Goal: Task Accomplishment & Management: Use online tool/utility

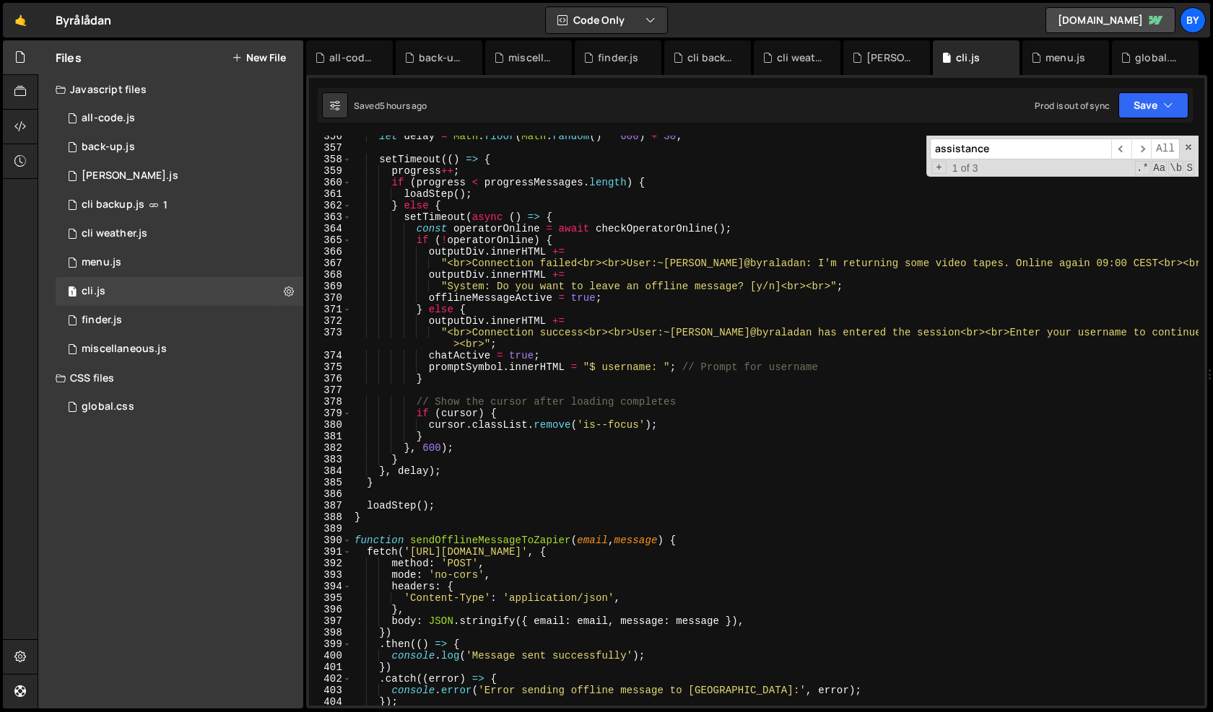
scroll to position [4330, 0]
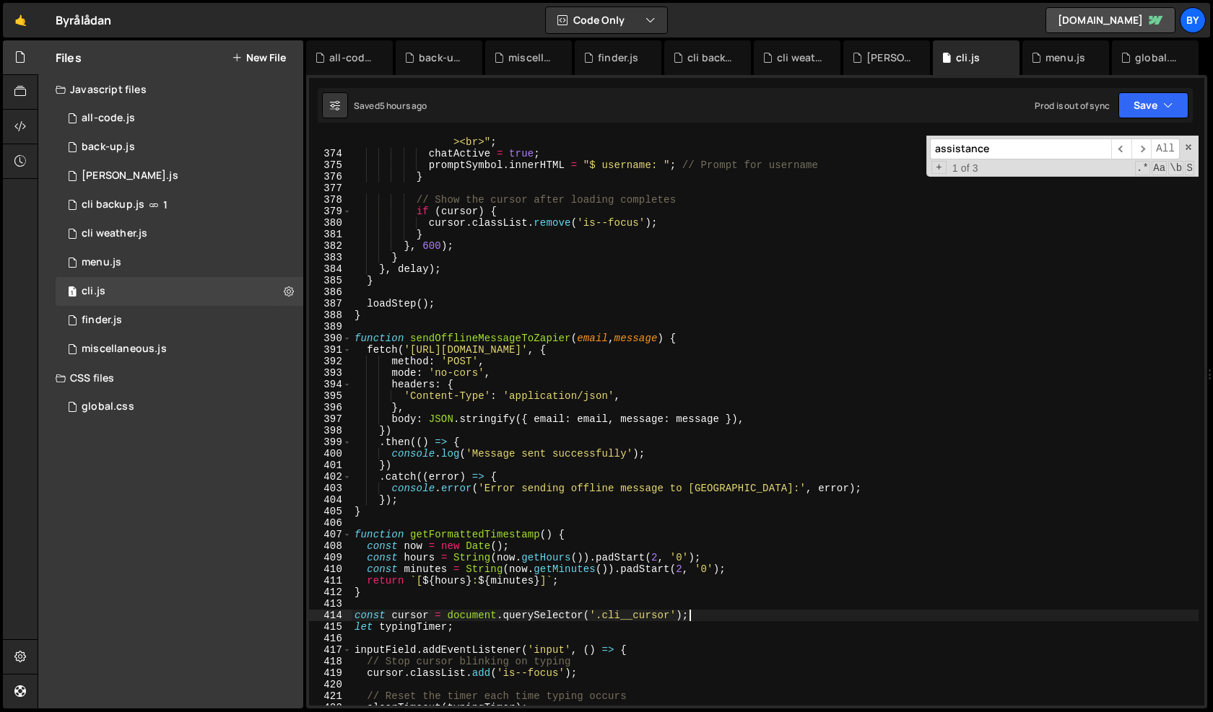
click at [650, 567] on div ""<br>Connection success<br><br>User:~[PERSON_NAME] has entered the session<br><…" at bounding box center [775, 427] width 847 height 605
type textarea "const minutes = String(now.getMinutes()).padStart(2, '0');"
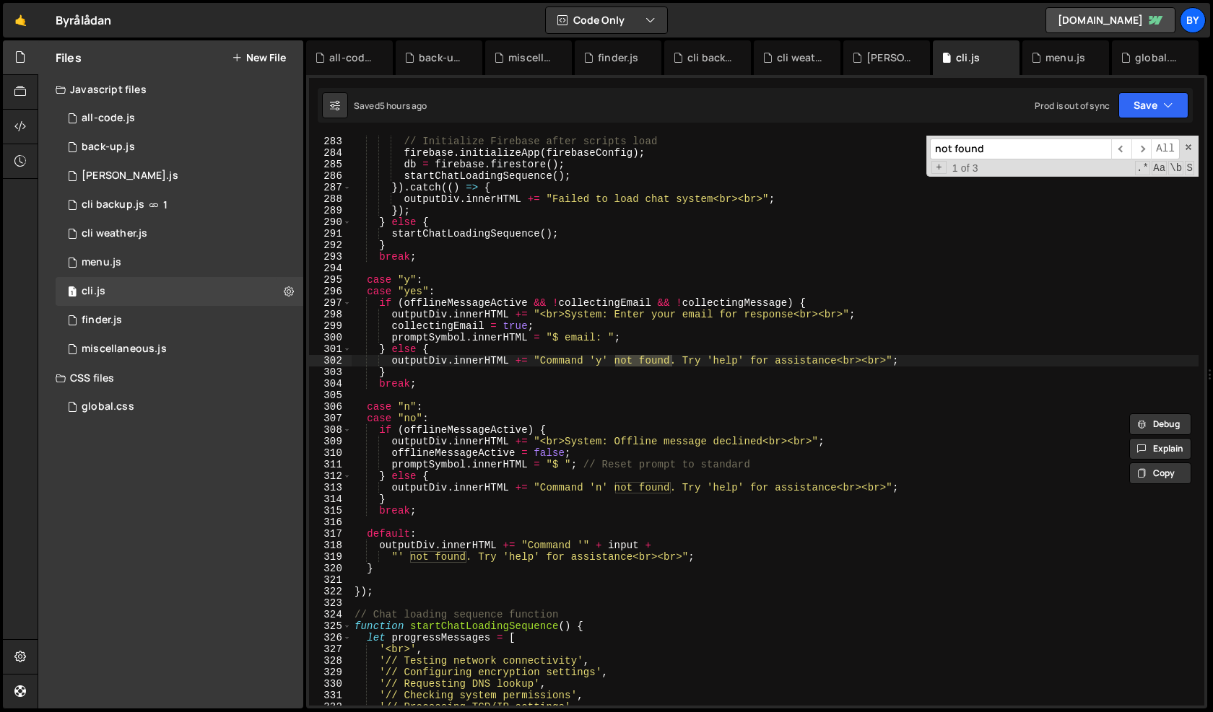
scroll to position [3282, 0]
type input "not found"
click at [677, 568] on div "// Initialize Firebase after scripts load firebase . initializeApp ( firebaseCo…" at bounding box center [775, 430] width 847 height 593
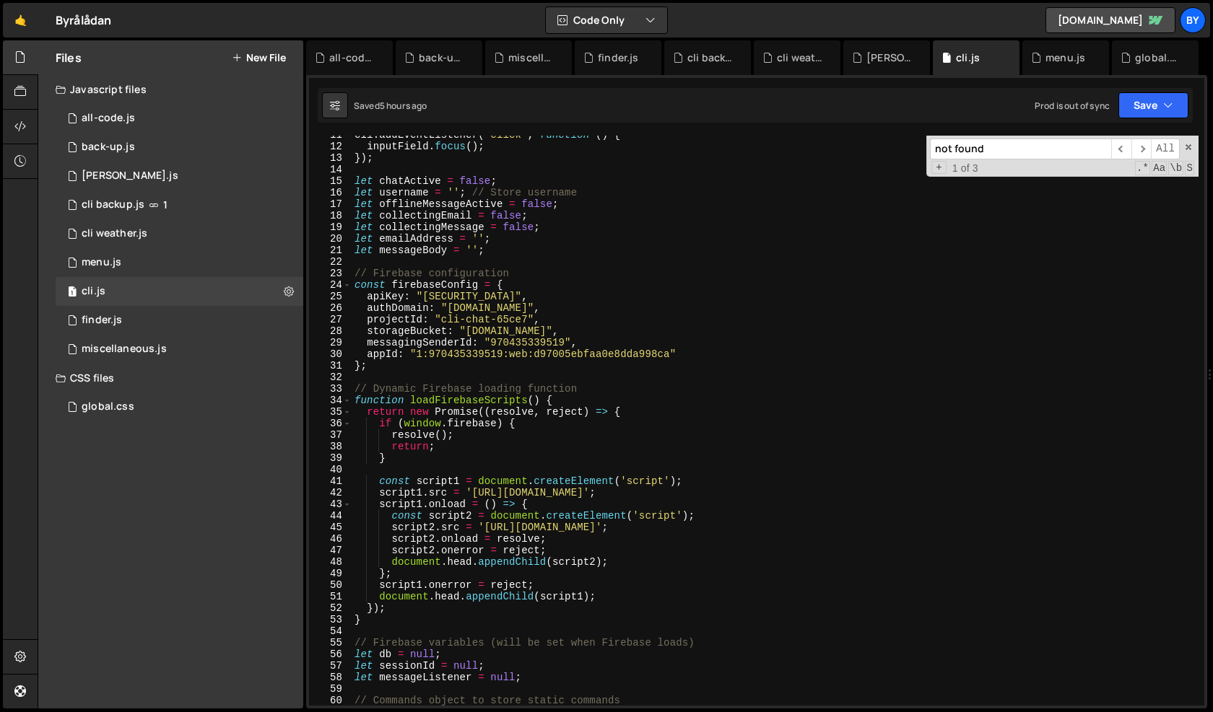
scroll to position [0, 0]
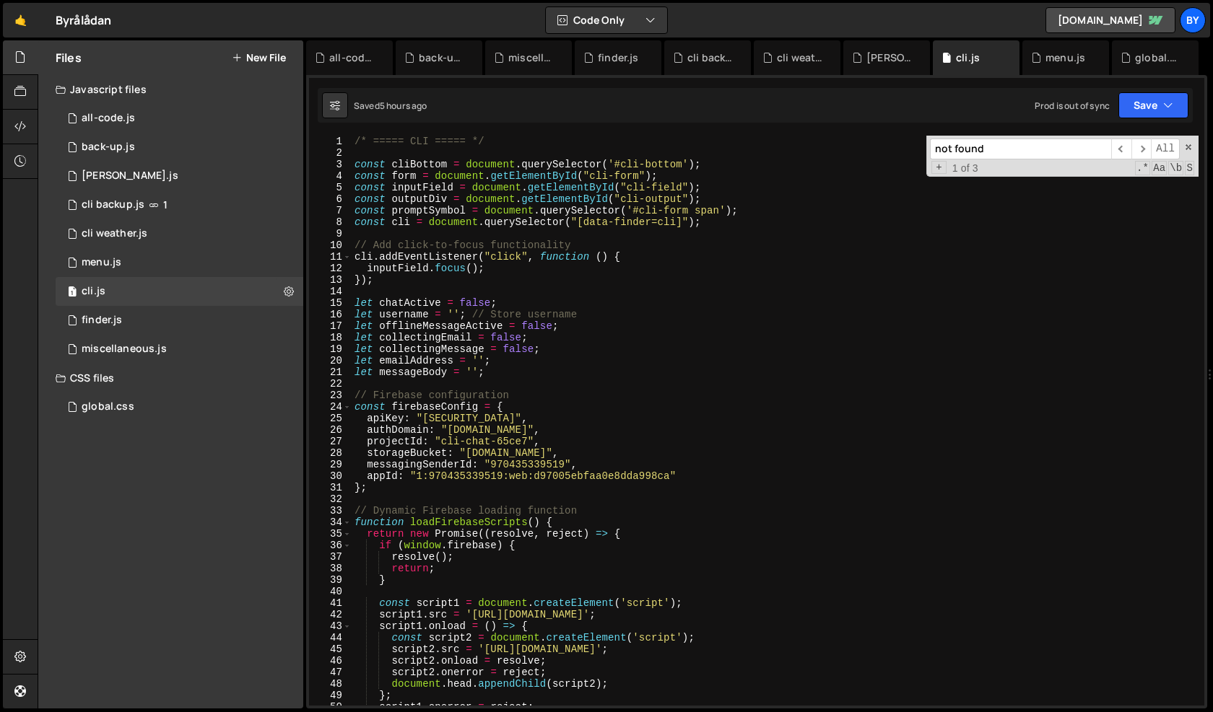
click at [585, 582] on div "/* ===== CLI ===== */ const cliBottom = document . querySelector ( '#cli-bottom…" at bounding box center [775, 432] width 847 height 593
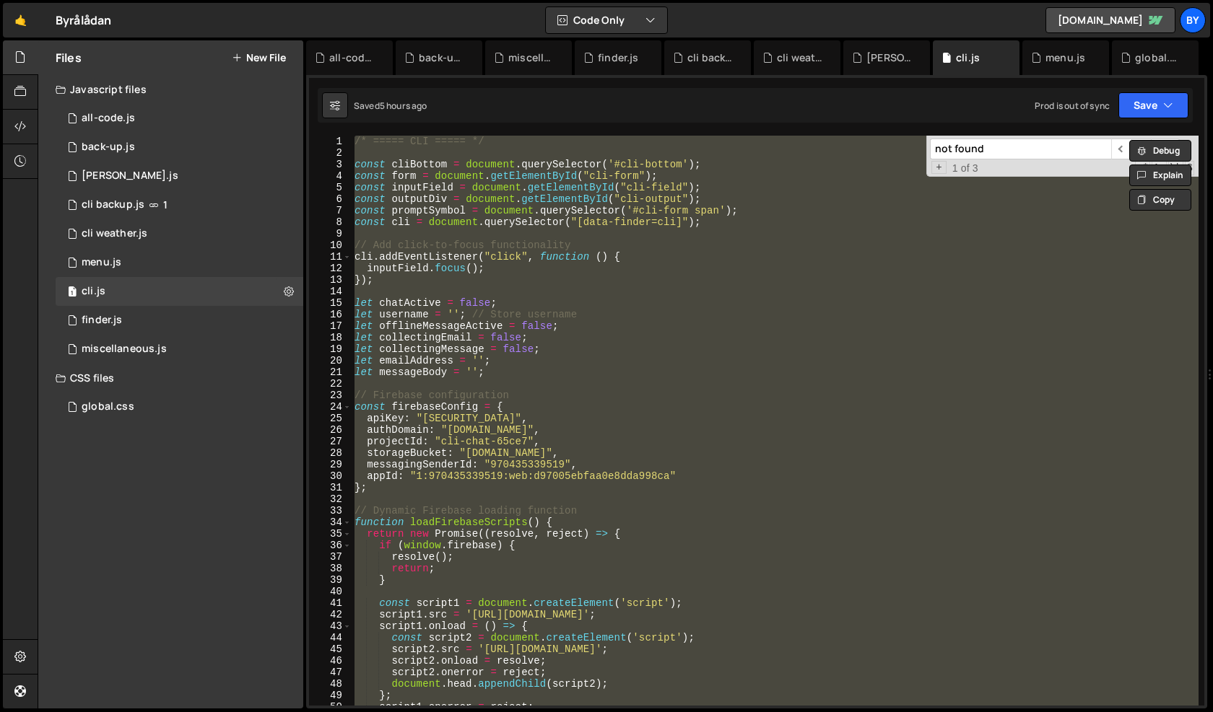
click at [767, 491] on div "/* ===== CLI ===== */ const cliBottom = document . querySelector ( '#cli-bottom…" at bounding box center [775, 421] width 847 height 570
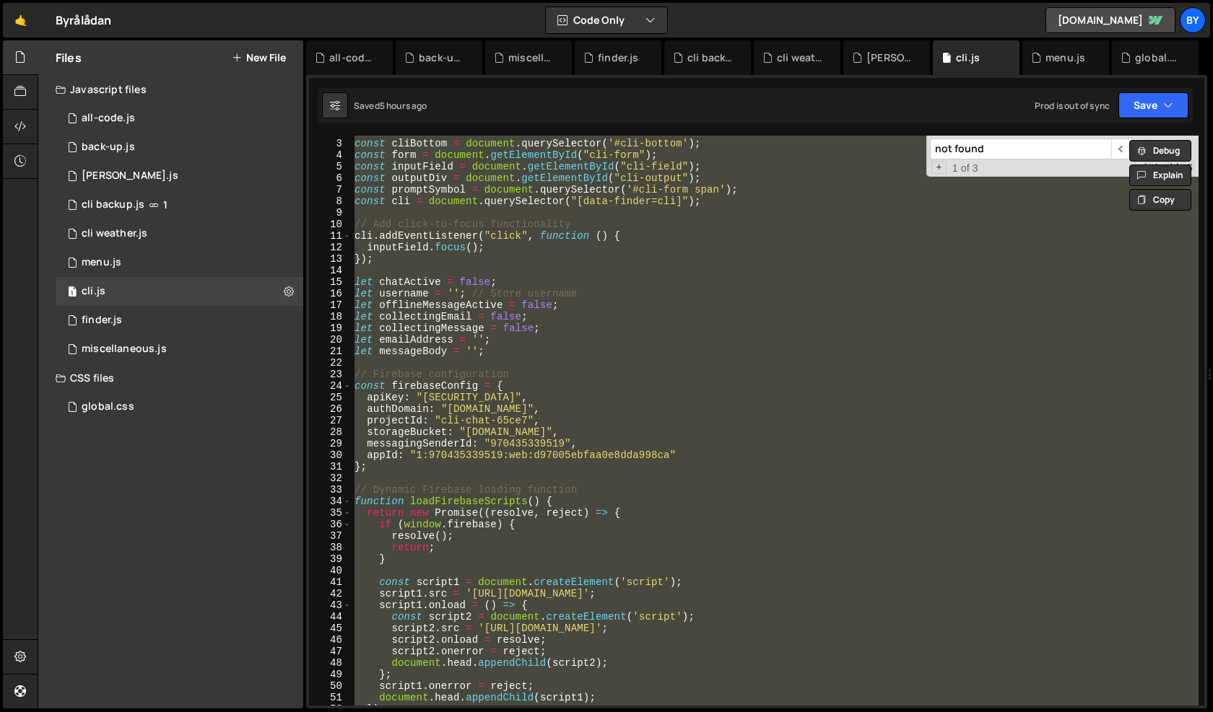
scroll to position [22, 0]
click at [427, 342] on div "const cliBottom = document . querySelector ( '#cli-bottom' ) ; const form = doc…" at bounding box center [775, 421] width 847 height 570
paste textarea
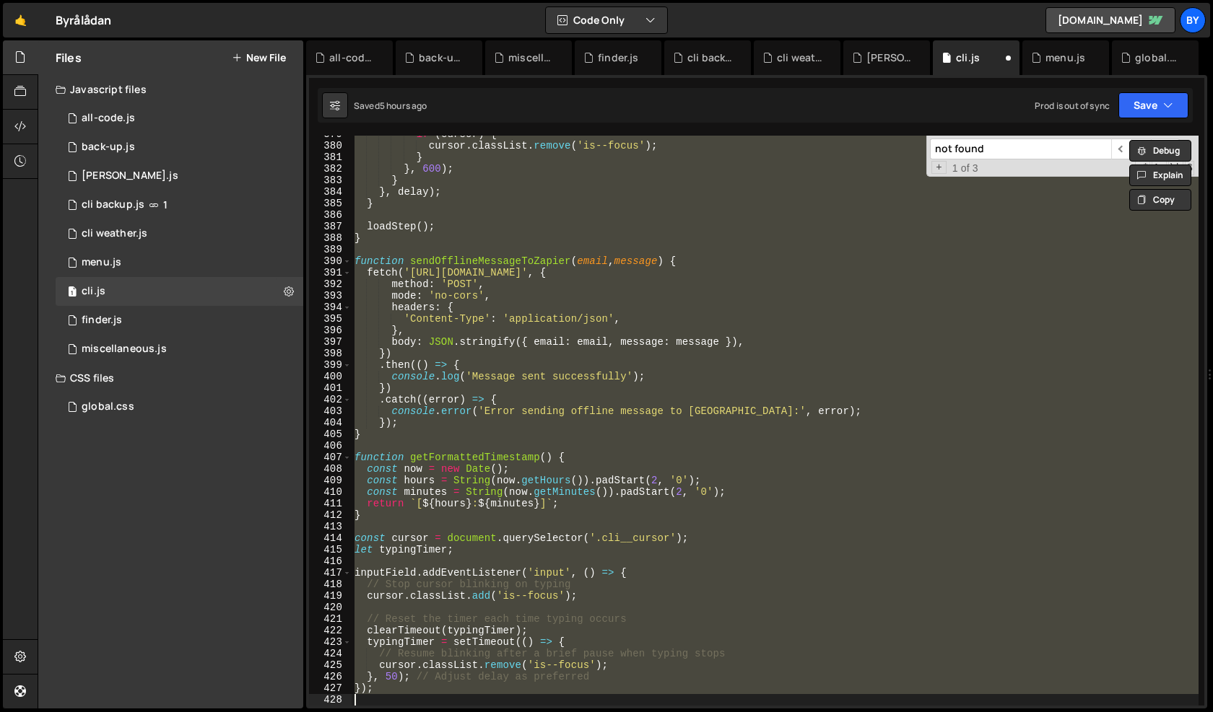
scroll to position [4407, 0]
paste textarea
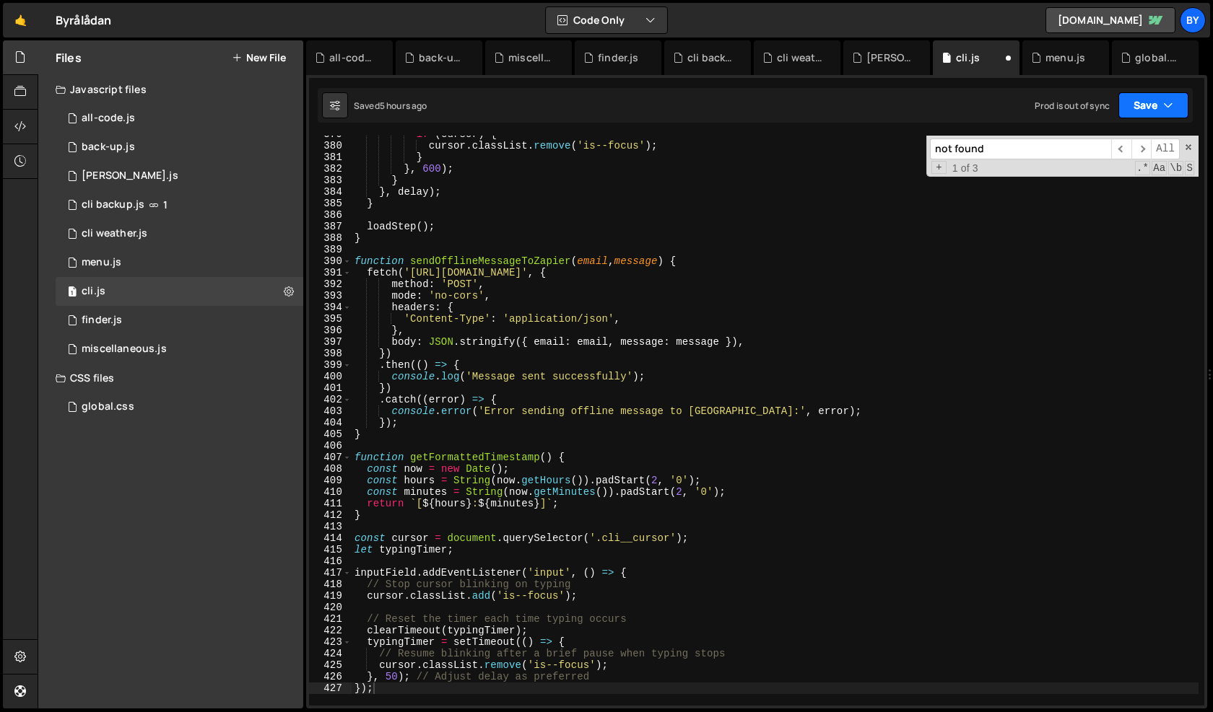
drag, startPoint x: 1166, startPoint y: 101, endPoint x: 1140, endPoint y: 145, distance: 51.1
click at [1166, 101] on icon "button" at bounding box center [1168, 105] width 10 height 14
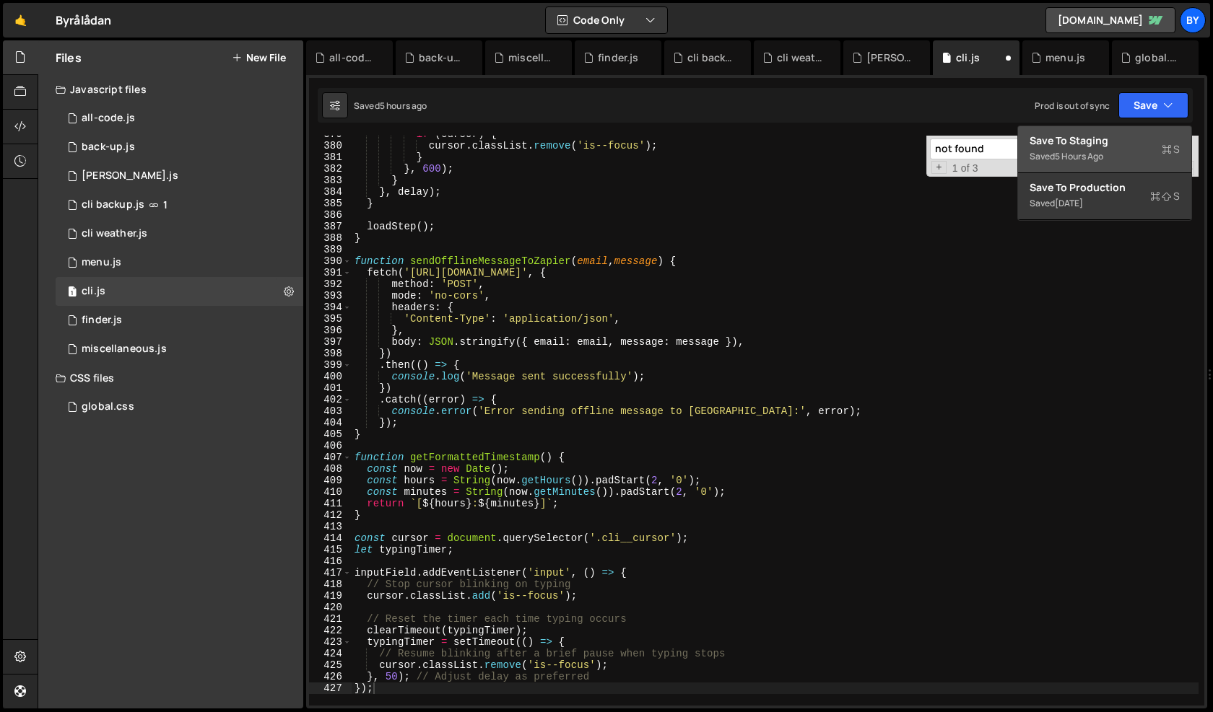
click at [1137, 145] on div "Save to Staging S" at bounding box center [1104, 141] width 150 height 14
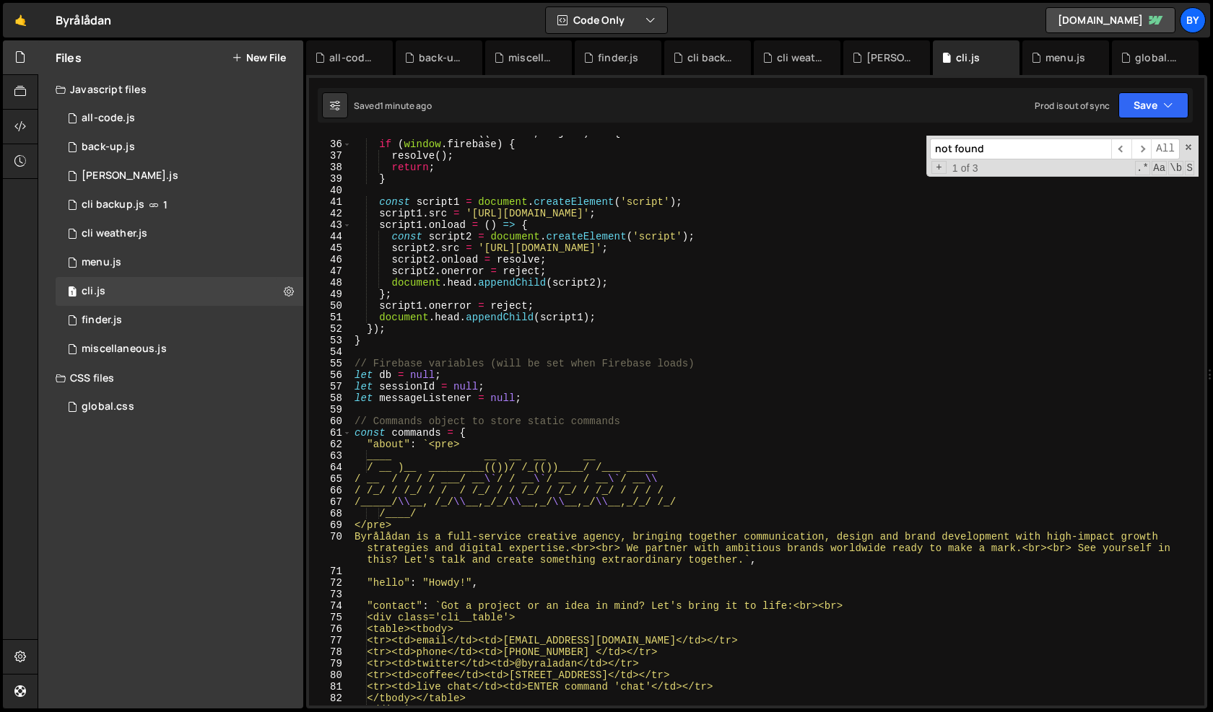
scroll to position [0, 0]
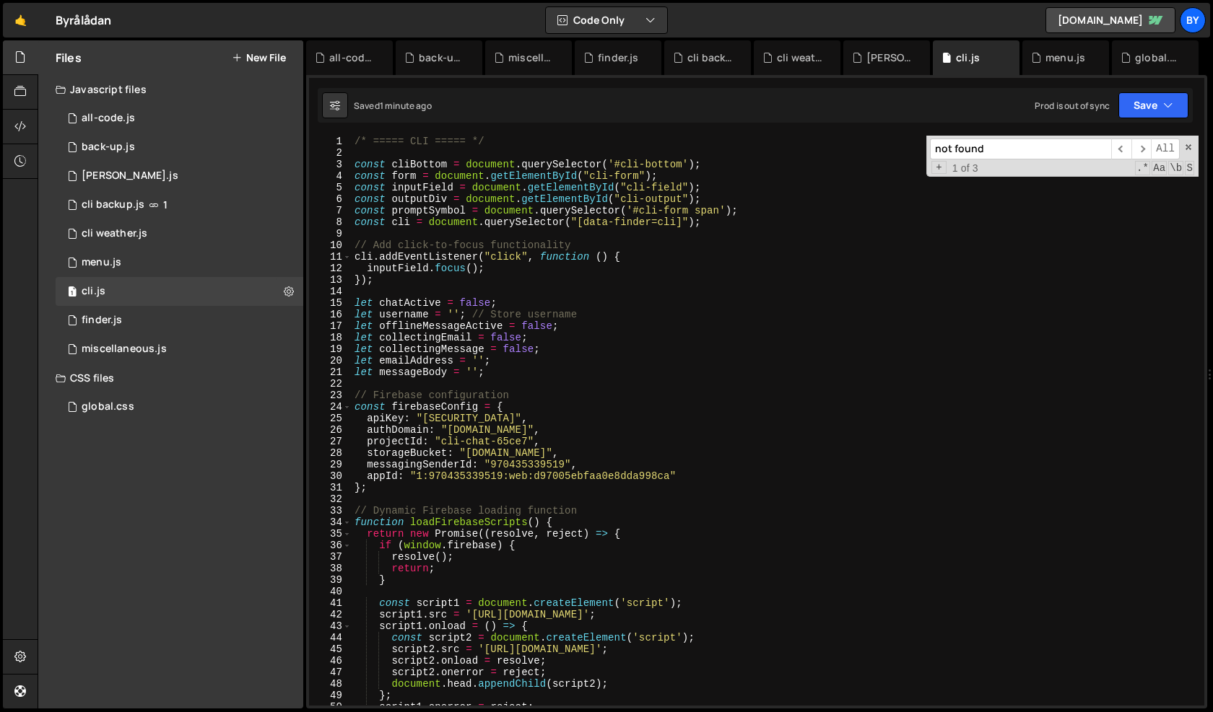
click at [502, 367] on div "/* ===== CLI ===== */ const cliBottom = document . querySelector ( '#cli-bottom…" at bounding box center [775, 432] width 847 height 593
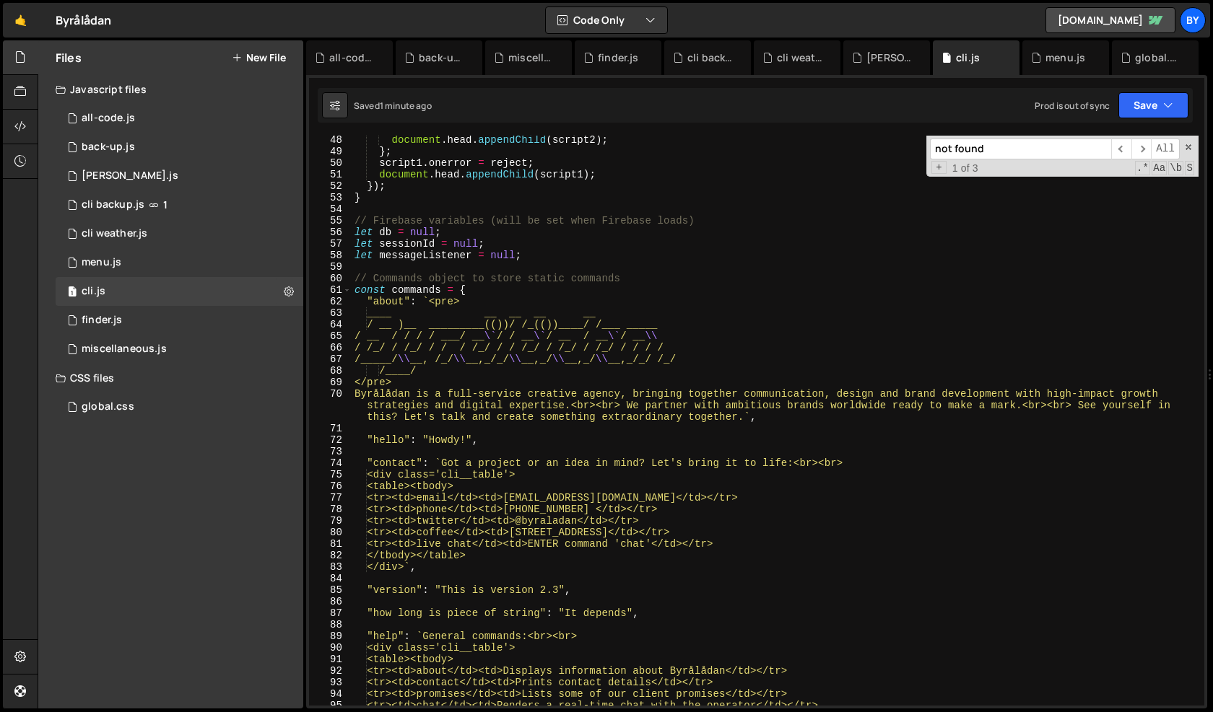
scroll to position [545, 0]
click at [556, 545] on div "document . head . appendChild ( script2 ) ; } ; script1 . onerror = reject ; do…" at bounding box center [775, 430] width 847 height 593
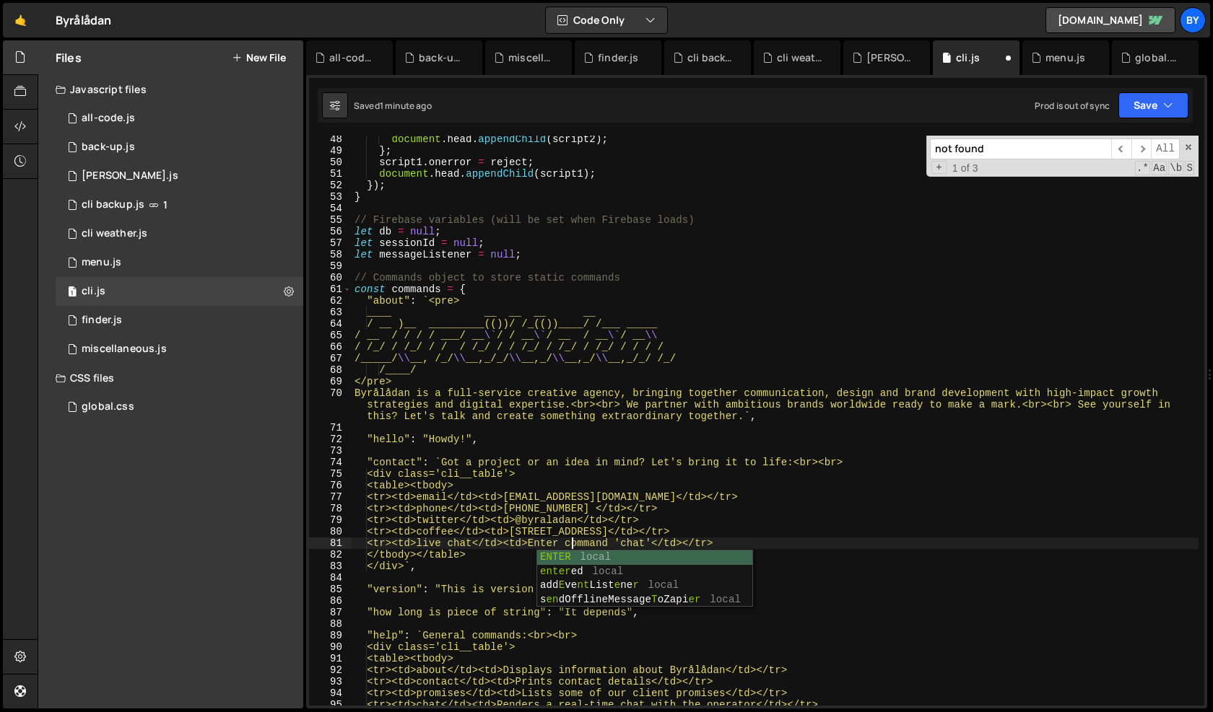
scroll to position [0, 15]
click at [642, 542] on div "document . head . appendChild ( script2 ) ; } ; script1 . onerror = reject ; do…" at bounding box center [775, 430] width 847 height 593
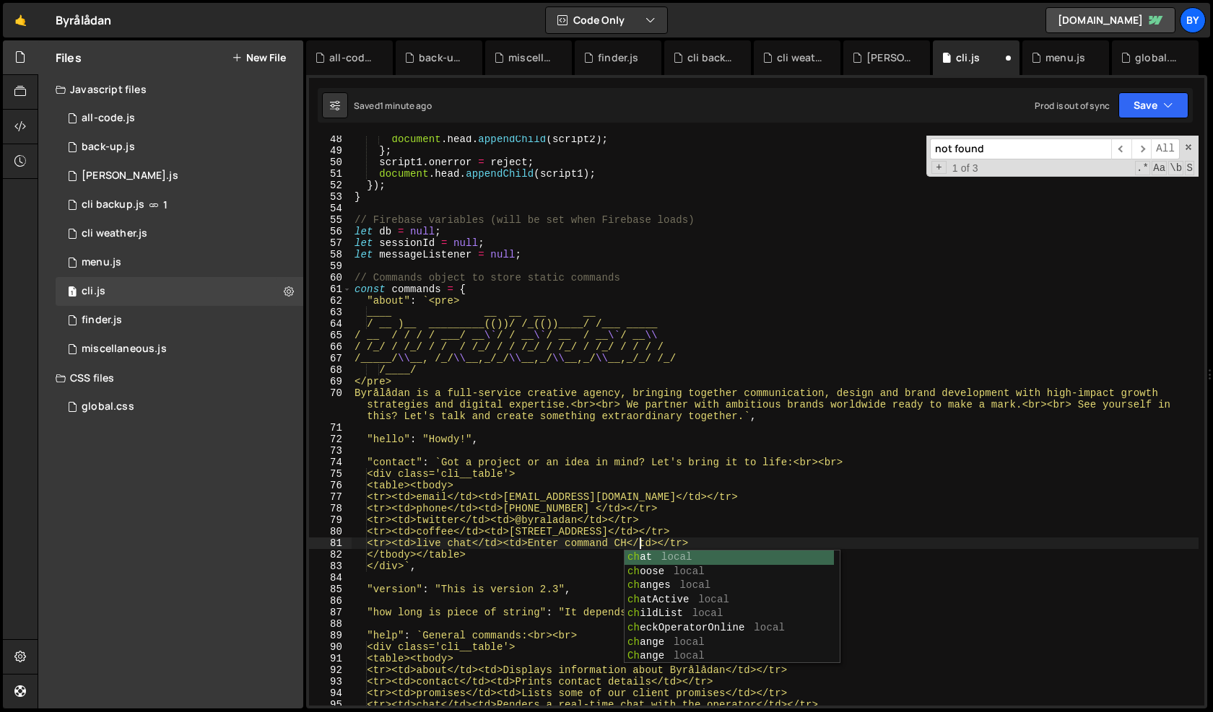
scroll to position [0, 20]
click at [793, 513] on div "document . head . appendChild ( script2 ) ; } ; script1 . onerror = reject ; do…" at bounding box center [775, 430] width 847 height 593
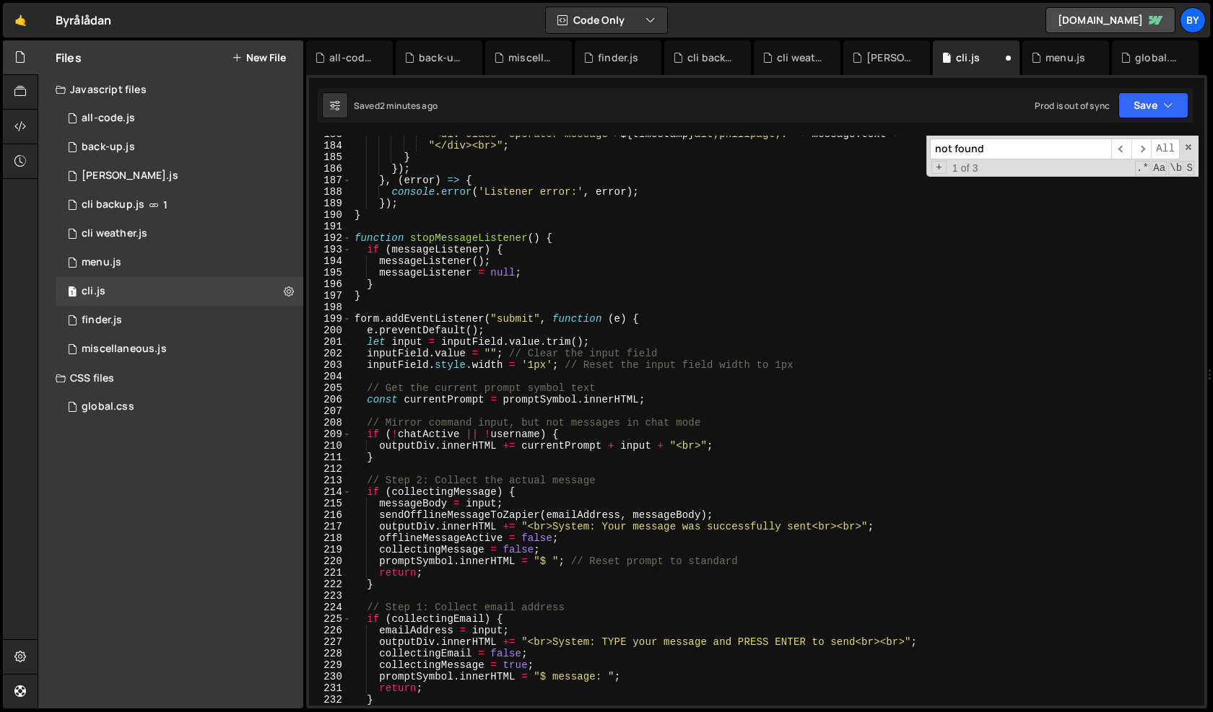
scroll to position [2131, 0]
click at [622, 650] on div "` <div class="operator-message"> ${ timestamp } &lt;philip&gt;: ` + message . t…" at bounding box center [775, 425] width 847 height 593
click at [619, 646] on div "` <div class="operator-message"> ${ timestamp } &lt;philip&gt;: ` + message . t…" at bounding box center [775, 425] width 847 height 593
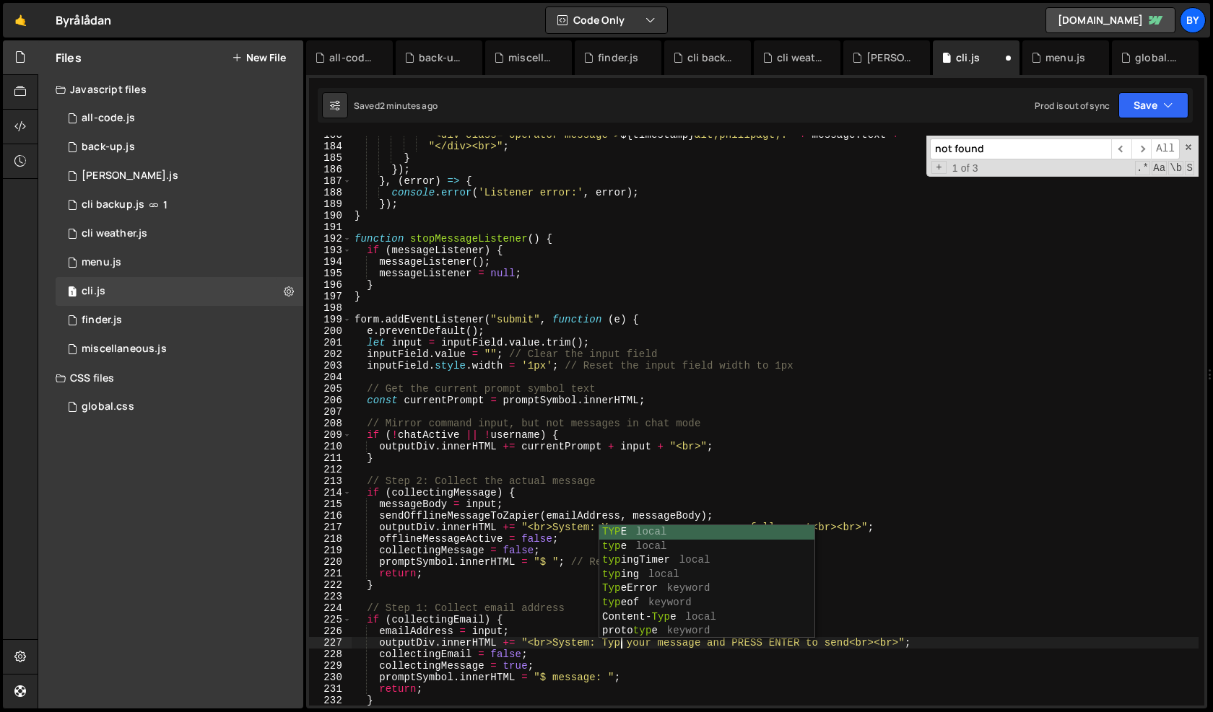
scroll to position [0, 19]
click at [678, 667] on div "` <div class="operator-message"> ${ timestamp } &lt;philip&gt;: ` + message . t…" at bounding box center [775, 425] width 847 height 593
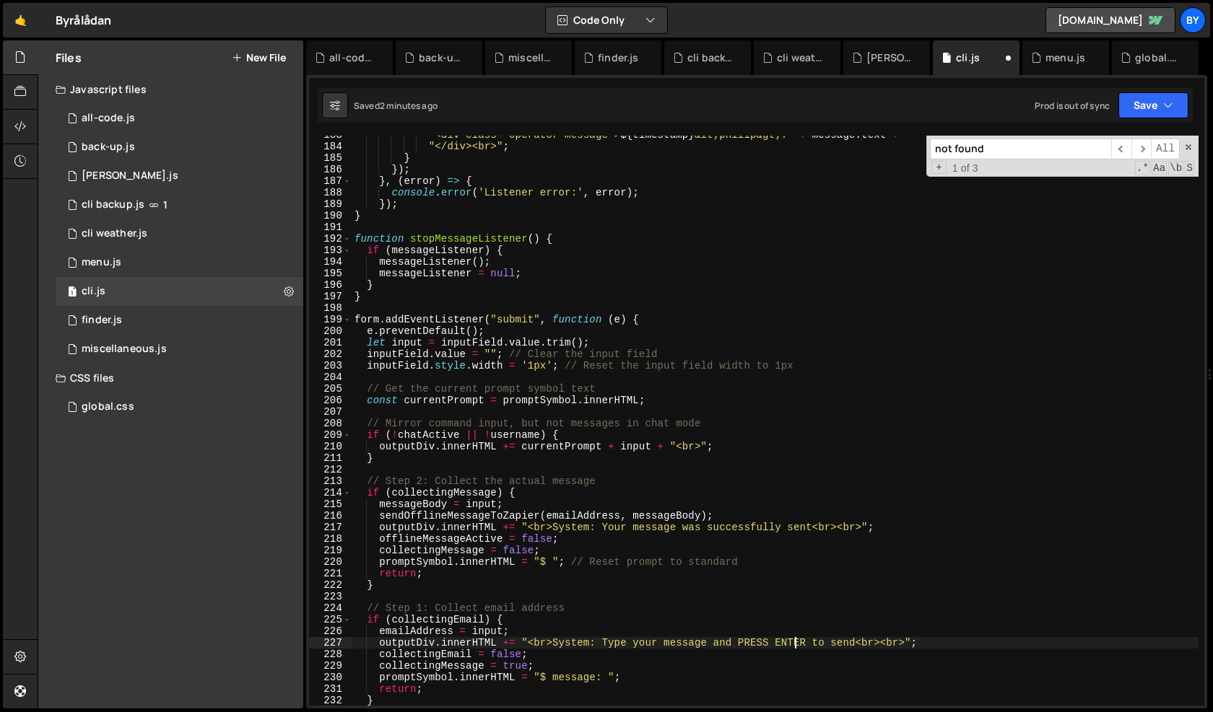
click at [795, 642] on div "` <div class="operator-message"> ${ timestamp } &lt;philip&gt;: ` + message . t…" at bounding box center [775, 425] width 847 height 593
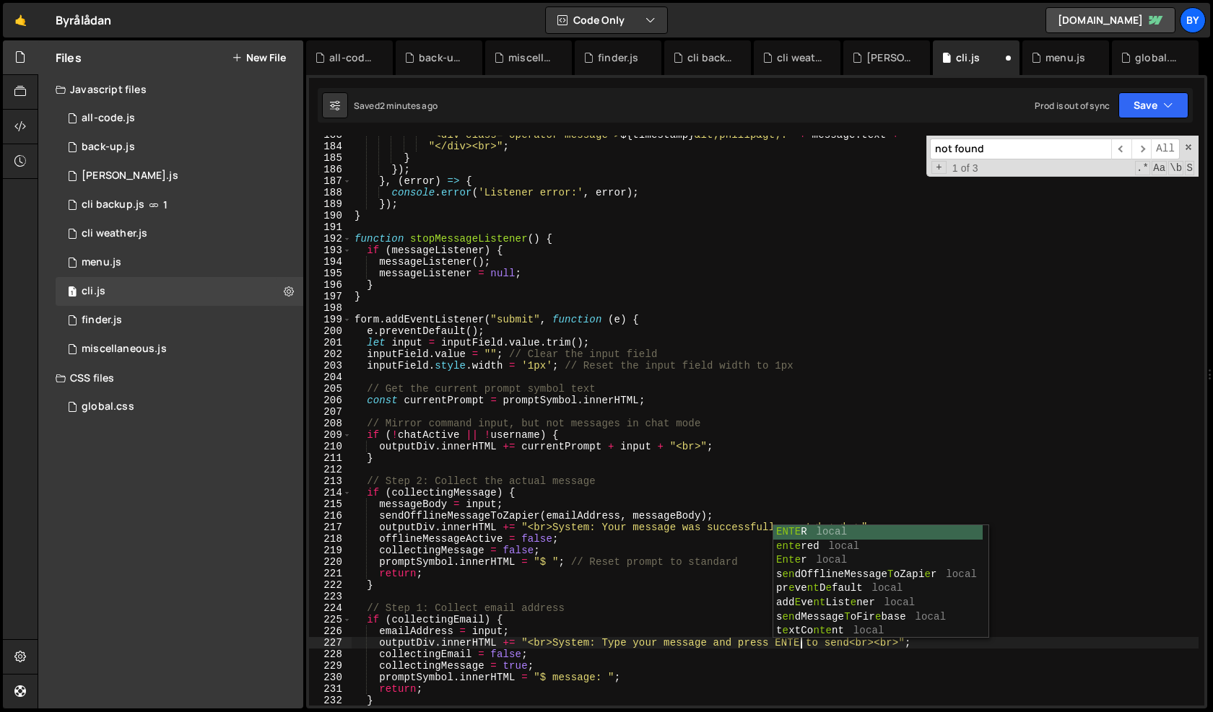
scroll to position [0, 31]
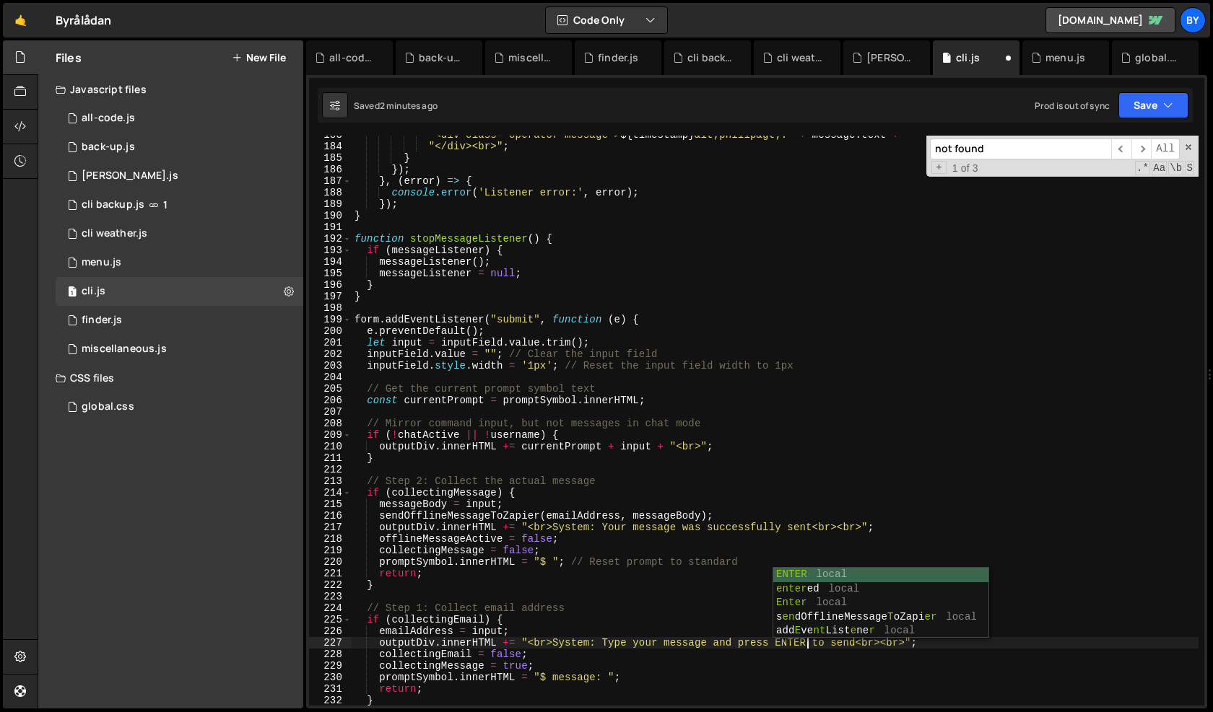
drag, startPoint x: 404, startPoint y: 640, endPoint x: 447, endPoint y: 636, distance: 43.5
click at [407, 639] on div "` <div class="operator-message"> ${ timestamp } &lt;philip&gt;: ` + message . t…" at bounding box center [775, 425] width 847 height 593
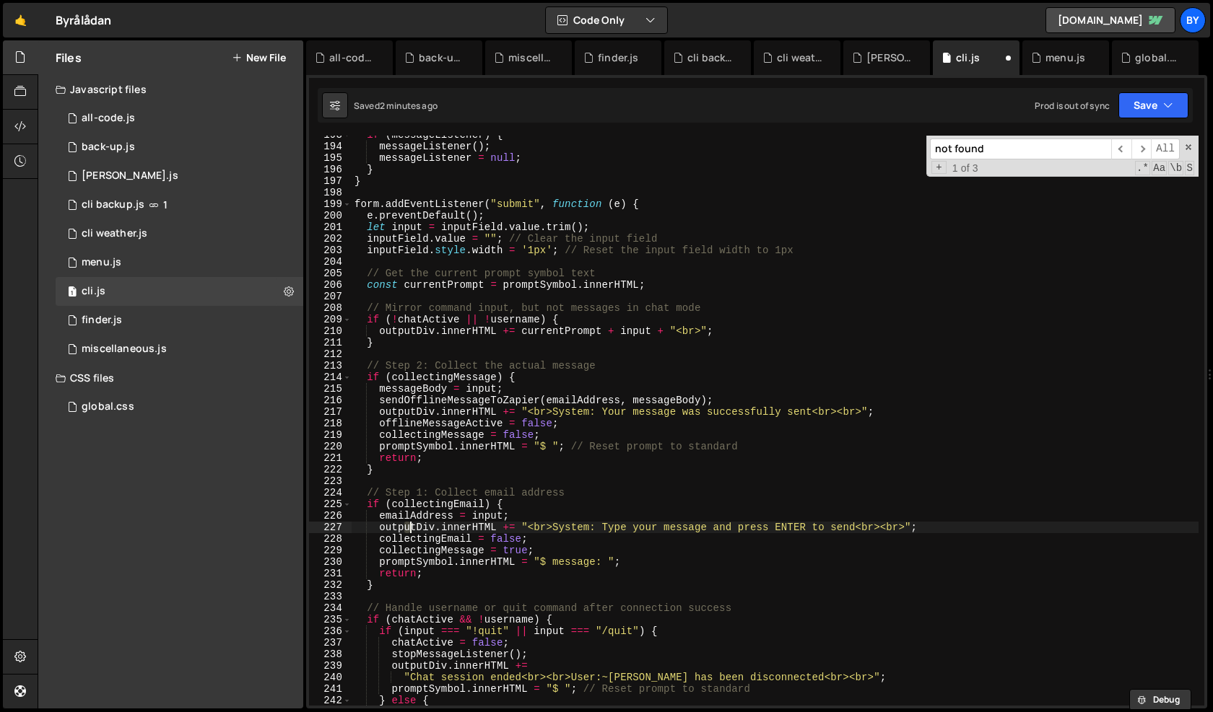
scroll to position [2279, 0]
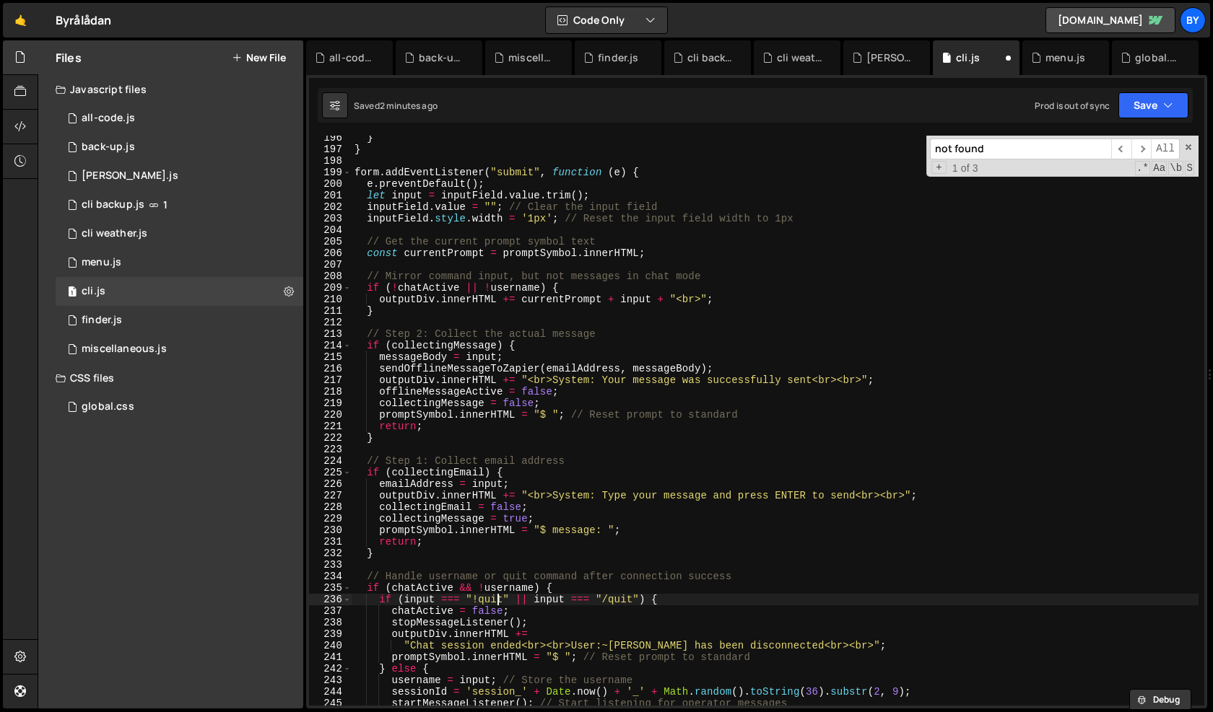
click at [494, 603] on div "} } form . addEventListener ( "submit" , function ( e ) { e . preventDefault ( …" at bounding box center [775, 428] width 847 height 593
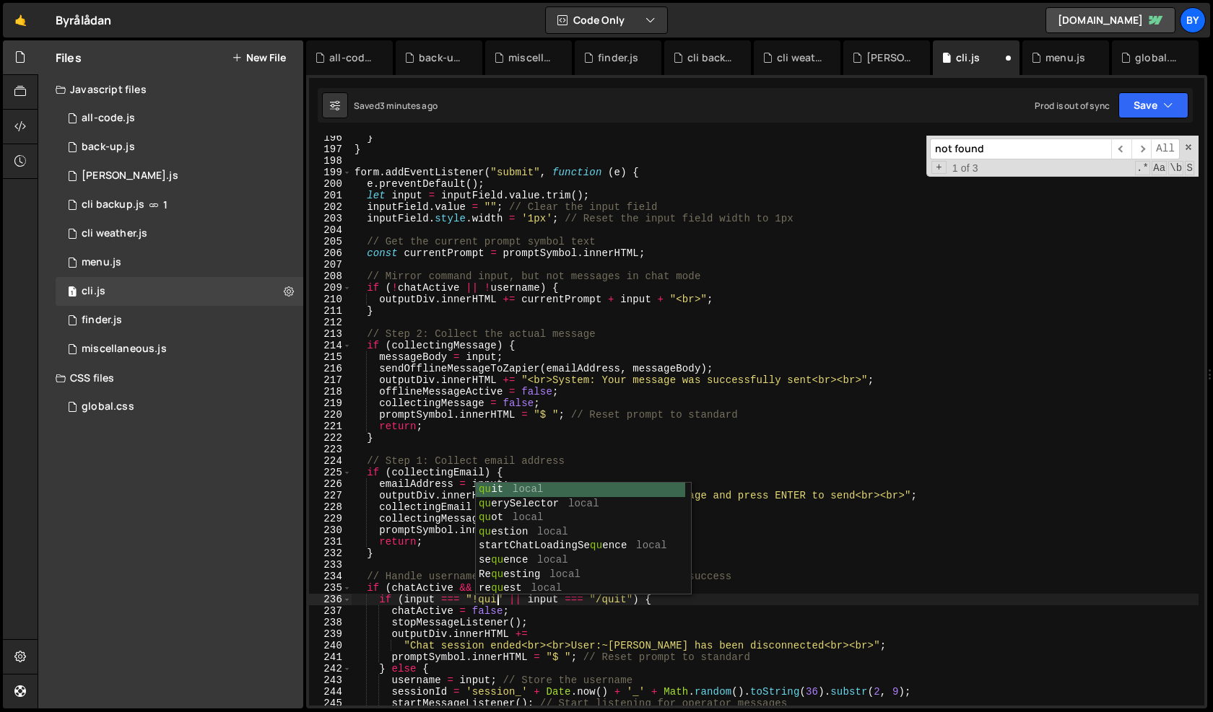
scroll to position [0, 10]
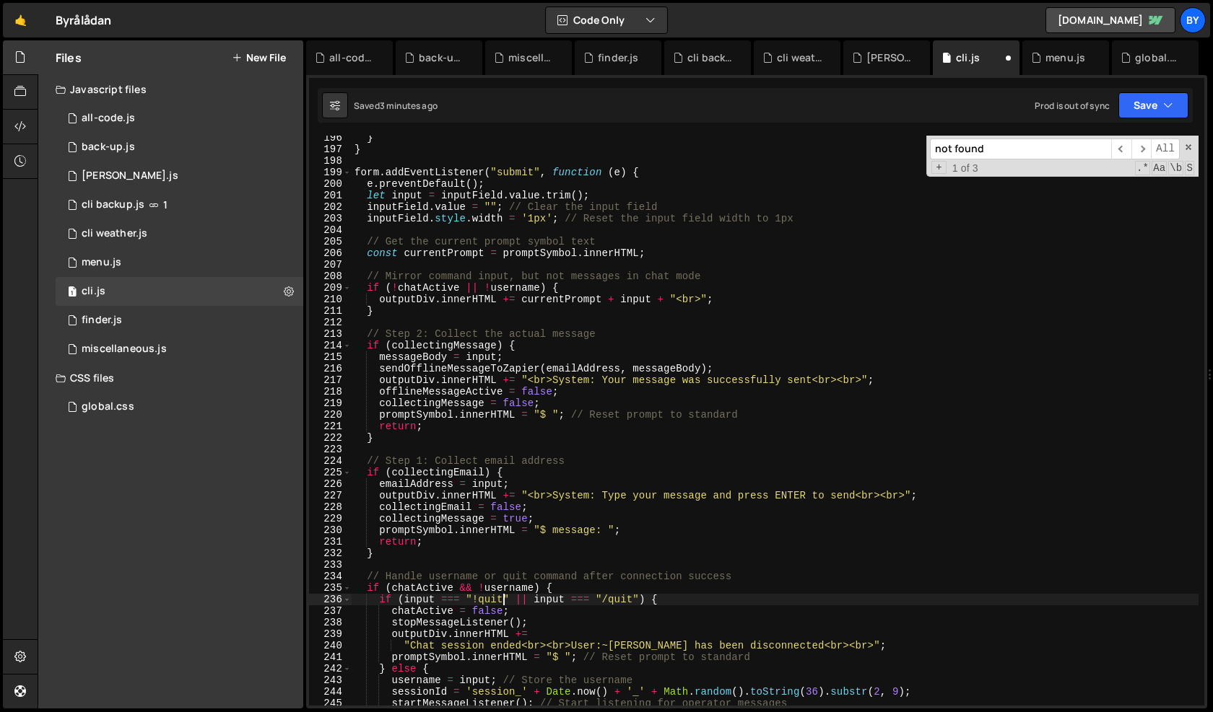
click at [607, 602] on div "} } form . addEventListener ( "submit" , function ( e ) { e . preventDefault ( …" at bounding box center [775, 428] width 847 height 593
click at [730, 629] on div "} } form . addEventListener ( "submit" , function ( e ) { e . preventDefault ( …" at bounding box center [775, 428] width 847 height 593
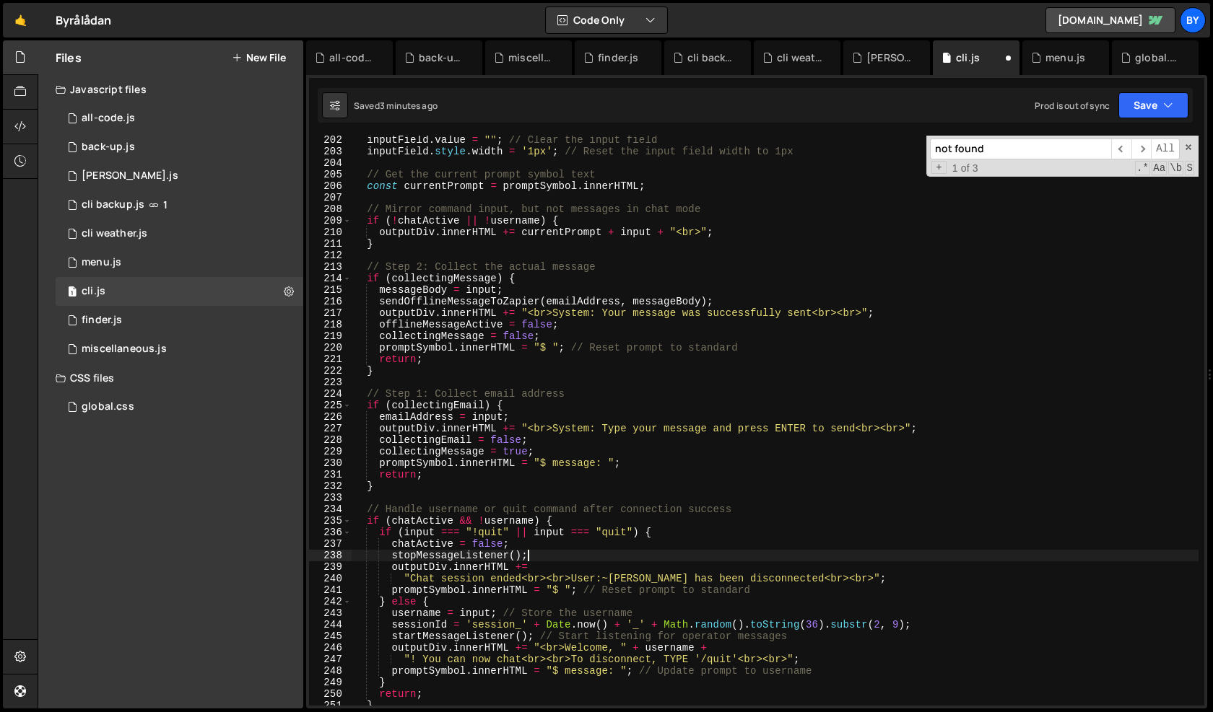
scroll to position [2349, 0]
click at [720, 658] on div "inputField . value = "" ; // Clear the input field inputField . style . width =…" at bounding box center [775, 427] width 847 height 593
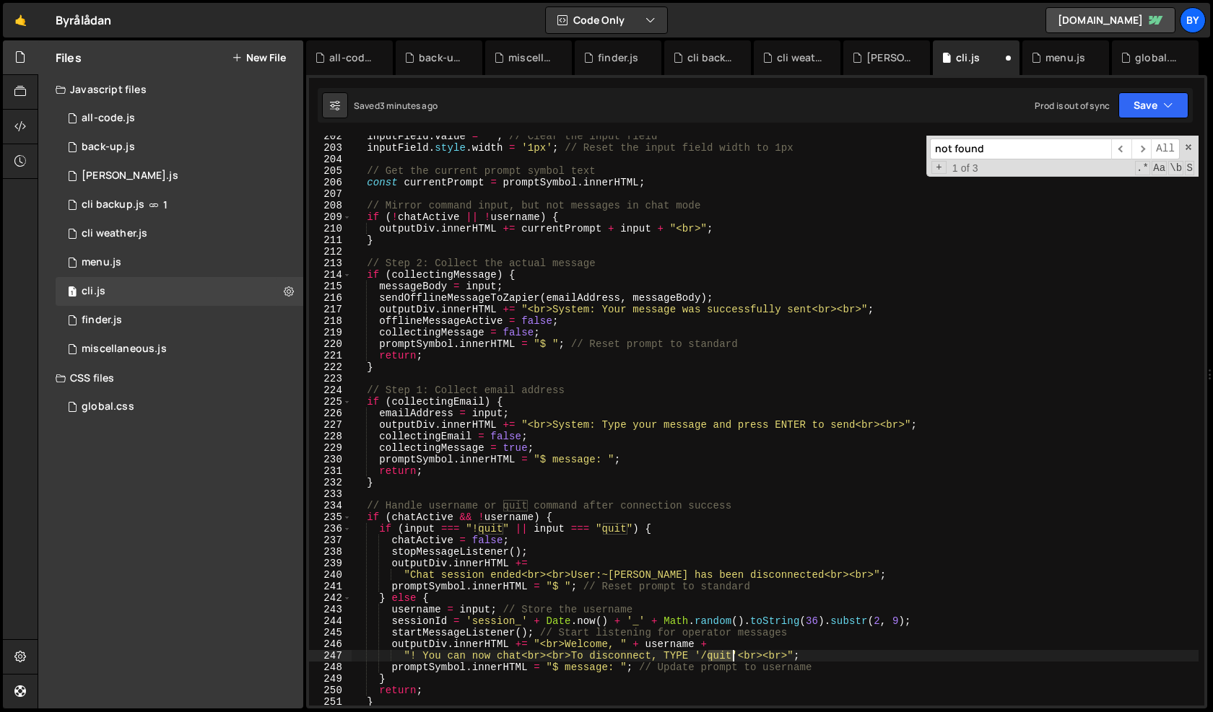
click at [720, 658] on div "inputField . value = "" ; // Clear the input field inputField . style . width =…" at bounding box center [775, 427] width 847 height 593
click at [677, 658] on div "inputField . value = "" ; // Clear the input field inputField . style . width =…" at bounding box center [775, 427] width 847 height 593
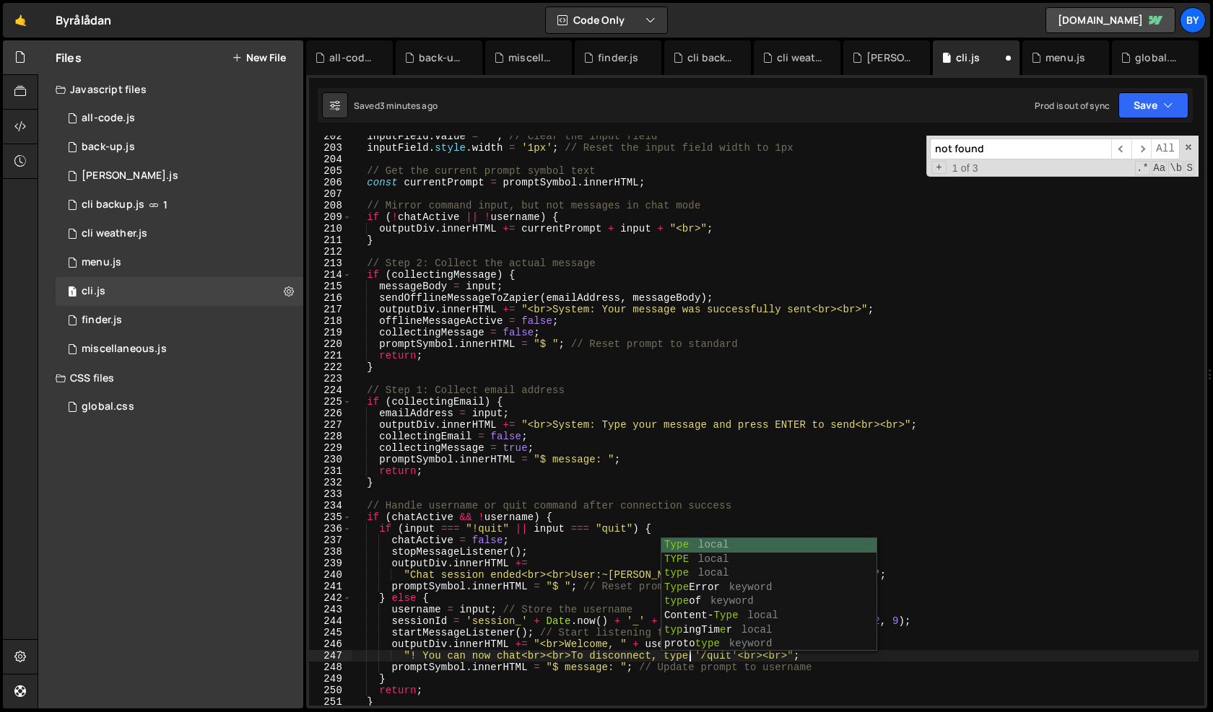
scroll to position [0, 23]
click at [724, 657] on div "inputField . value = "" ; // Clear the input field inputField . style . width =…" at bounding box center [775, 427] width 847 height 593
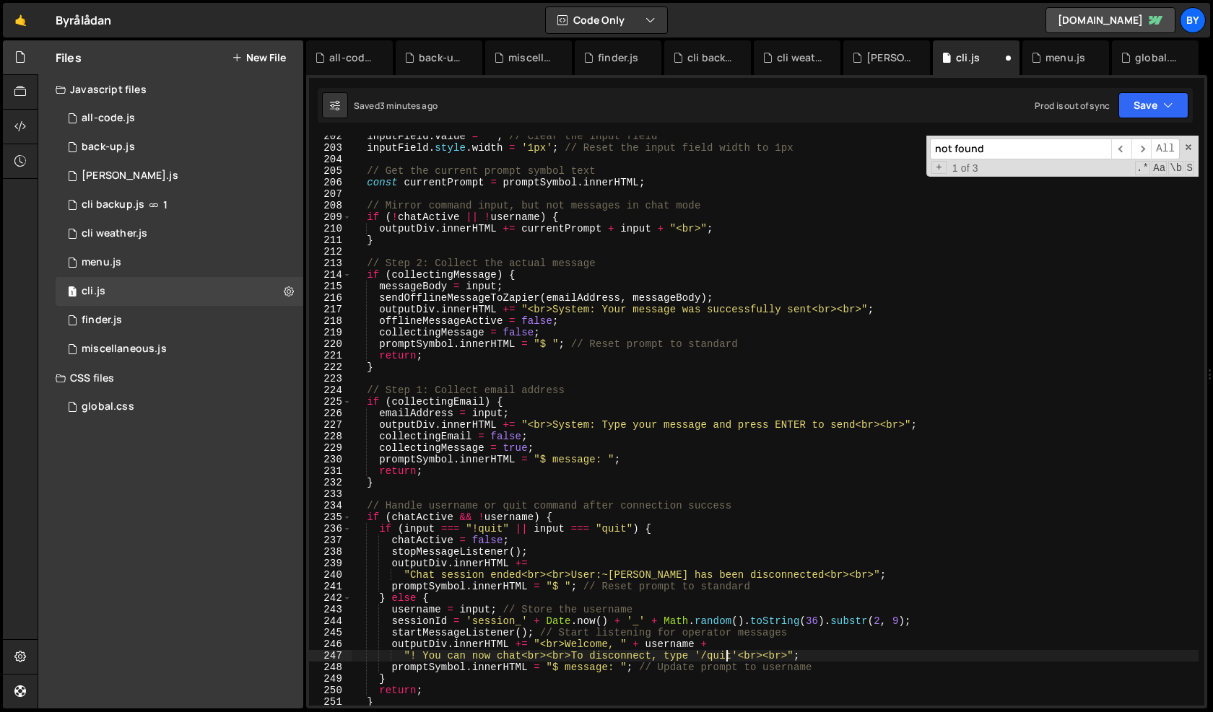
click at [724, 657] on div "inputField . value = "" ; // Clear the input field inputField . style . width =…" at bounding box center [775, 427] width 847 height 593
click at [791, 501] on div "inputField . value = "" ; // Clear the input field inputField . style . width =…" at bounding box center [775, 427] width 847 height 593
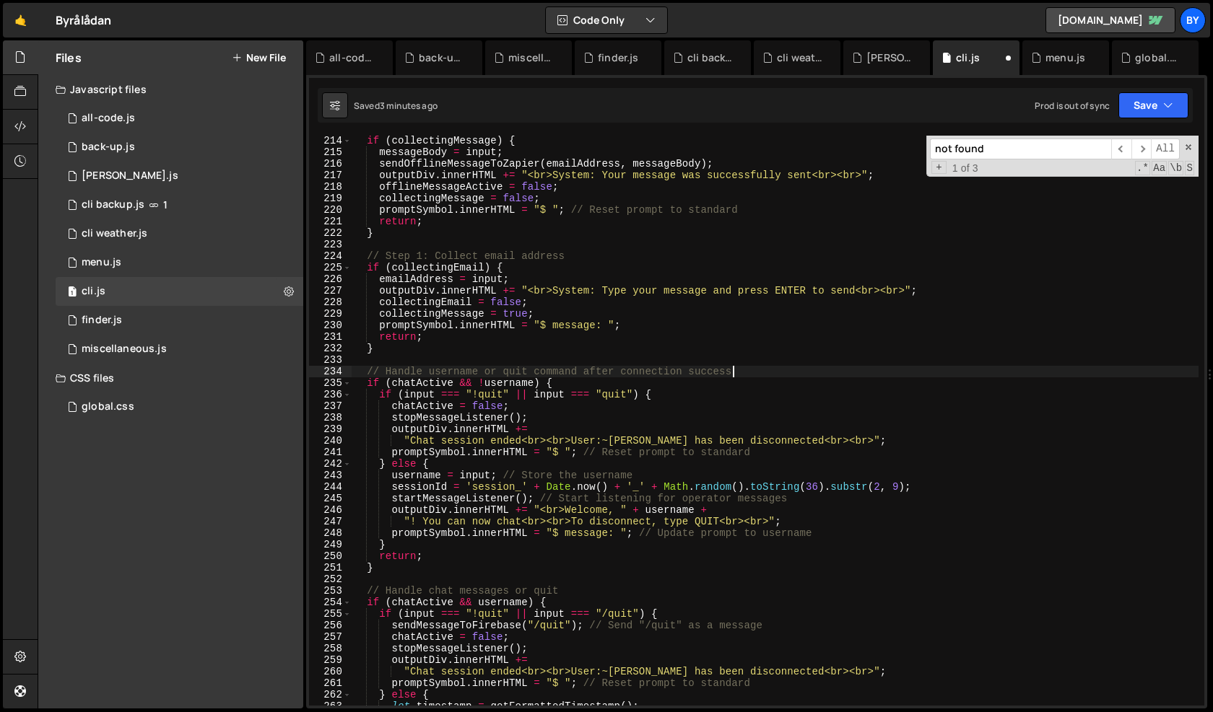
scroll to position [2484, 0]
click at [493, 616] on div "if ( collectingMessage ) { messageBody = input ; sendOfflineMessageToZapier ( e…" at bounding box center [775, 431] width 847 height 593
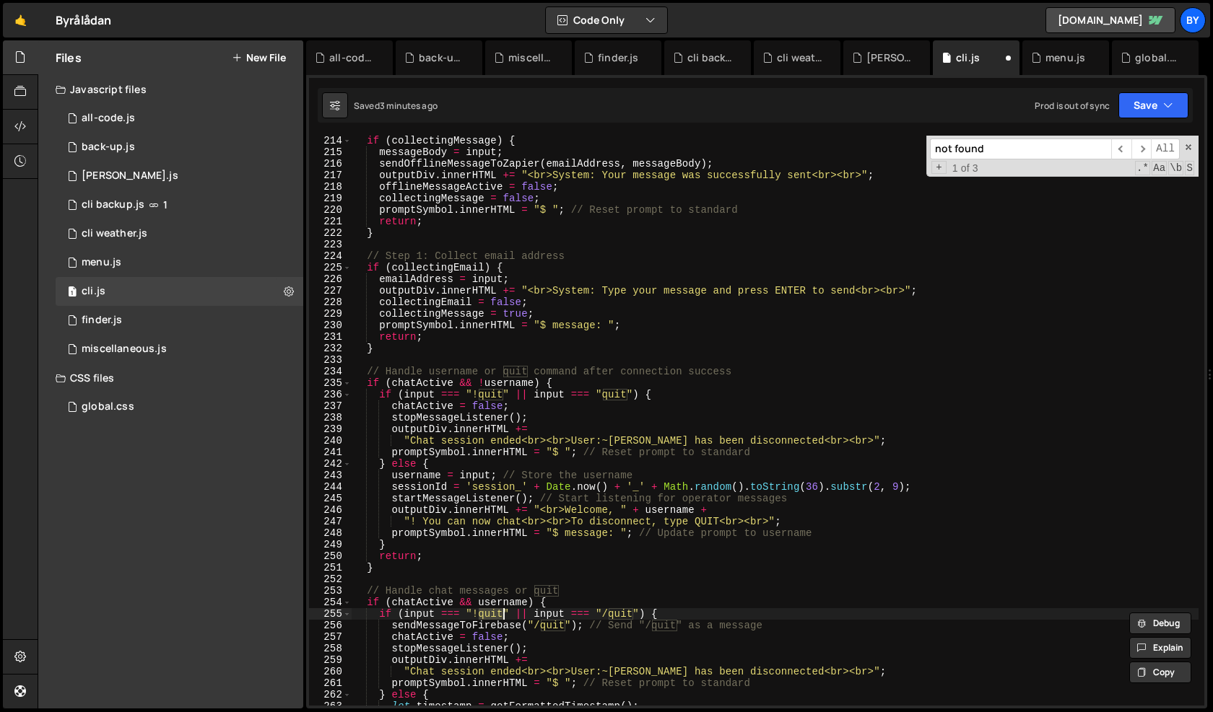
click at [545, 631] on div "if ( collectingMessage ) { messageBody = input ; sendOfflineMessageToZapier ( e…" at bounding box center [775, 431] width 847 height 593
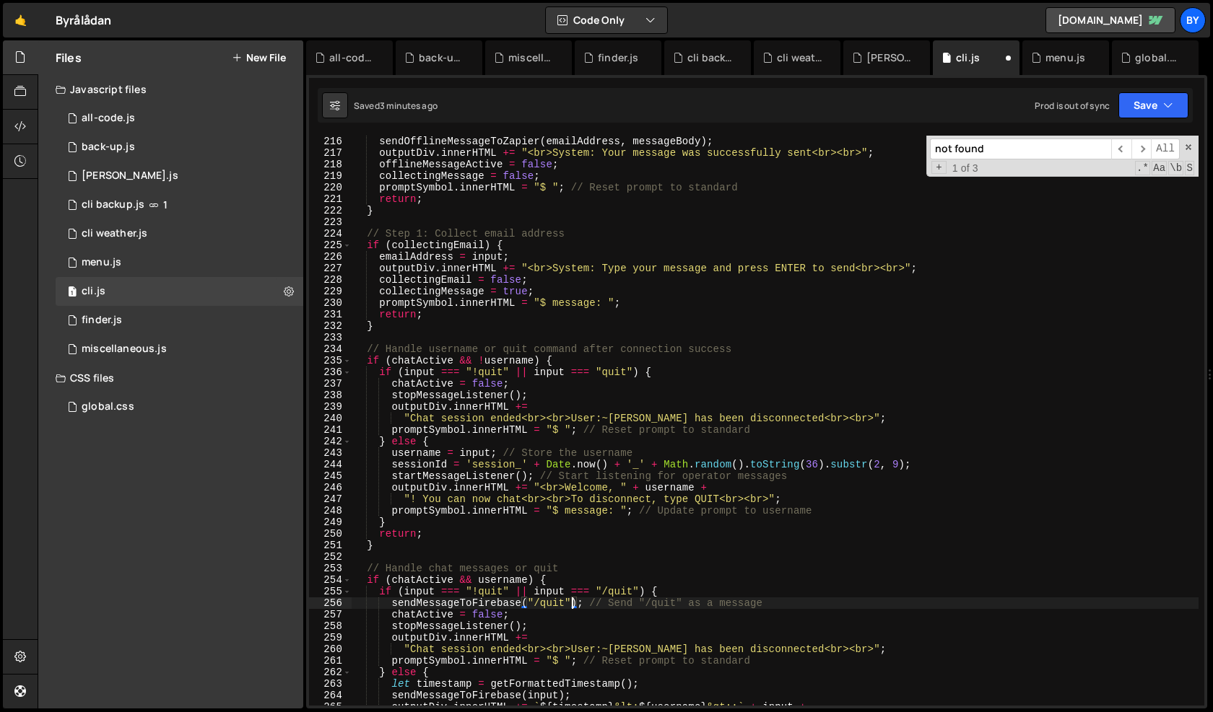
click at [571, 606] on div "messageBody = input ; sendOfflineMessageToZapier ( emailAddress , messageBody )…" at bounding box center [775, 420] width 847 height 593
click at [556, 607] on div "messageBody = input ; sendOfflineMessageToZapier ( emailAddress , messageBody )…" at bounding box center [775, 420] width 847 height 593
click at [572, 621] on div "messageBody = input ; sendOfflineMessageToZapier ( emailAddress , messageBody )…" at bounding box center [775, 420] width 847 height 593
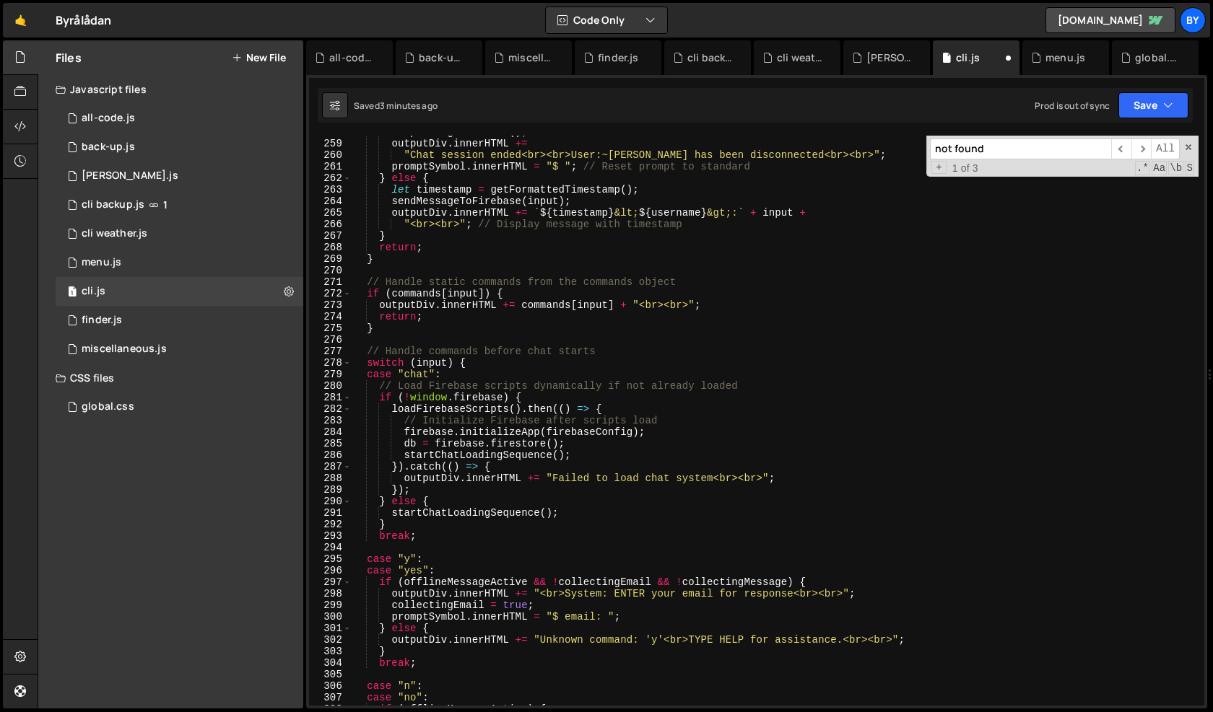
scroll to position [3000, 0]
click at [630, 595] on div "stopMessageListener ( ) ; outputDiv . innerHTML += "Chat session ended<br><br>U…" at bounding box center [775, 422] width 847 height 593
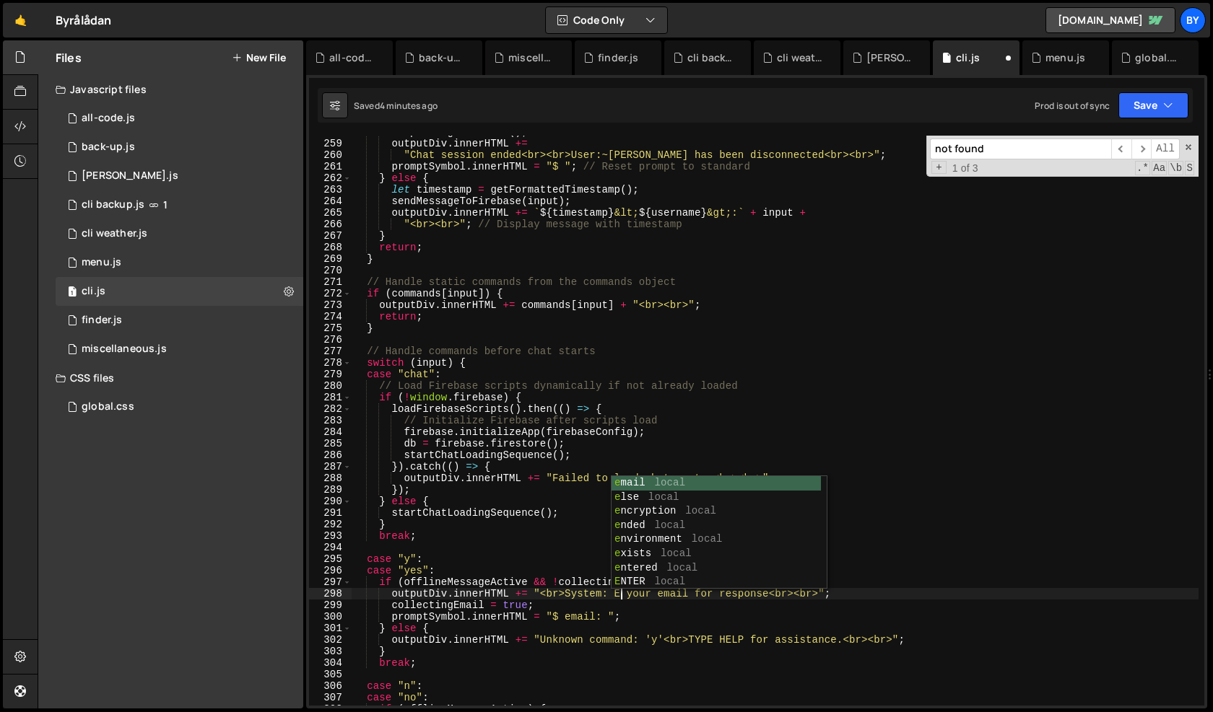
scroll to position [0, 18]
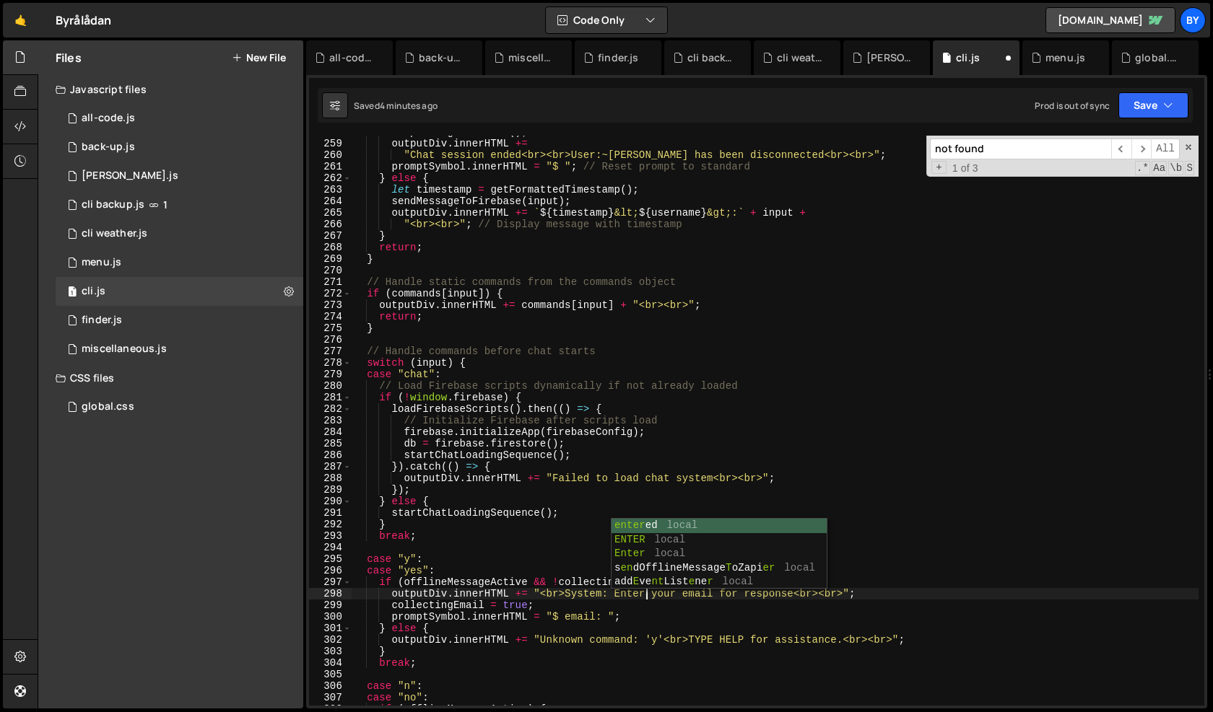
click at [642, 632] on div "stopMessageListener ( ) ; outputDiv . innerHTML += "Chat session ended<br><br>U…" at bounding box center [775, 422] width 847 height 593
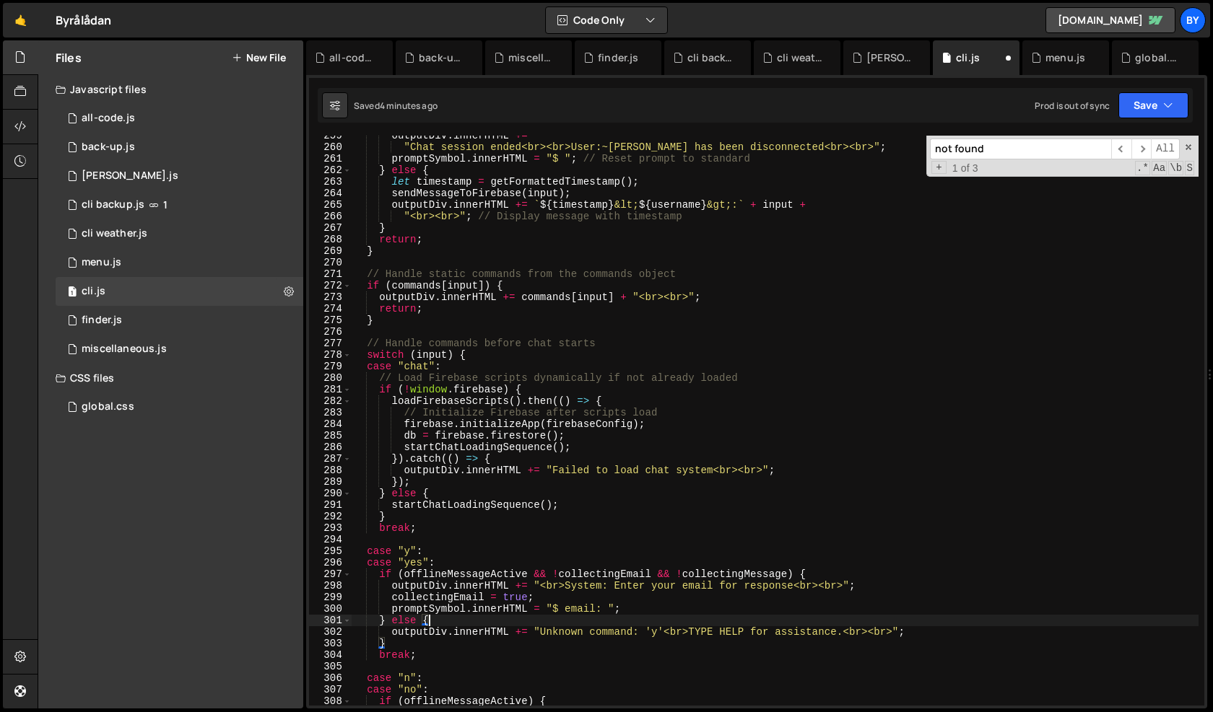
scroll to position [3013, 0]
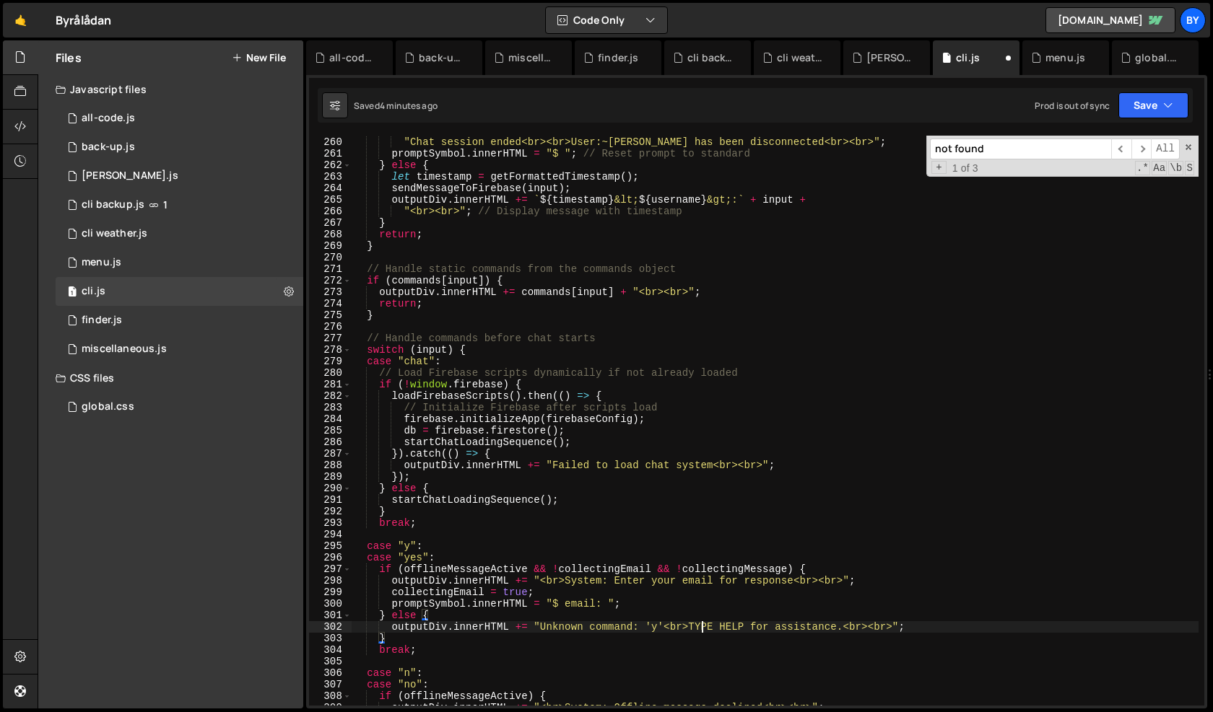
click at [702, 628] on div "outputDiv . innerHTML += "Chat session ended<br><br>User:~[PERSON_NAME] has bee…" at bounding box center [775, 421] width 847 height 593
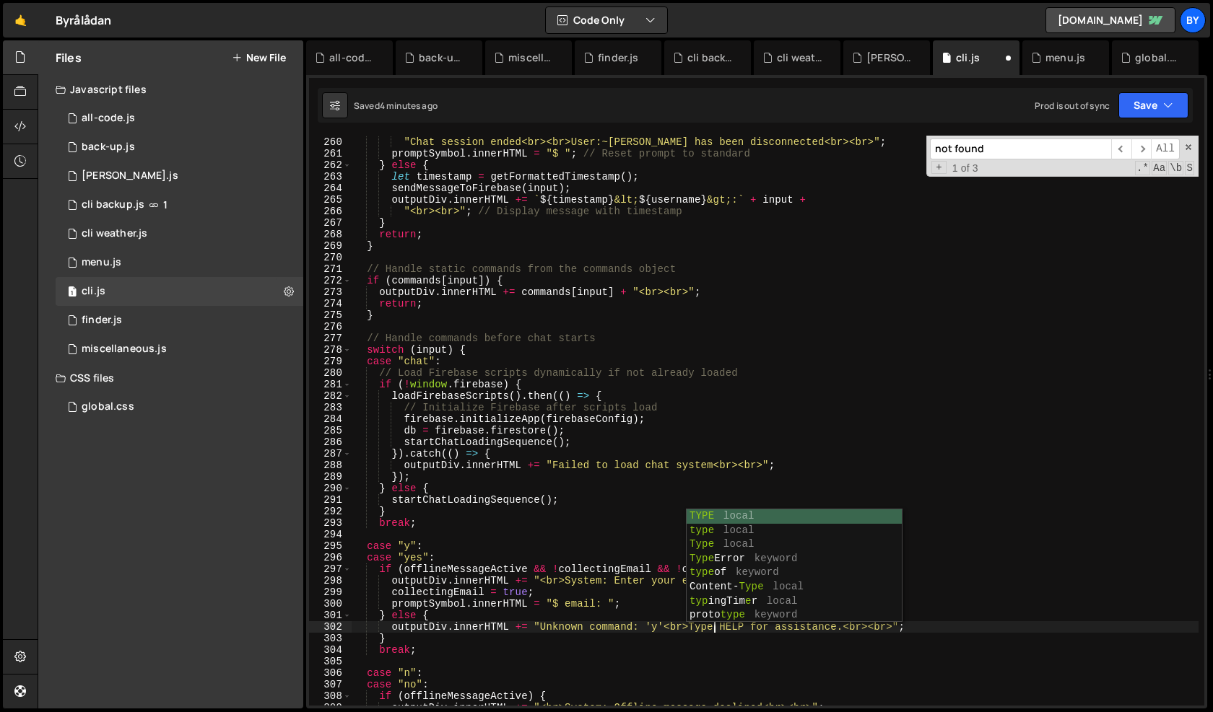
click at [639, 652] on div "outputDiv . innerHTML += "Chat session ended<br><br>User:~[PERSON_NAME] has bee…" at bounding box center [775, 421] width 847 height 593
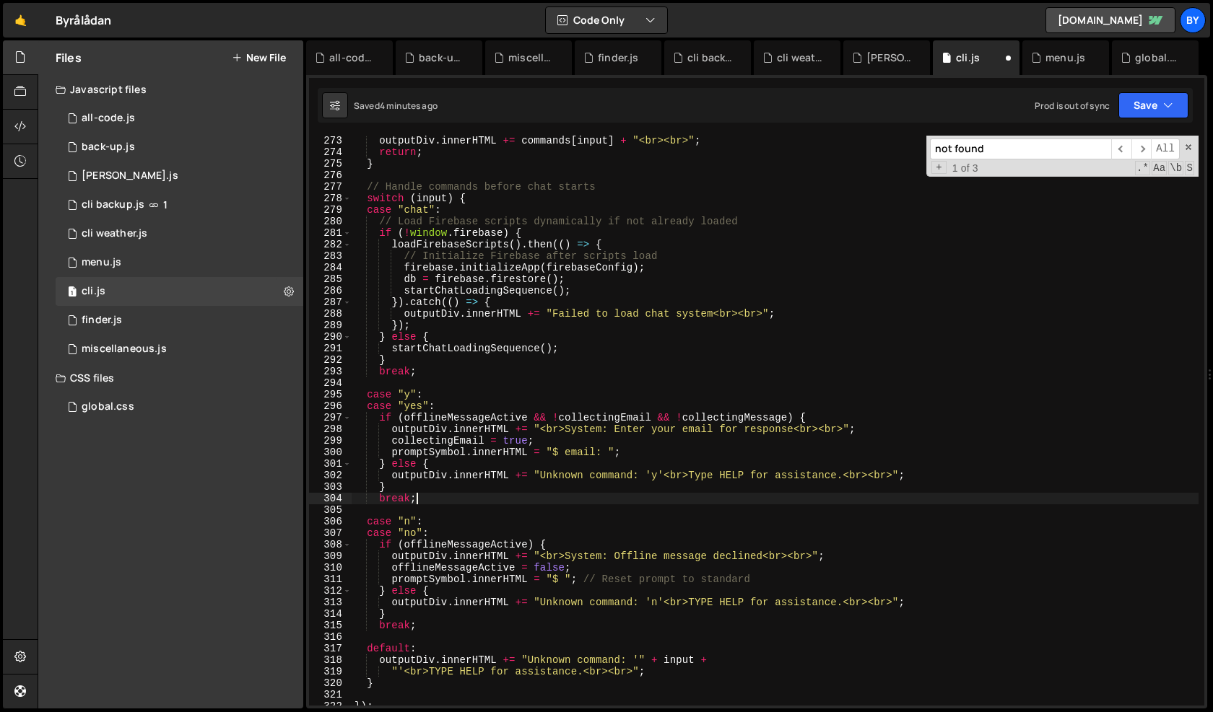
scroll to position [3166, 0]
click at [701, 601] on div "outputDiv . innerHTML += commands [ input ] + "<br><br>" ; return ; } // Handle…" at bounding box center [775, 430] width 847 height 593
click at [706, 479] on div "outputDiv . innerHTML += commands [ input ] + "<br><br>" ; return ; } // Handle…" at bounding box center [775, 430] width 847 height 593
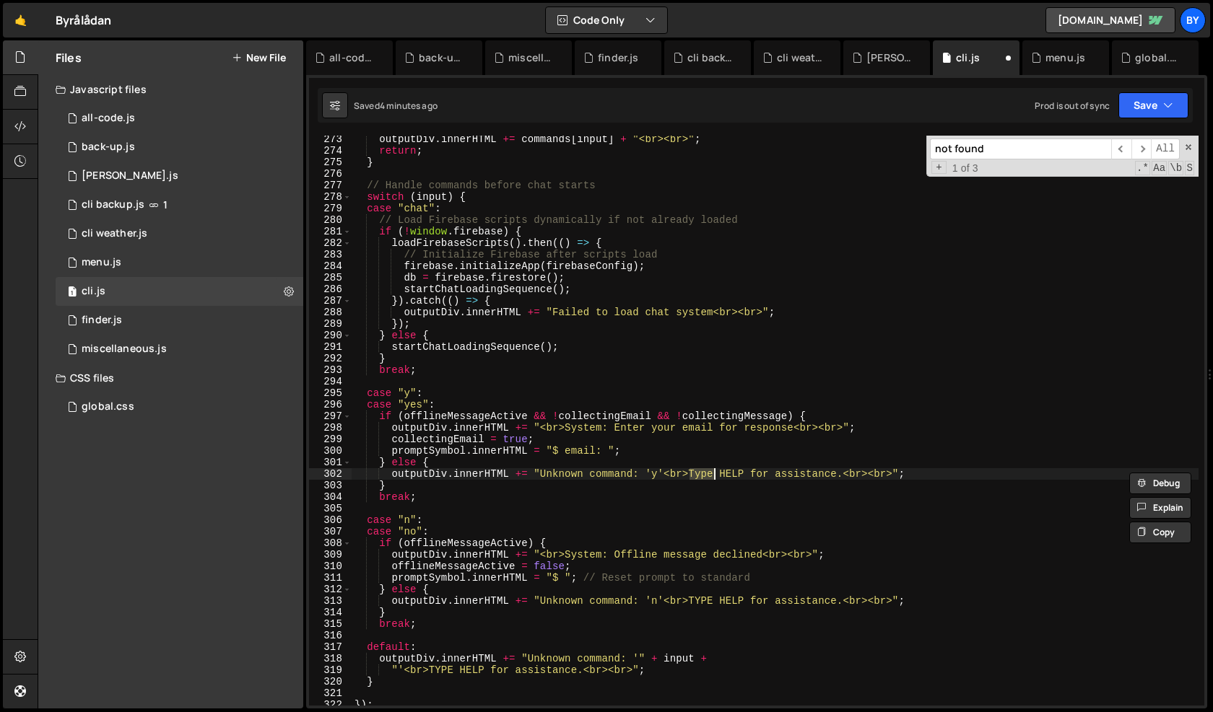
click at [707, 600] on div "outputDiv . innerHTML += commands [ input ] + "<br><br>" ; return ; } // Handle…" at bounding box center [775, 430] width 847 height 593
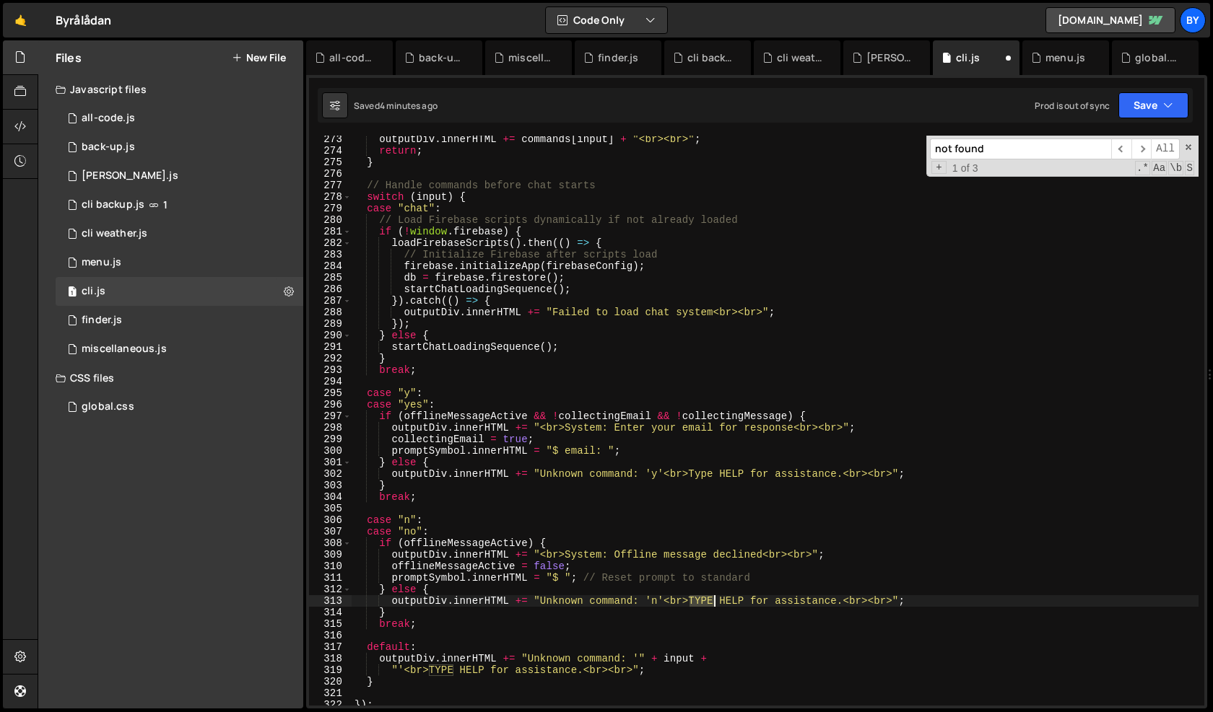
click at [707, 601] on div "outputDiv . innerHTML += commands [ input ] + "<br><br>" ; return ; } // Handle…" at bounding box center [775, 430] width 847 height 593
paste textarea "ype"
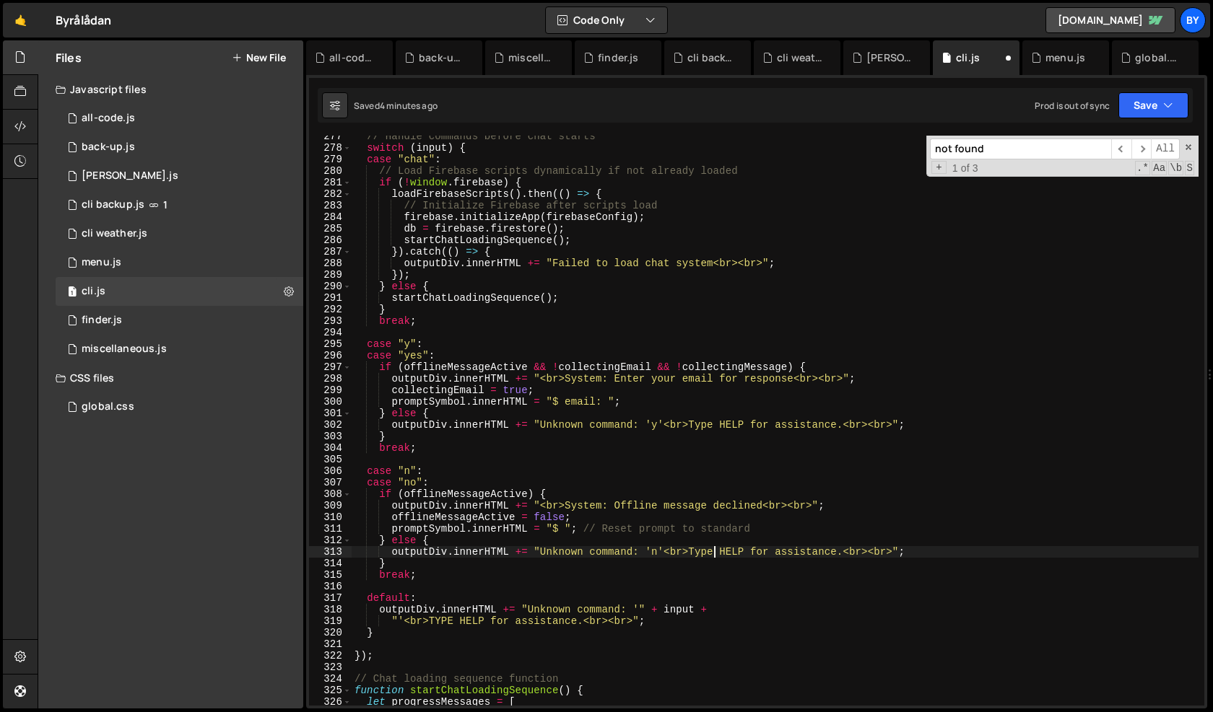
scroll to position [3215, 0]
click at [444, 623] on div "// Handle commands before chat starts switch ( input ) { case "chat" : // Load …" at bounding box center [775, 427] width 847 height 593
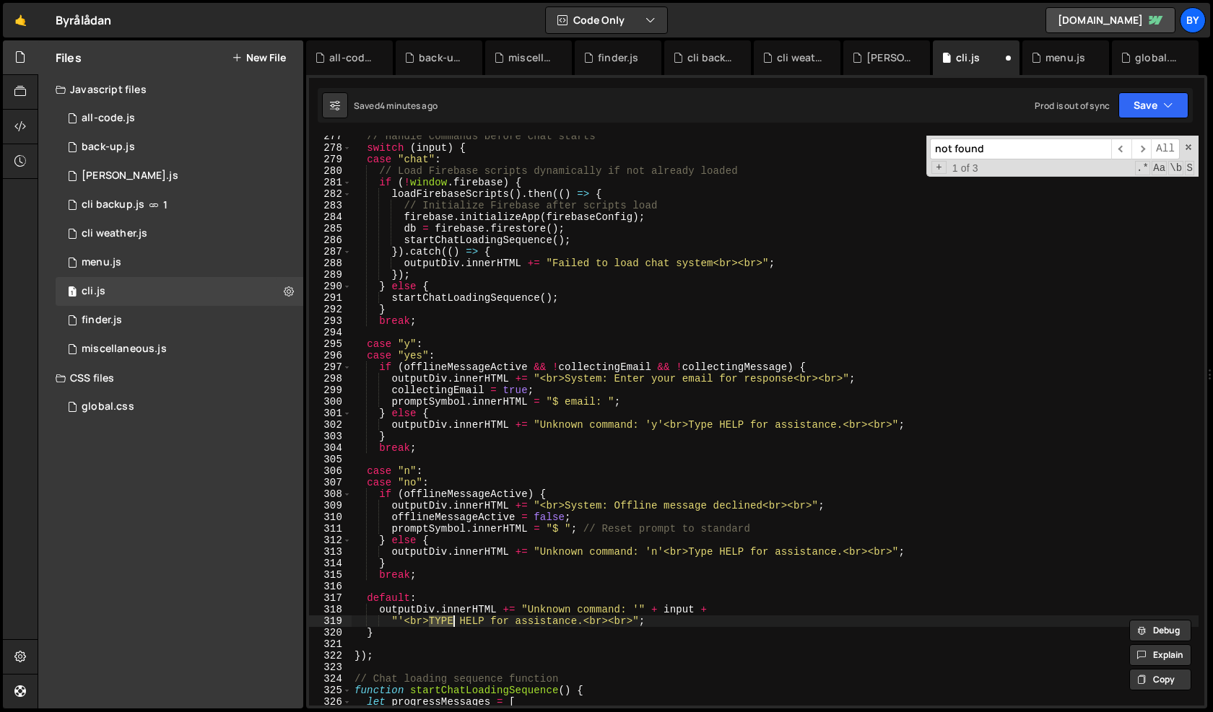
paste textarea "ype"
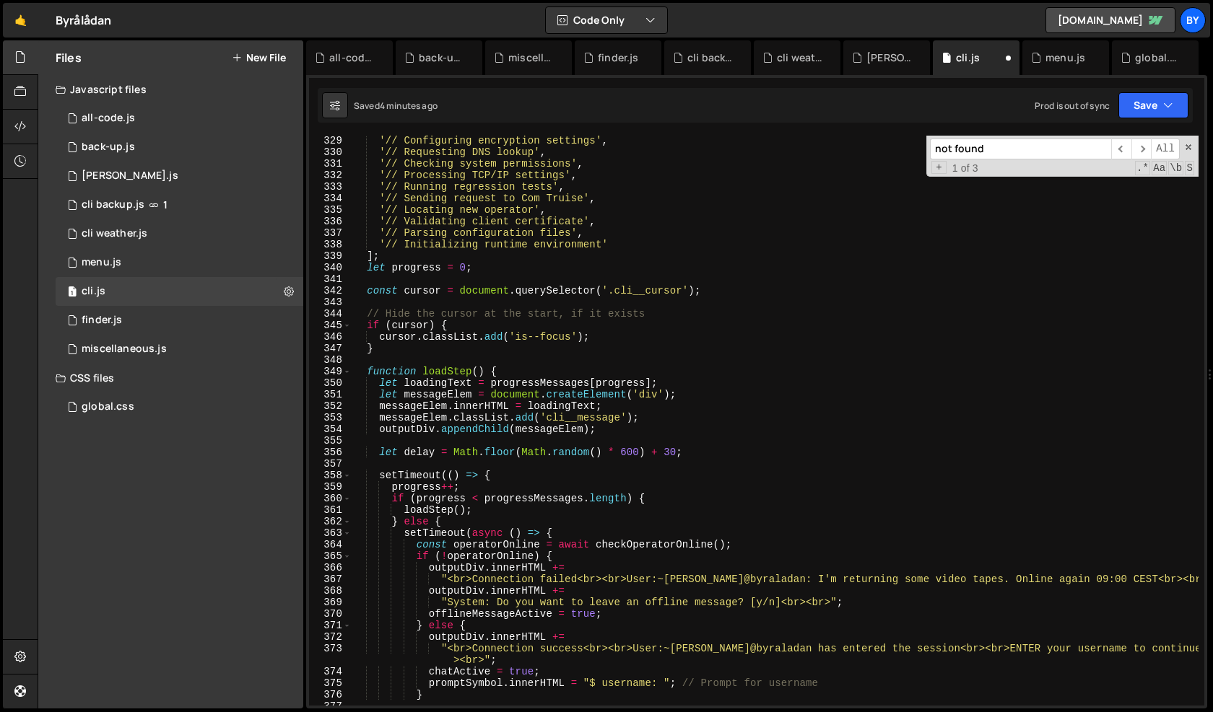
scroll to position [3812, 0]
click at [763, 608] on div "'// Configuring encryption settings' , '// Requesting DNS lookup' , '// Checkin…" at bounding box center [775, 431] width 847 height 593
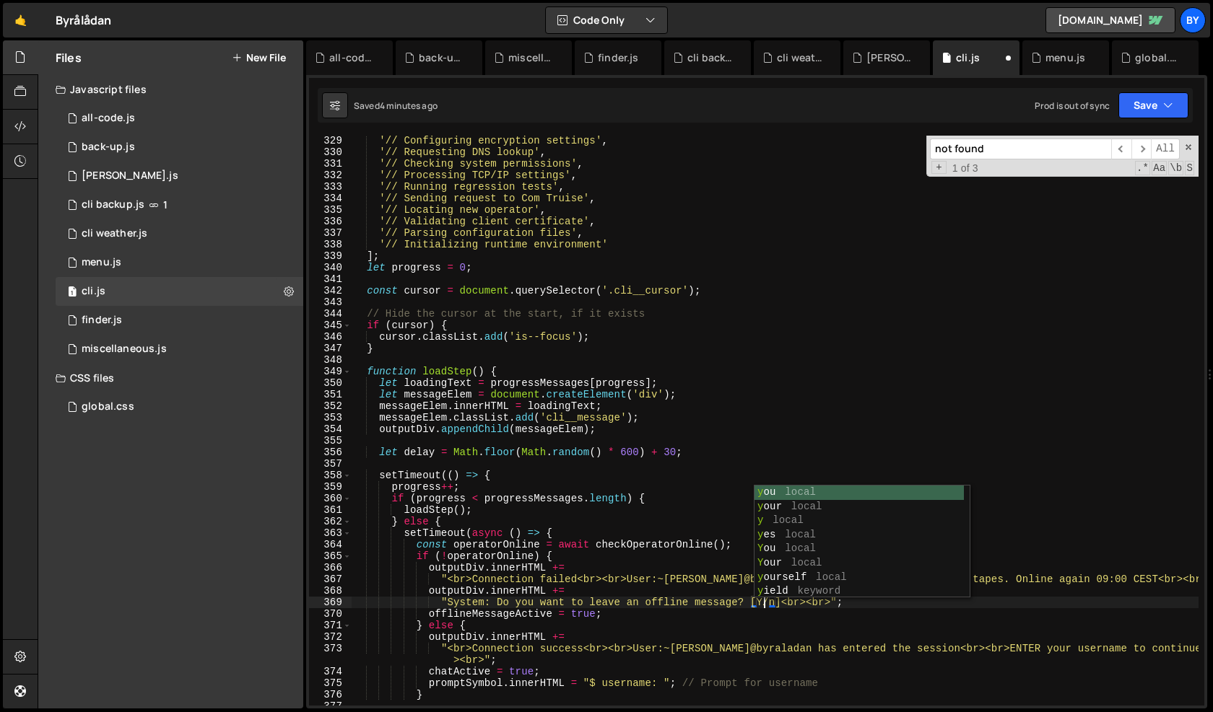
scroll to position [0, 28]
click at [636, 593] on div "'// Configuring encryption settings' , '// Requesting DNS lookup' , '// Checkin…" at bounding box center [775, 431] width 847 height 593
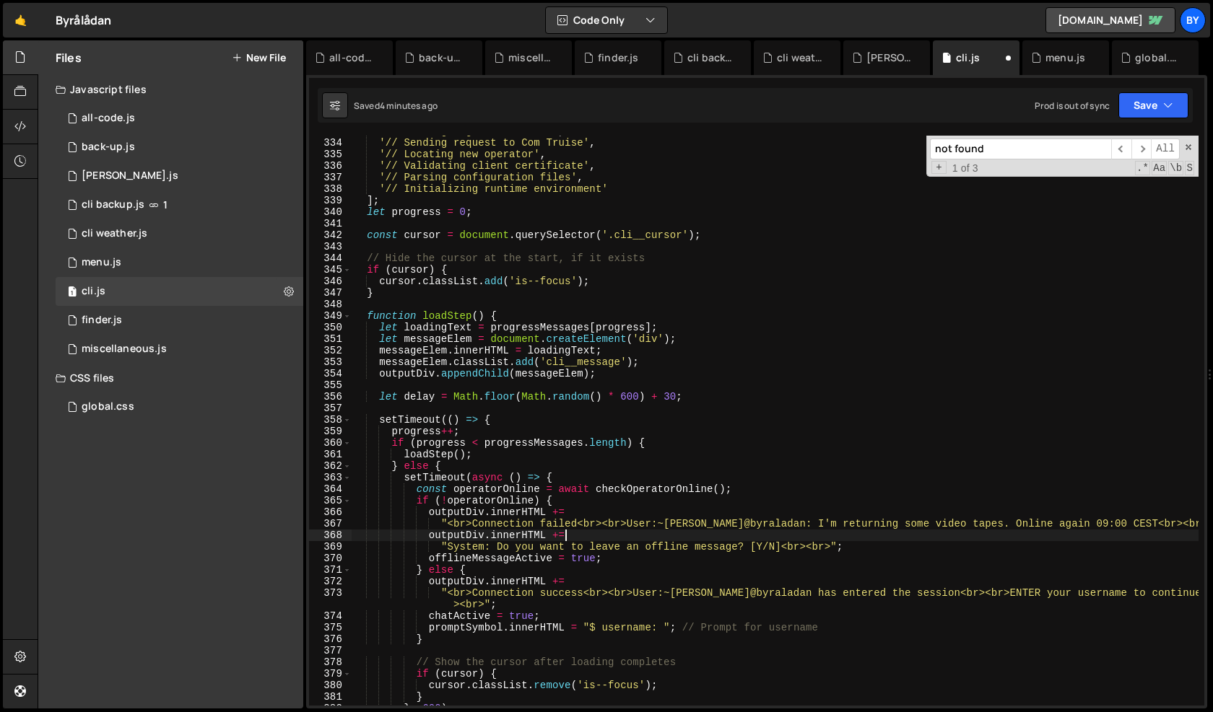
scroll to position [3867, 0]
click at [985, 592] on div "'// Running regression tests' , '// Sending request to Com Truise' , '// Locati…" at bounding box center [775, 422] width 847 height 593
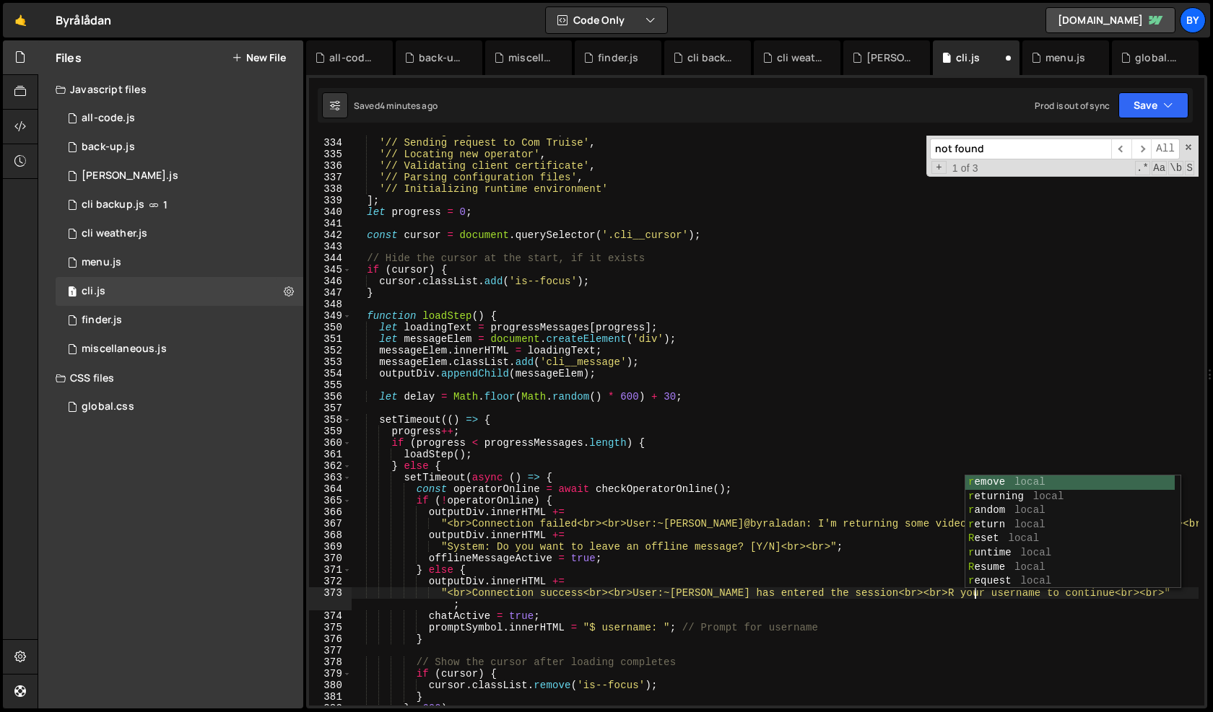
scroll to position [0, 43]
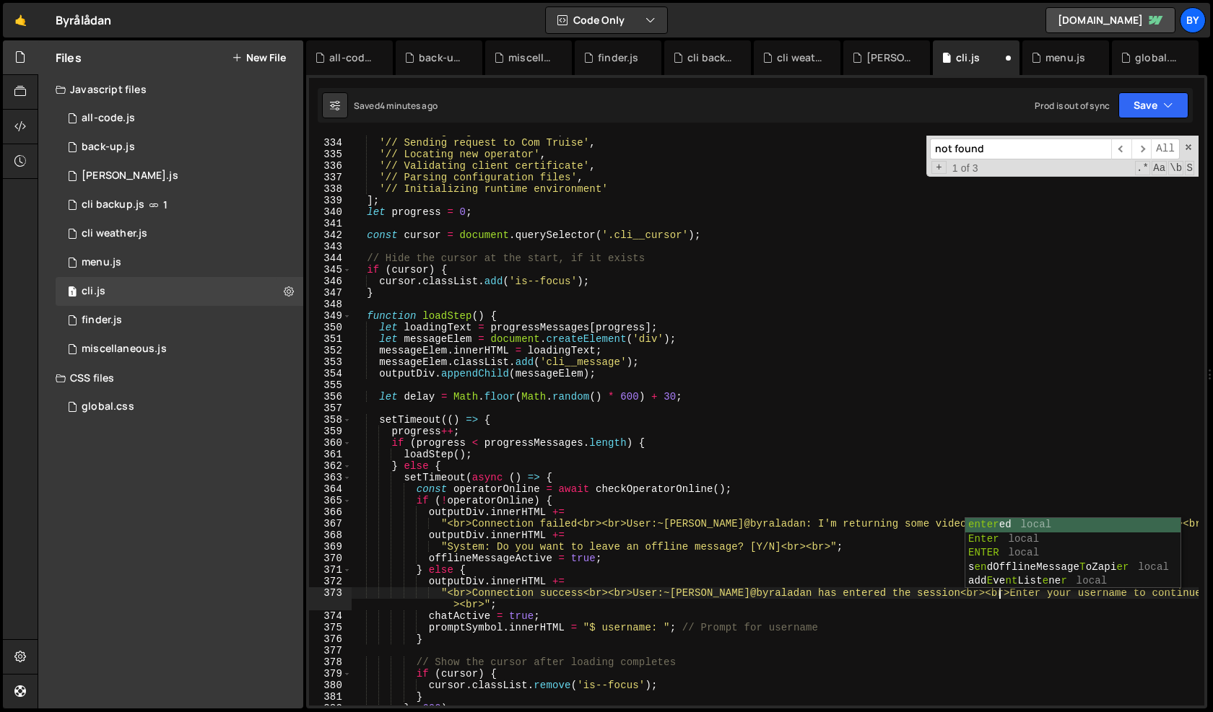
click at [894, 580] on div "'// Running regression tests' , '// Sending request to Com Truise' , '// Locati…" at bounding box center [775, 422] width 847 height 593
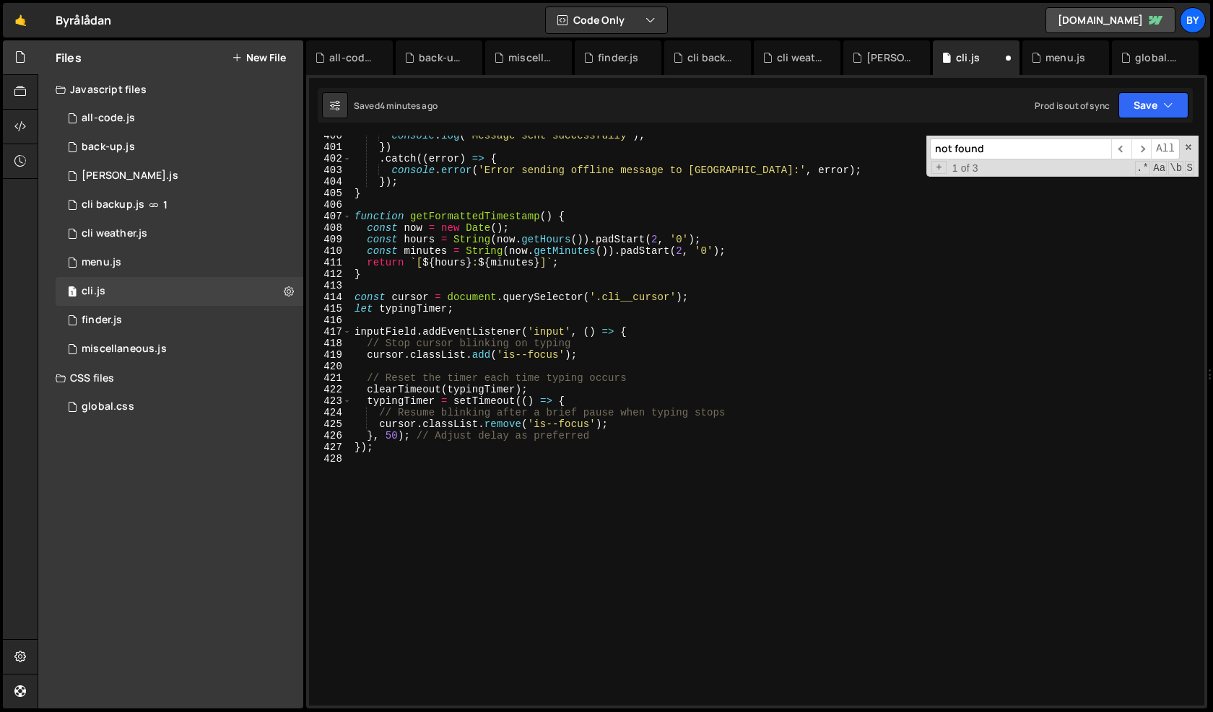
scroll to position [4656, 0]
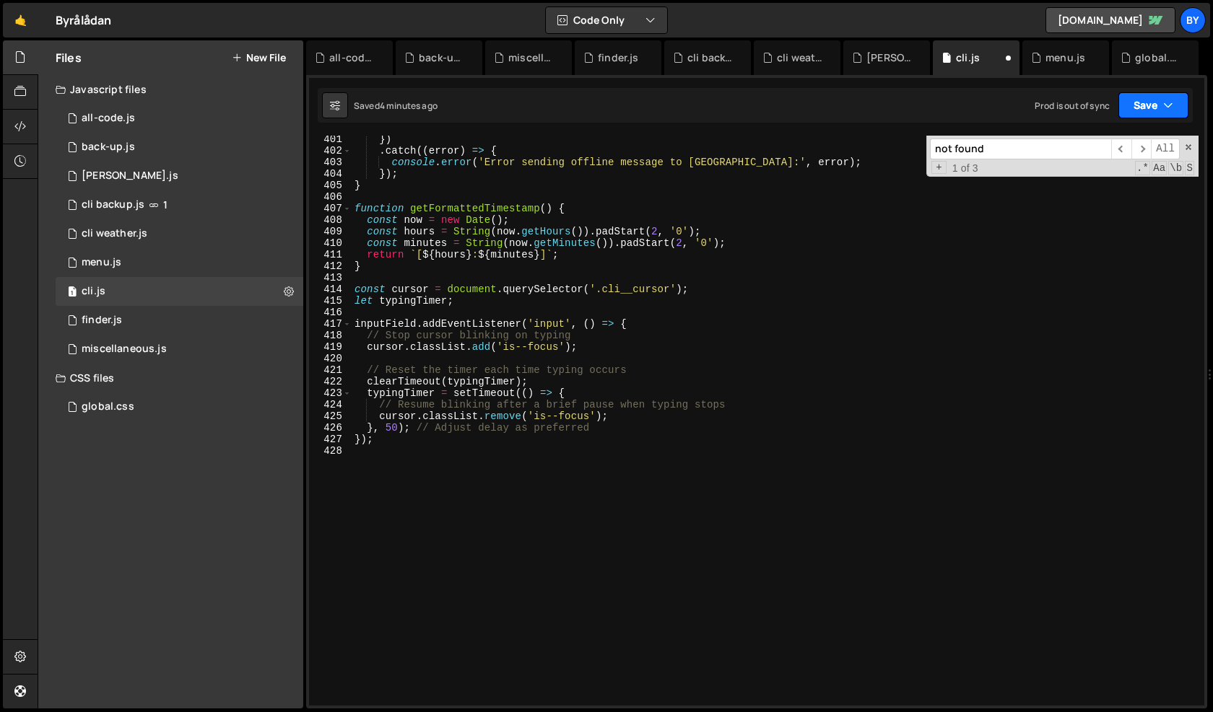
drag, startPoint x: 1145, startPoint y: 103, endPoint x: 1142, endPoint y: 111, distance: 8.7
click at [1145, 106] on button "Save" at bounding box center [1153, 105] width 70 height 26
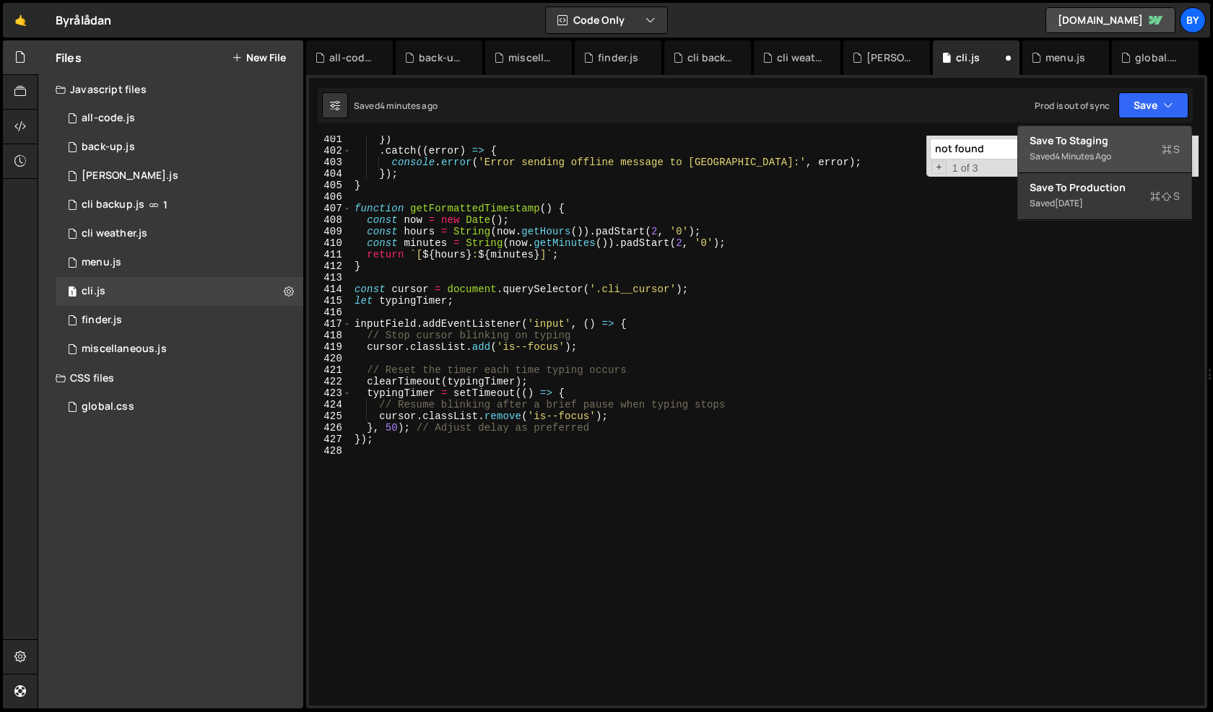
click at [1127, 131] on button "Save to Staging S Saved 4 minutes ago" at bounding box center [1104, 149] width 173 height 47
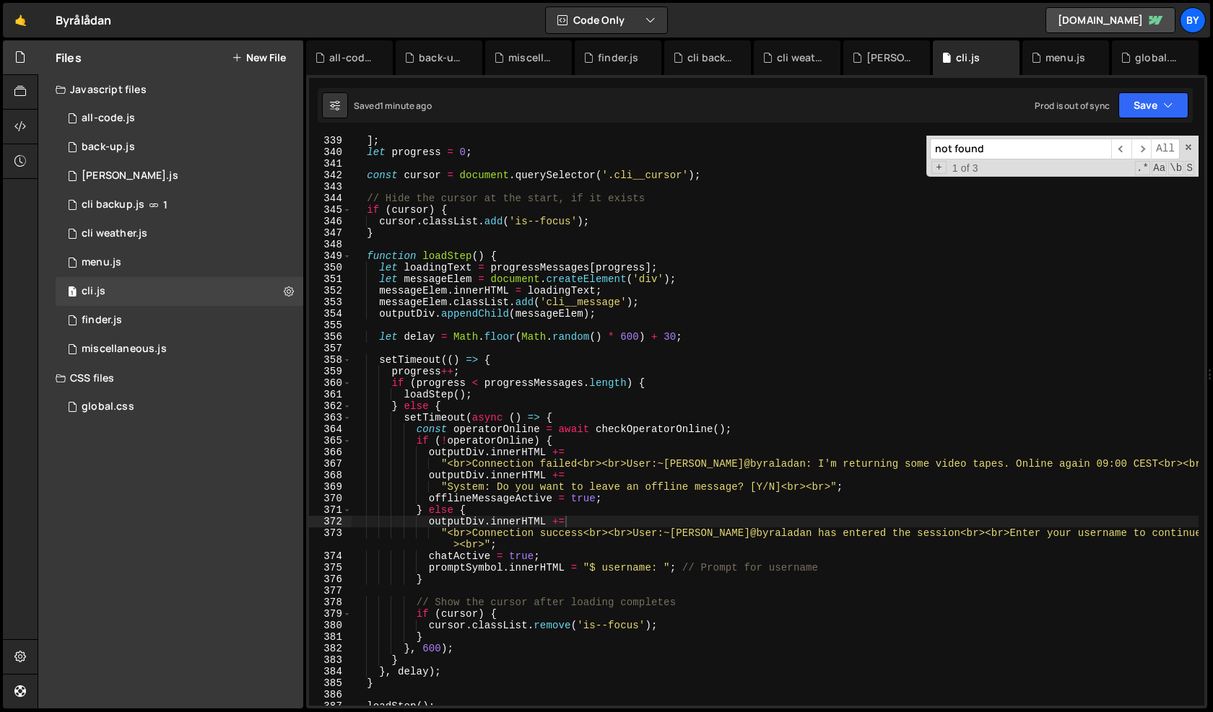
scroll to position [3825, 0]
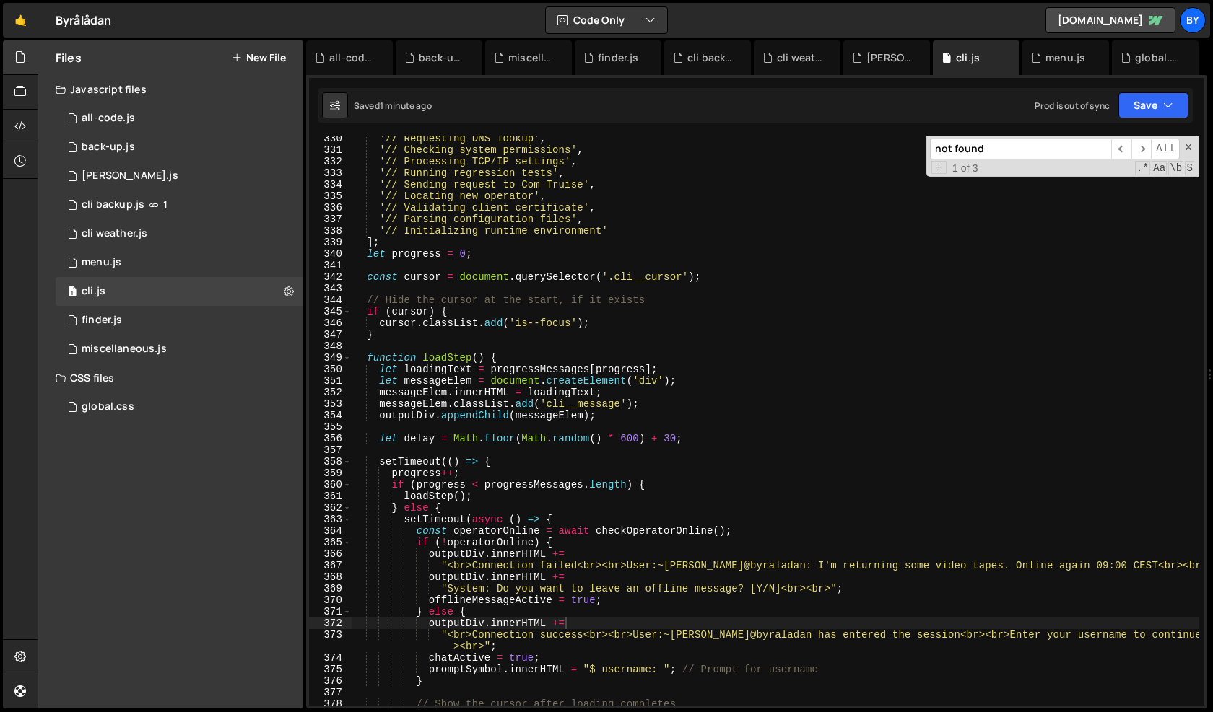
type textarea "} else {"
click at [672, 510] on div "'// Requesting DNS lookup' , '// Checking system permissions' , '// Processing …" at bounding box center [775, 429] width 847 height 593
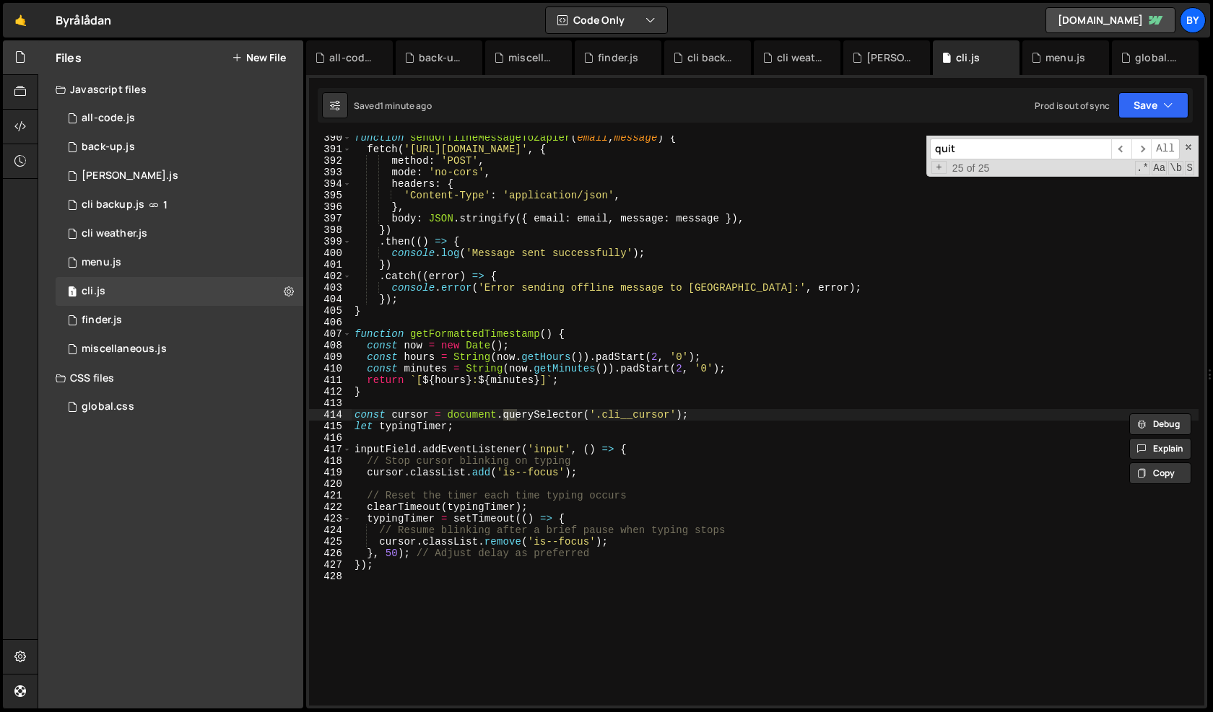
scroll to position [2429, 0]
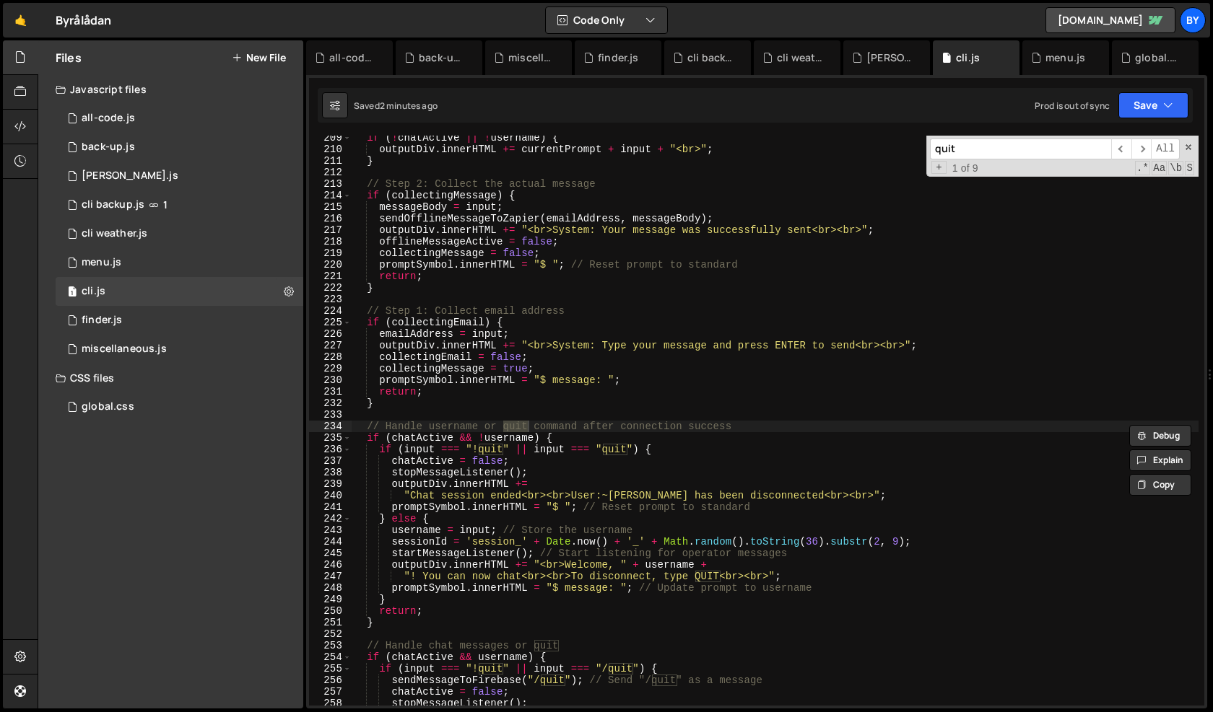
type input "quit"
type textarea "stopMessageListener();"
click at [691, 472] on div "if ( ! chatActive || ! username ) { outputDiv . innerHTML += currentPrompt + in…" at bounding box center [775, 428] width 847 height 593
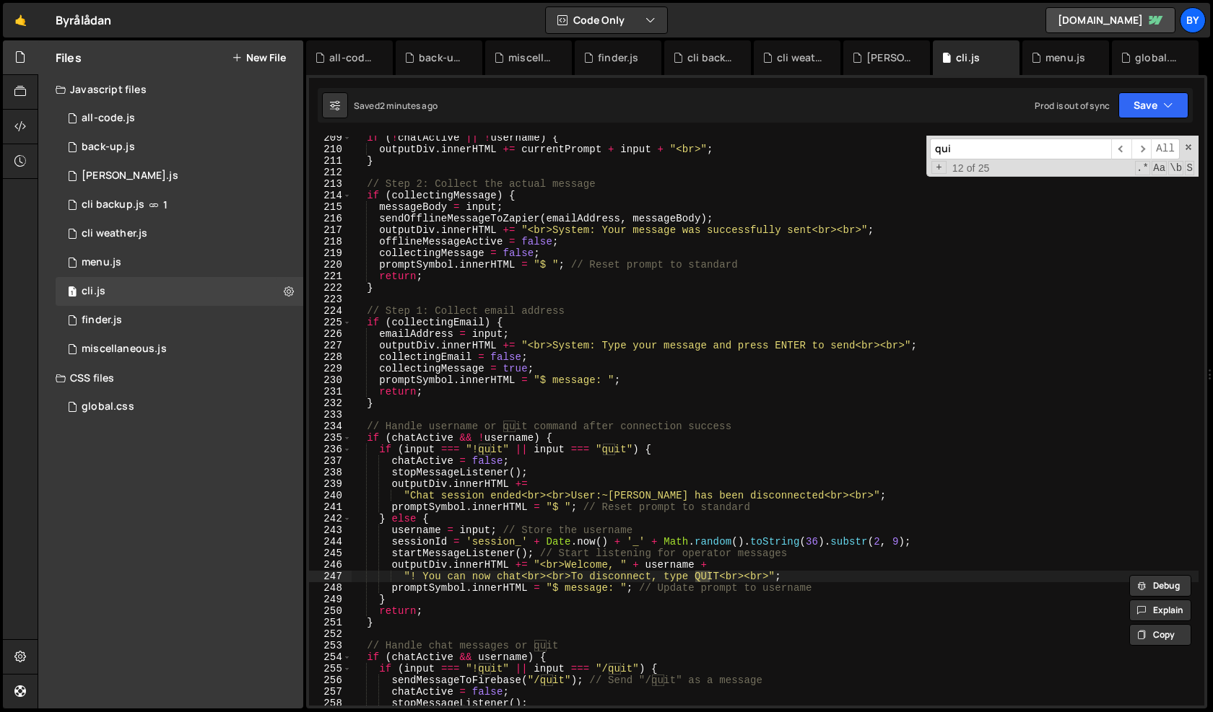
type input "quit"
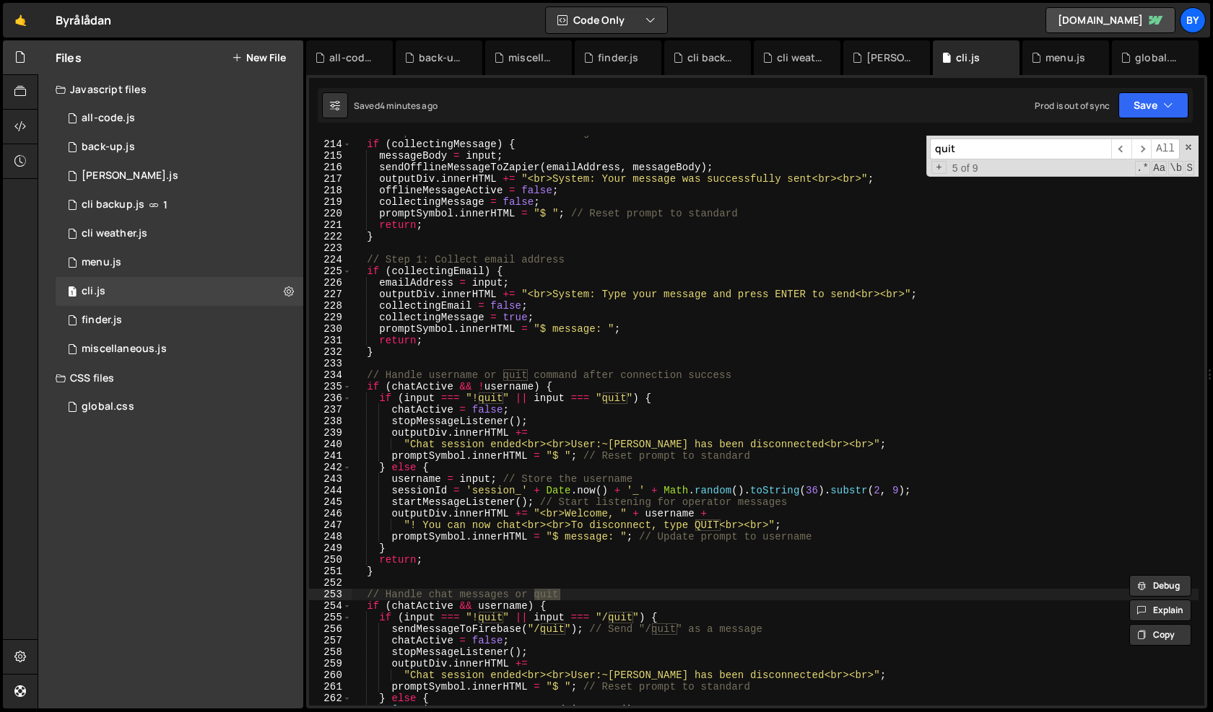
scroll to position [2466, 0]
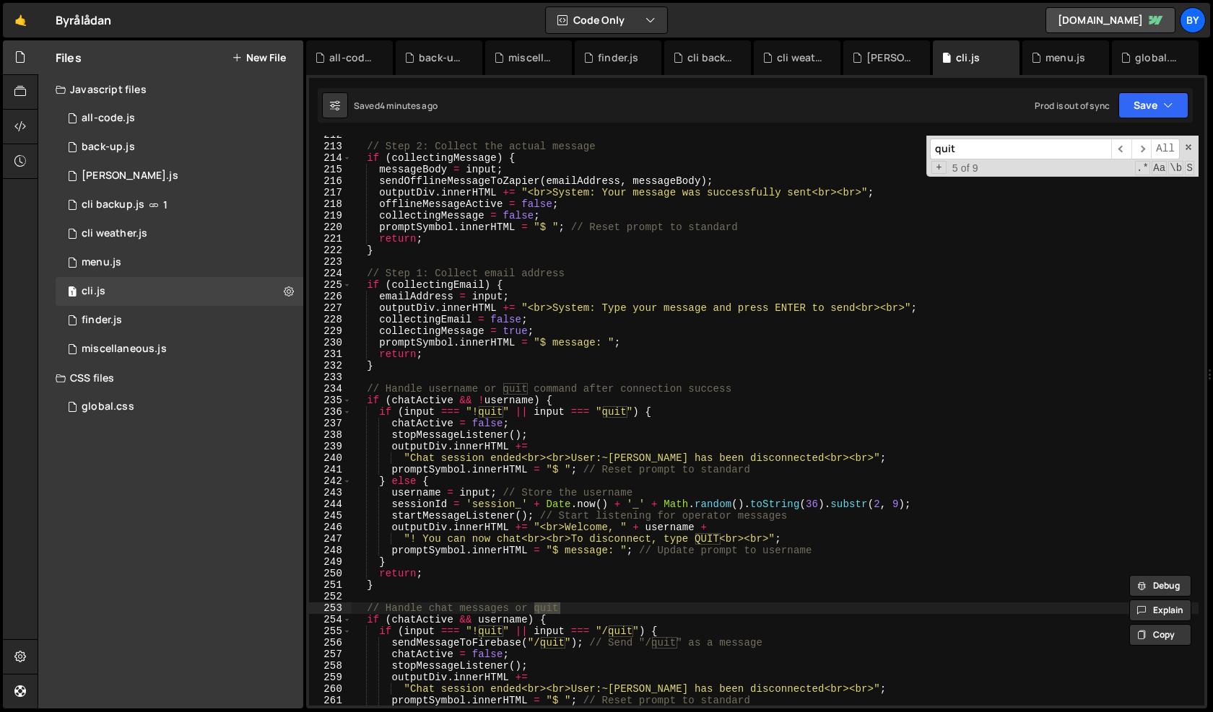
drag, startPoint x: 482, startPoint y: 637, endPoint x: 513, endPoint y: 641, distance: 31.3
click at [482, 637] on div "// Step 2: Collect the actual message if ( collectingMessage ) { messageBody = …" at bounding box center [775, 425] width 847 height 593
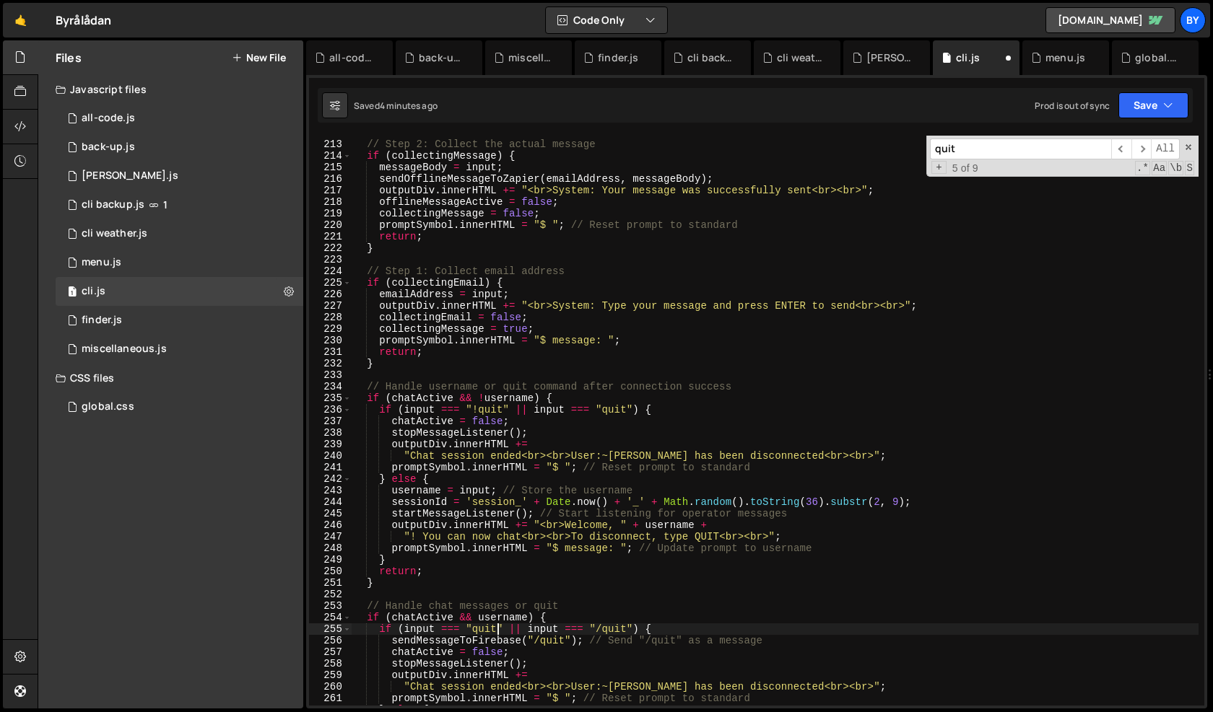
scroll to position [2468, 0]
click at [602, 631] on div "// Step 2: Collect the actual message if ( collectingMessage ) { messageBody = …" at bounding box center [775, 423] width 847 height 593
click at [714, 628] on div "// Step 2: Collect the actual message if ( collectingMessage ) { messageBody = …" at bounding box center [775, 423] width 847 height 593
click at [723, 640] on div "// Step 2: Collect the actual message if ( collectingMessage ) { messageBody = …" at bounding box center [775, 423] width 847 height 593
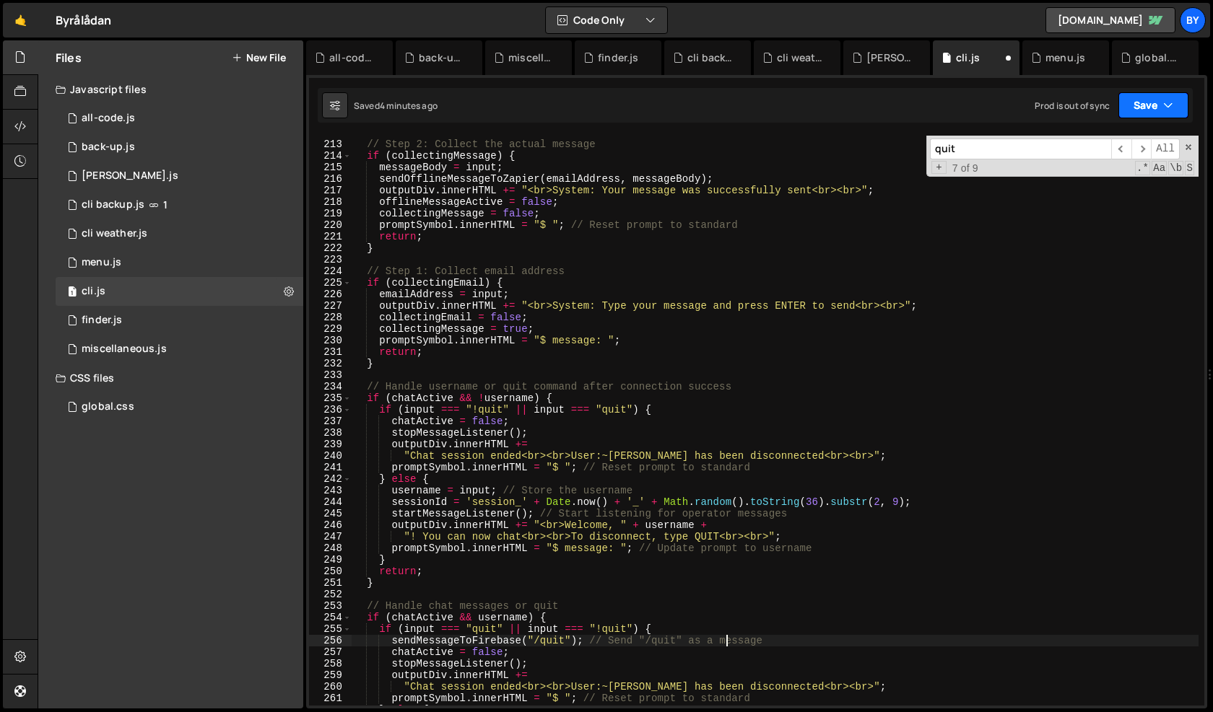
drag, startPoint x: 1133, startPoint y: 117, endPoint x: 1132, endPoint y: 126, distance: 9.5
click at [1133, 117] on button "Save" at bounding box center [1153, 105] width 70 height 26
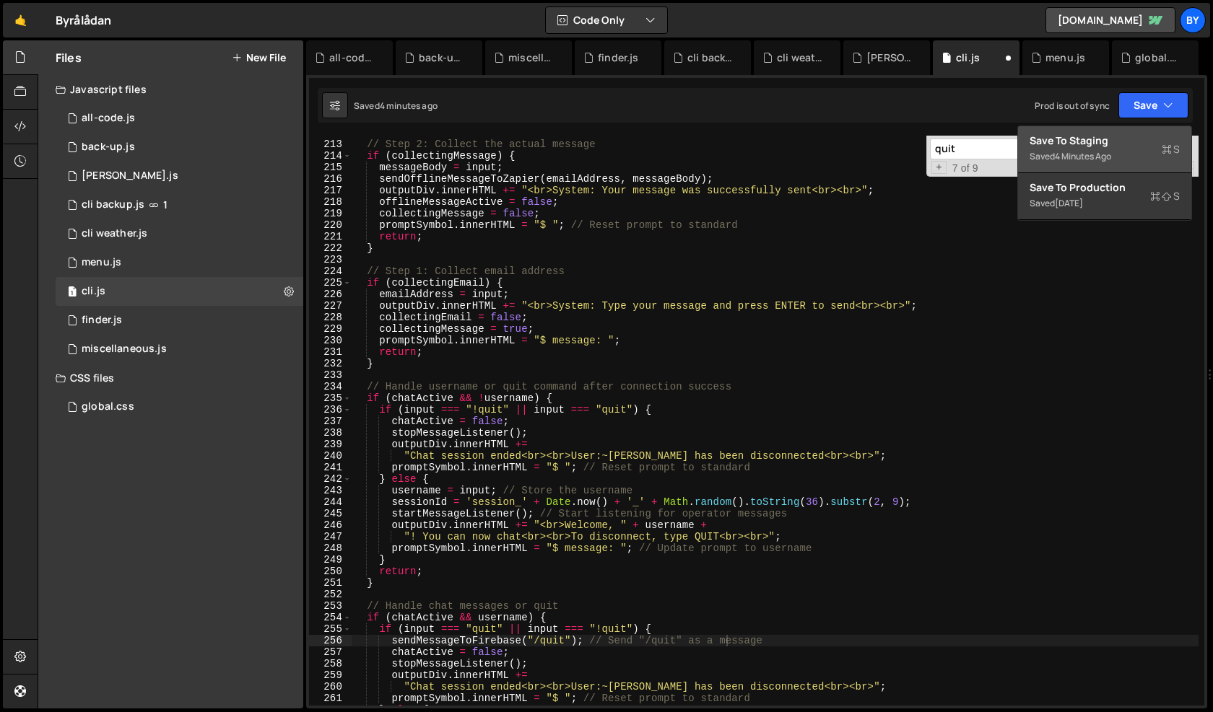
click at [1127, 151] on div "Saved 4 minutes ago" at bounding box center [1104, 156] width 150 height 17
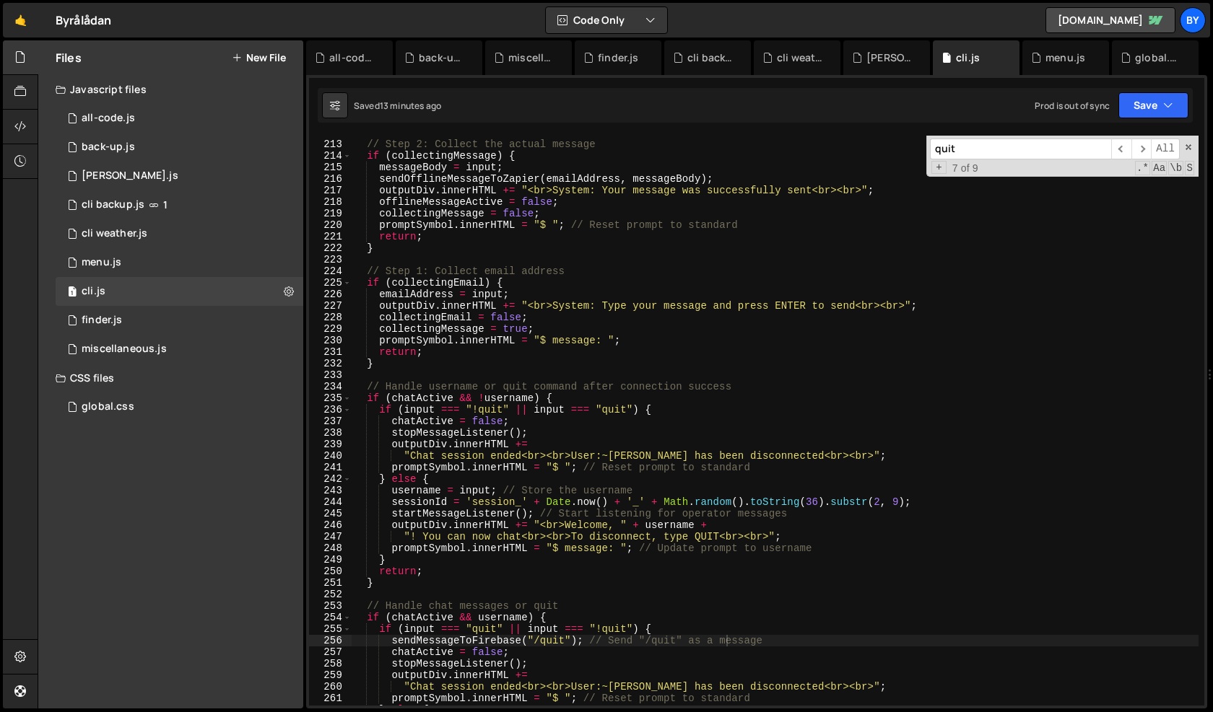
type textarea "startMessageListener(); // Start listening for operator messages"
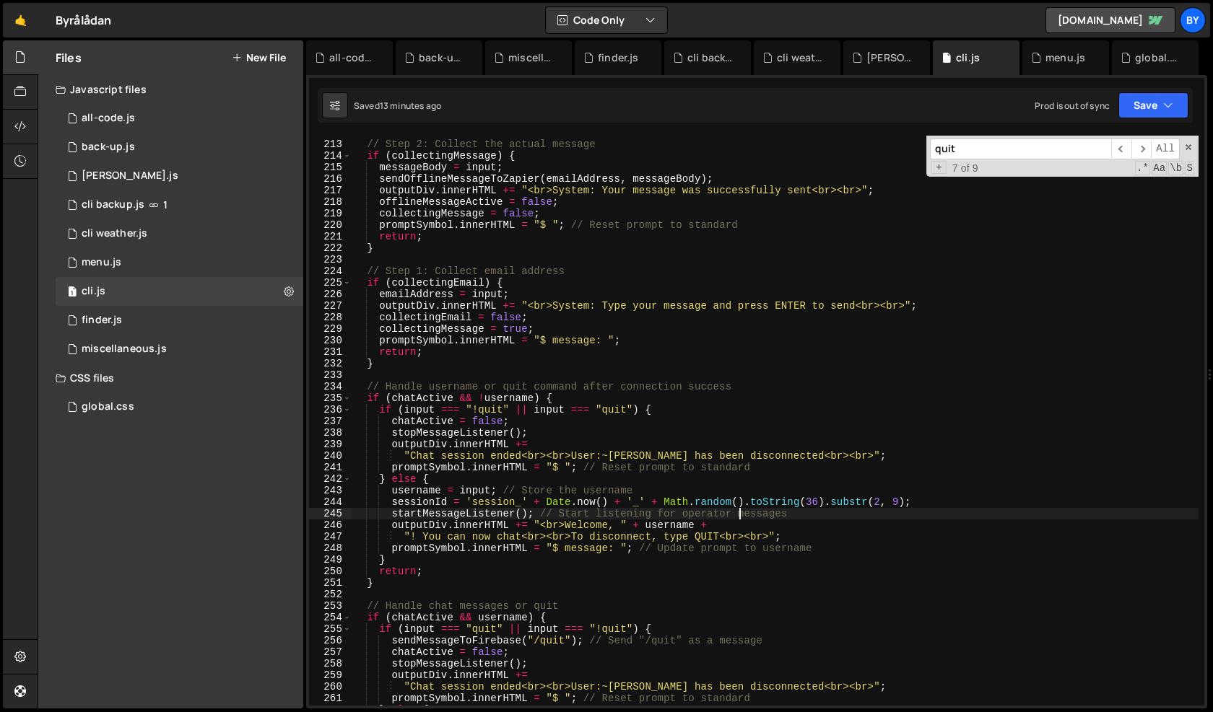
click at [739, 509] on div "// Step 2: Collect the actual message if ( collectingMessage ) { messageBody = …" at bounding box center [775, 423] width 847 height 593
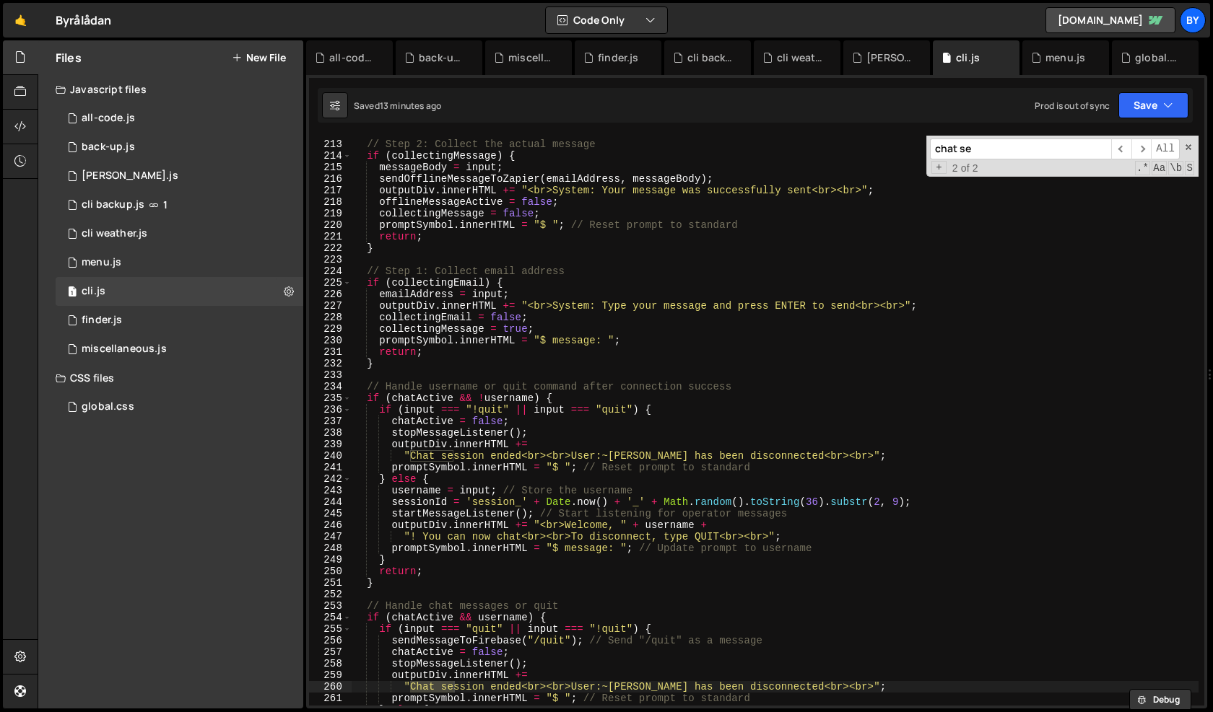
type input "chat se"
click at [448, 684] on div "// Step 2: Collect the actual message if ( collectingMessage ) { messageBody = …" at bounding box center [775, 421] width 847 height 570
drag, startPoint x: 447, startPoint y: 686, endPoint x: 414, endPoint y: 685, distance: 33.2
click at [413, 685] on div "// Step 2: Collect the actual message if ( collectingMessage ) { messageBody = …" at bounding box center [775, 423] width 847 height 593
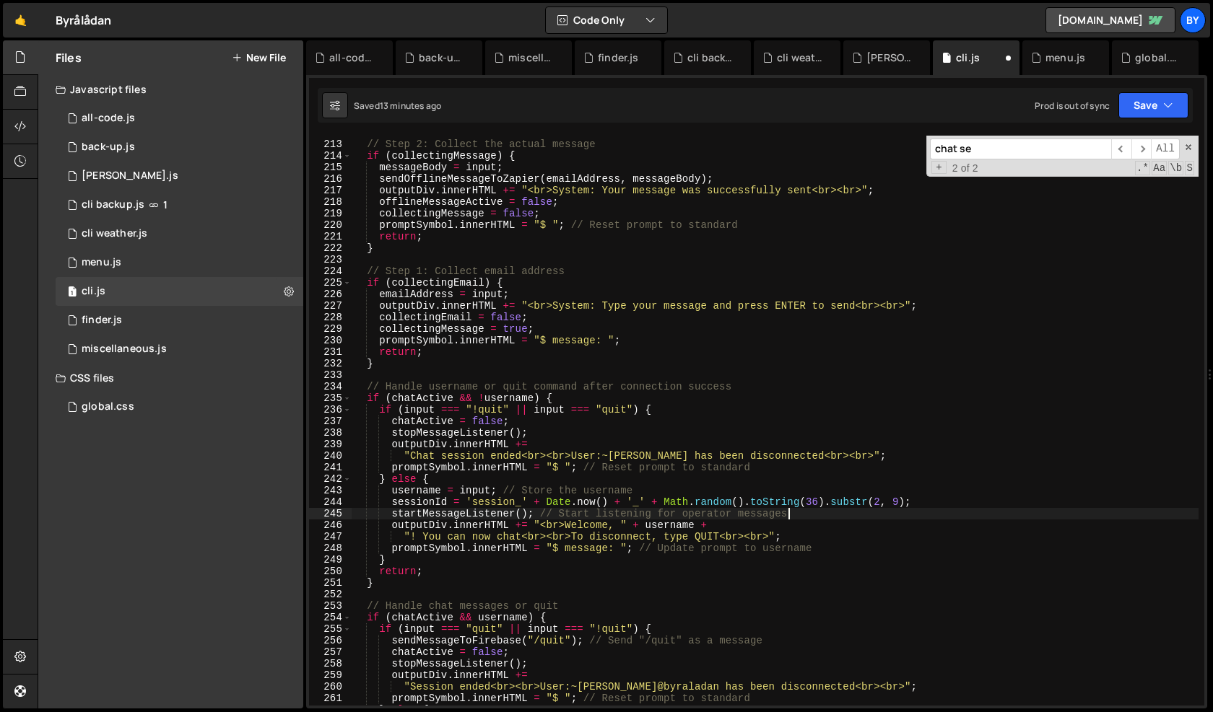
click at [862, 510] on div "// Step 2: Collect the actual message if ( collectingMessage ) { messageBody = …" at bounding box center [775, 423] width 847 height 593
drag, startPoint x: 1153, startPoint y: 103, endPoint x: 1137, endPoint y: 120, distance: 23.0
click at [1153, 102] on button "Save" at bounding box center [1153, 105] width 70 height 26
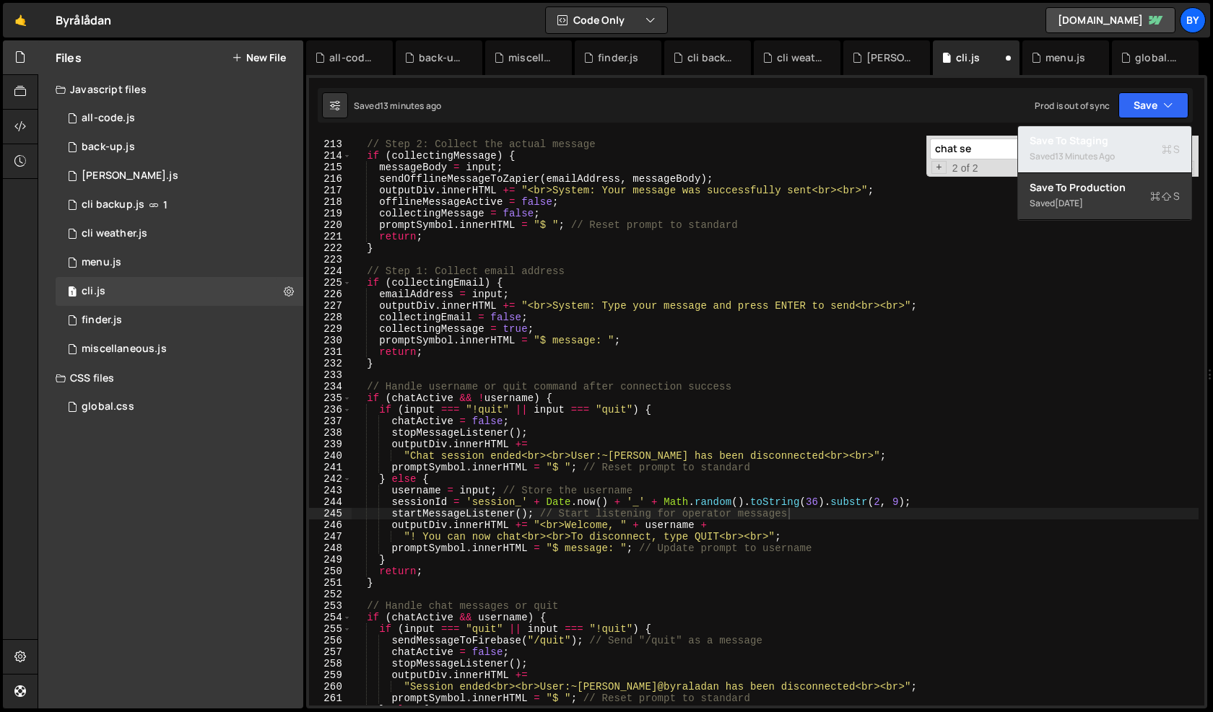
click at [1129, 128] on button "Save to Staging S Saved 13 minutes ago" at bounding box center [1104, 149] width 173 height 47
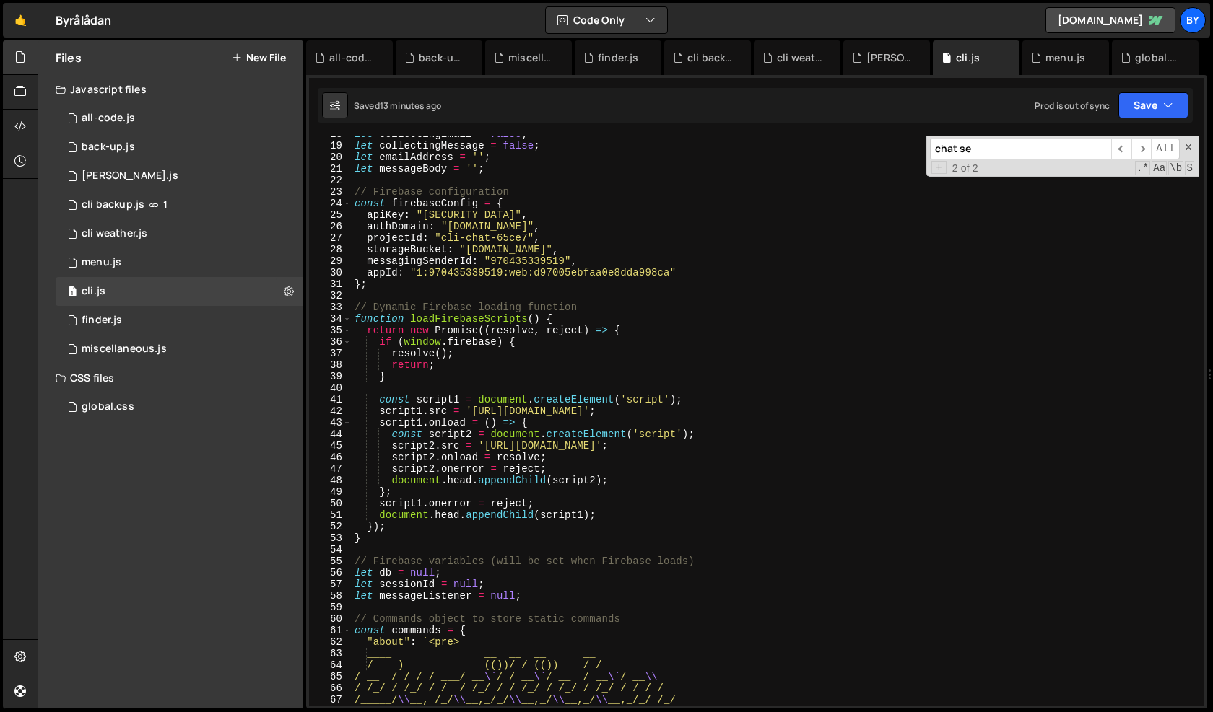
scroll to position [208, 0]
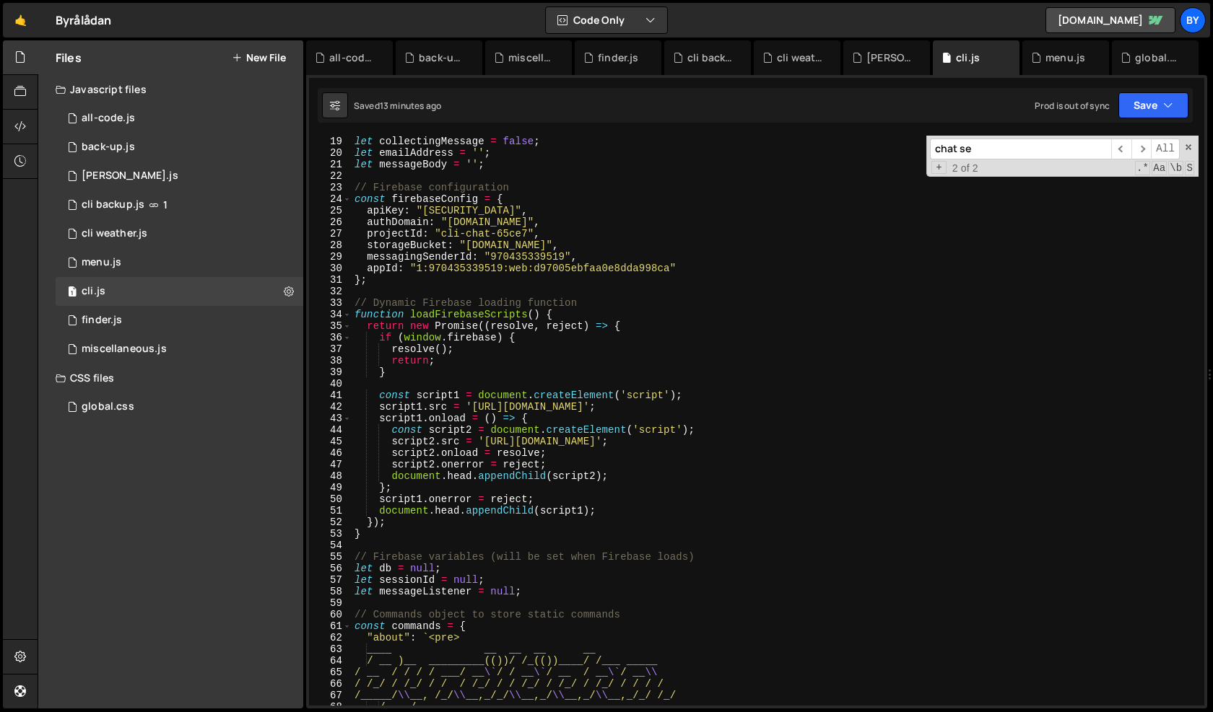
type textarea "let messageListener = null;"
click at [665, 595] on div "let collectingMessage = false ; let emailAddress = '' ; let messageBody = '' ; …" at bounding box center [775, 432] width 847 height 593
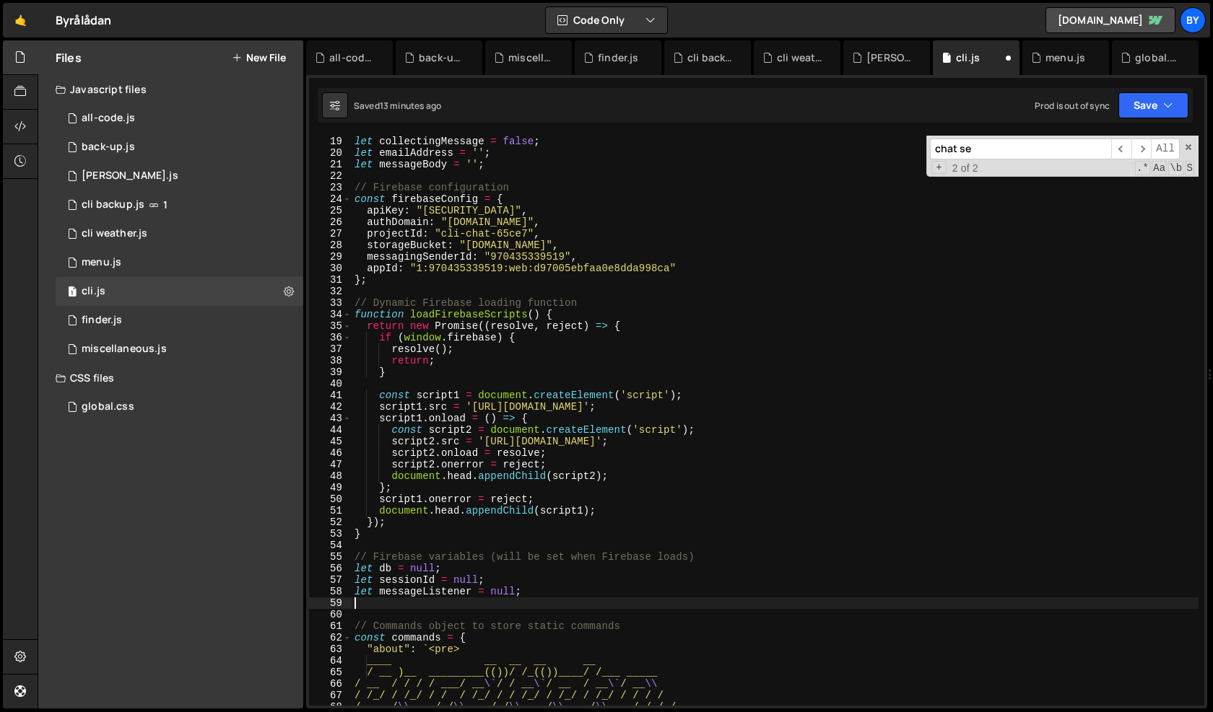
scroll to position [0, 0]
paste textarea "}"
type textarea "}"
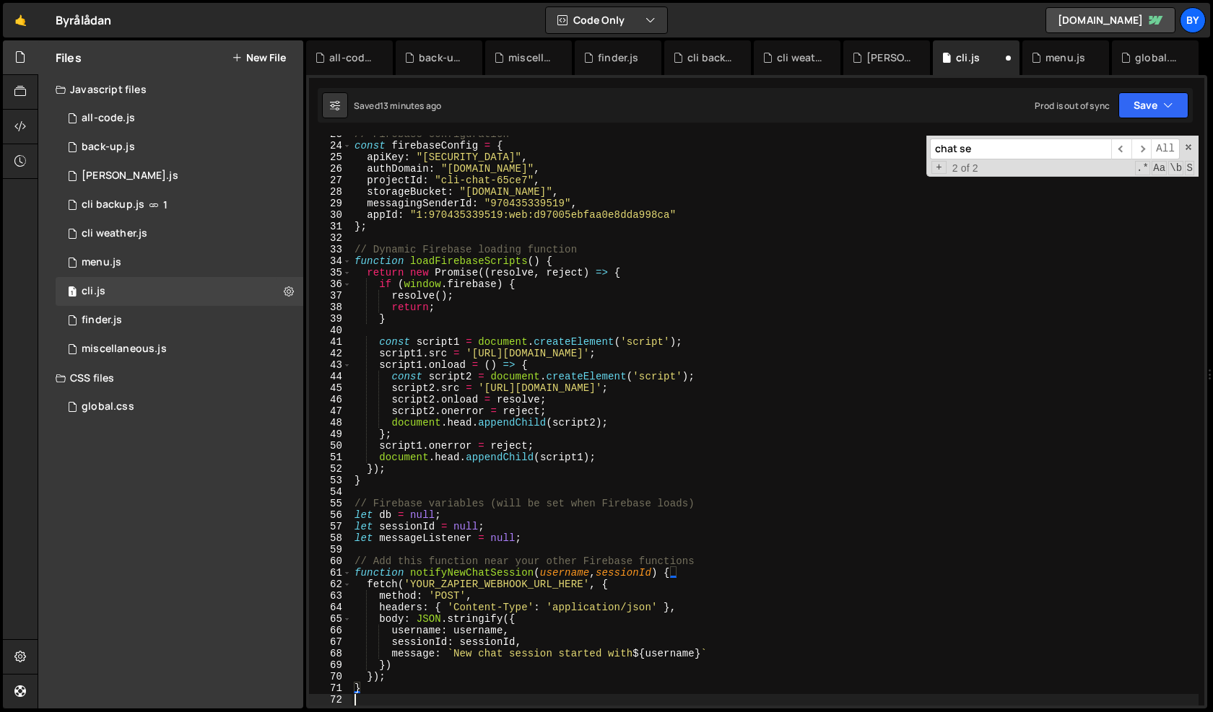
scroll to position [261, 0]
drag, startPoint x: 567, startPoint y: 590, endPoint x: 414, endPoint y: 590, distance: 153.7
click at [412, 588] on div "// Firebase configuration const firebaseConfig = { apiKey : "[SECURITY_DATA]" ,…" at bounding box center [775, 424] width 847 height 593
paste textarea "[URL][DOMAIN_NAME]"
click at [678, 619] on div "// Firebase configuration const firebaseConfig = { apiKey : "[SECURITY_DATA]" ,…" at bounding box center [775, 424] width 847 height 593
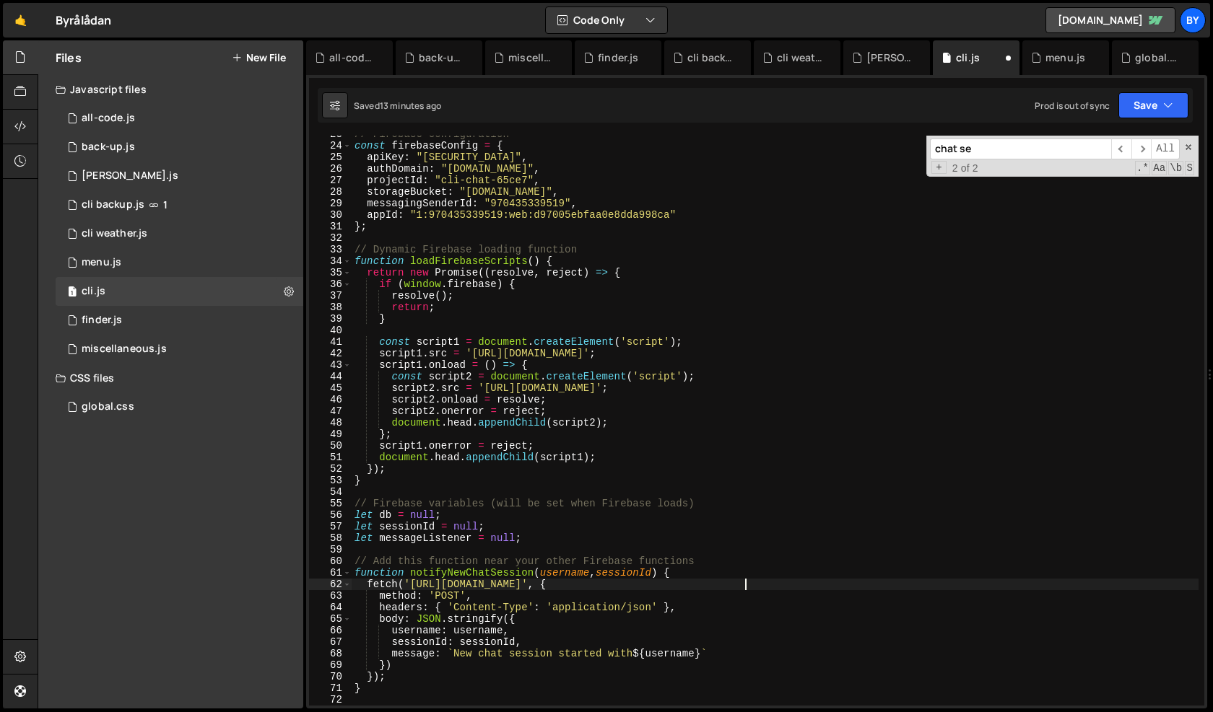
type textarea "body: JSON.stringify({"
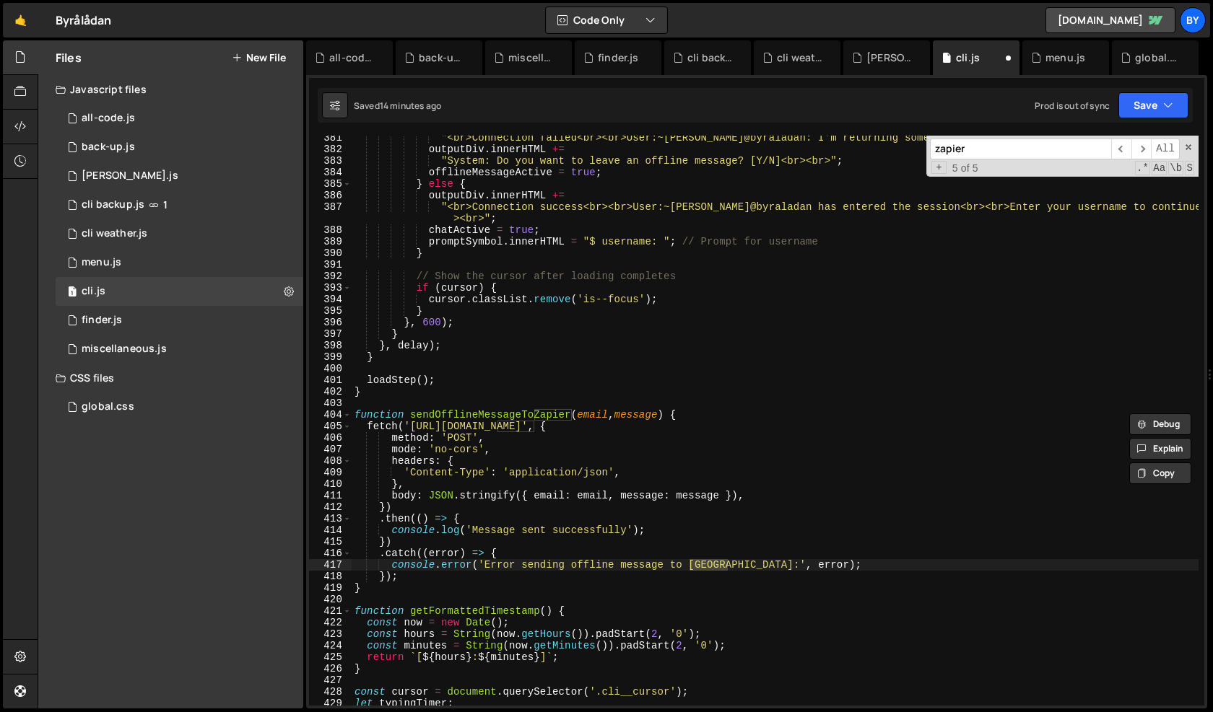
scroll to position [419, 0]
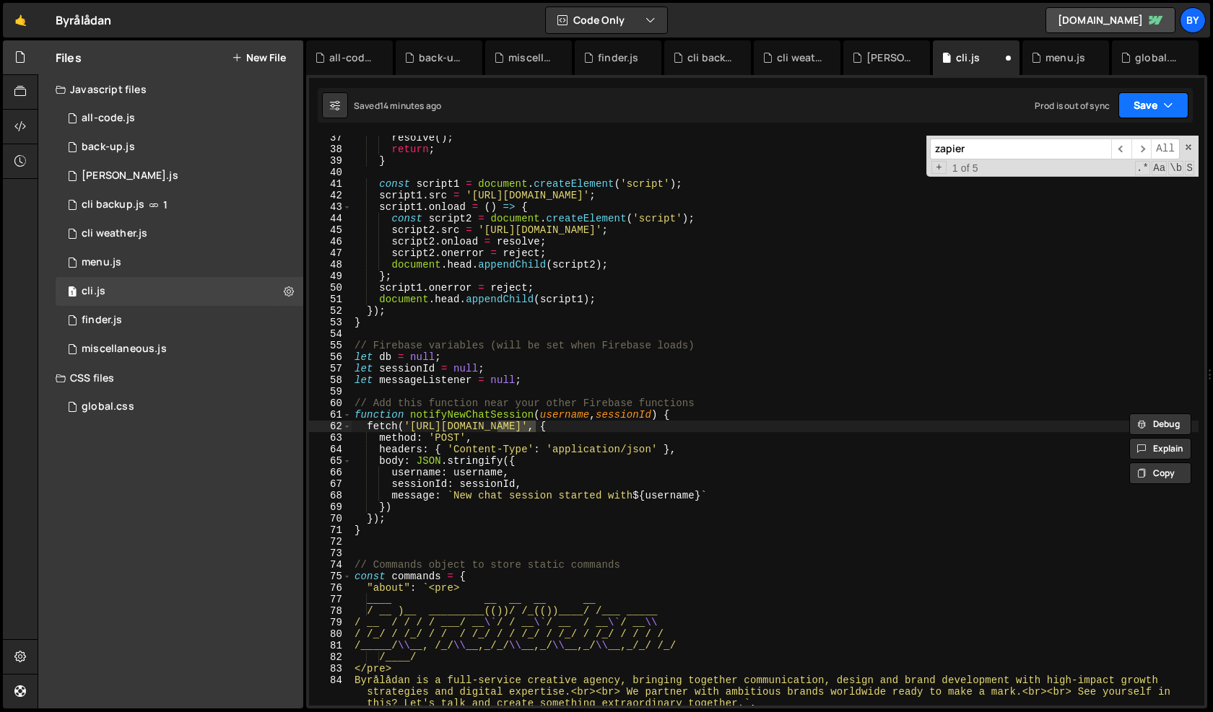
type input "zapier"
click at [1130, 102] on button "Save" at bounding box center [1153, 105] width 70 height 26
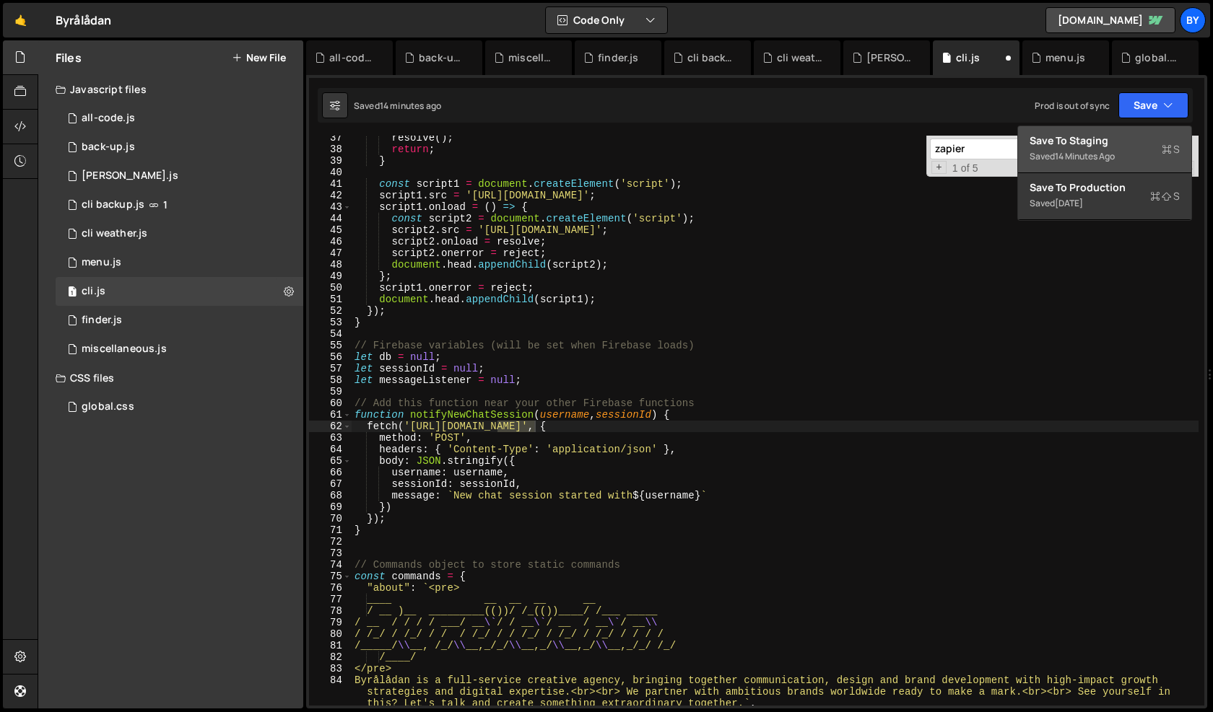
click at [1100, 139] on div "Save to Staging S" at bounding box center [1104, 141] width 150 height 14
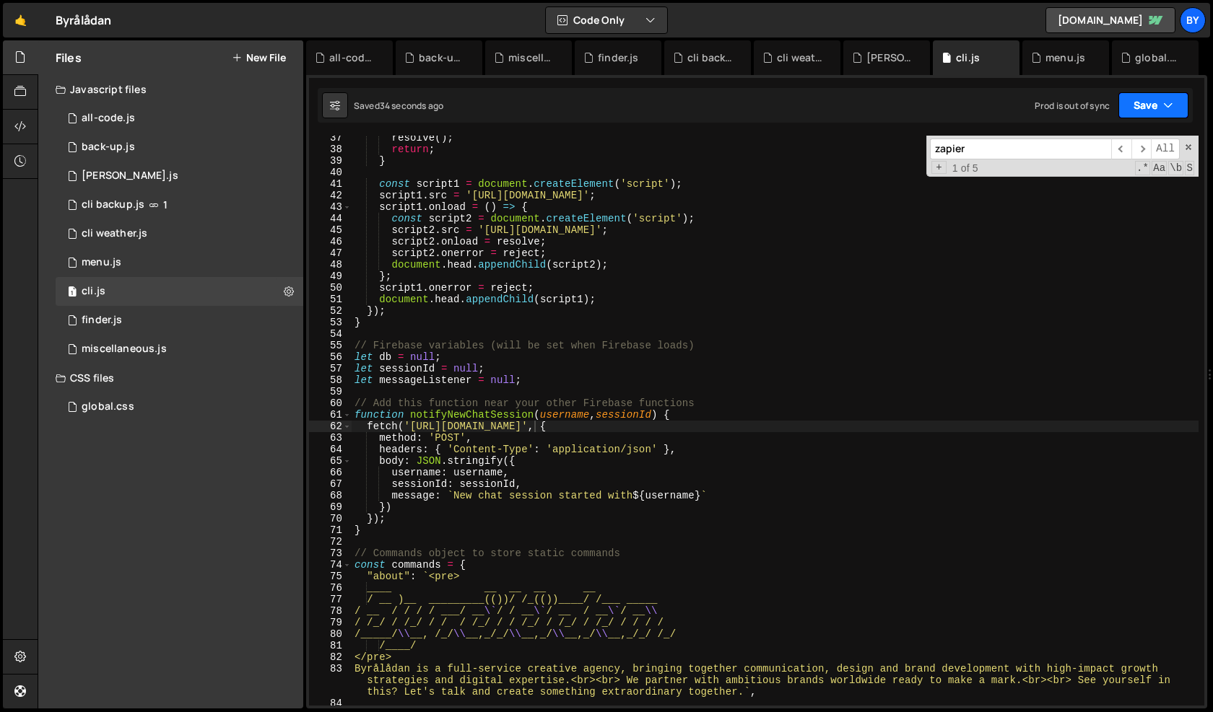
drag, startPoint x: 1143, startPoint y: 101, endPoint x: 1125, endPoint y: 129, distance: 33.8
click at [1144, 102] on button "Save" at bounding box center [1153, 105] width 70 height 26
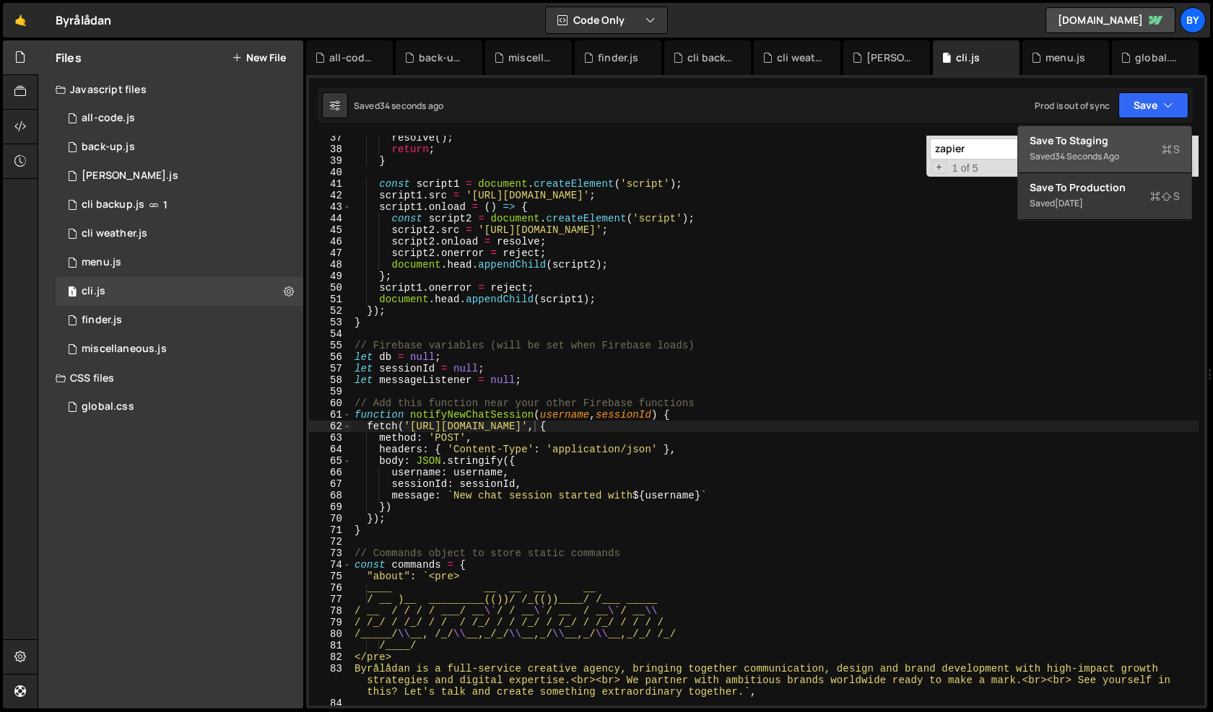
click at [1114, 144] on div "Save to Staging S" at bounding box center [1104, 141] width 150 height 14
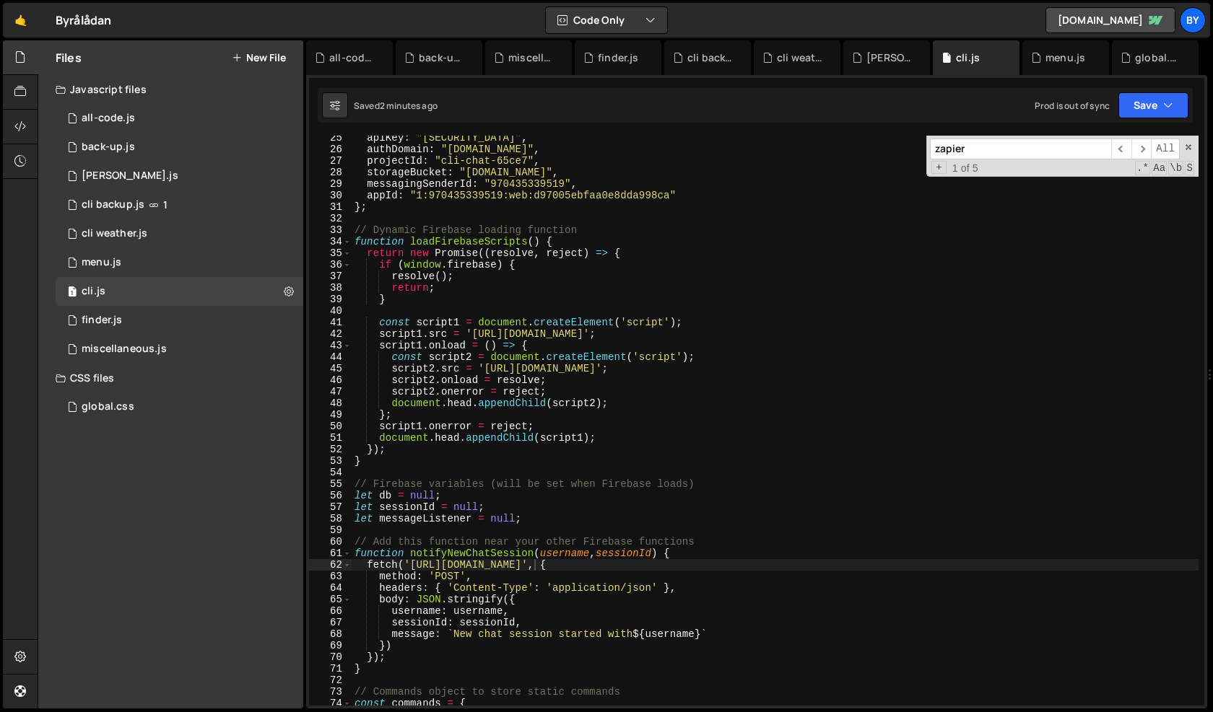
scroll to position [281, 0]
click at [632, 663] on div "apiKey : "[SECURITY_DATA]" , authDomain : "[DOMAIN_NAME]" , projectId : "cli-ch…" at bounding box center [775, 428] width 847 height 593
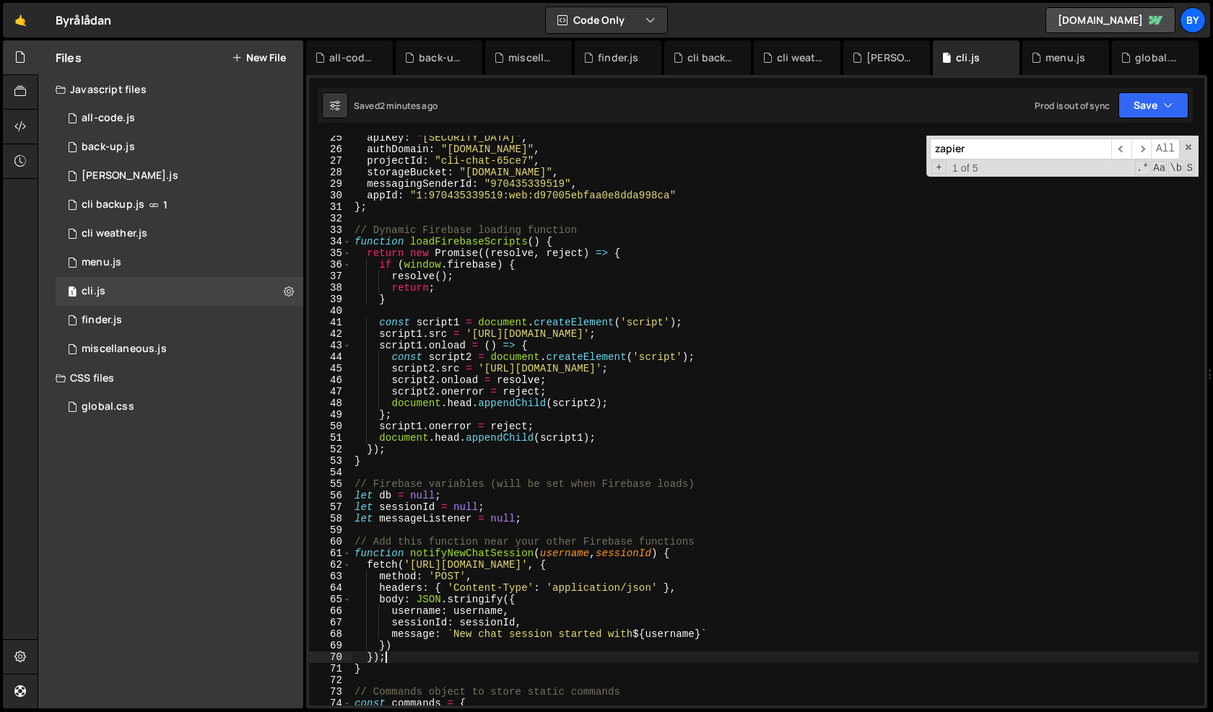
click at [480, 668] on div "apiKey : "[SECURITY_DATA]" , authDomain : "[DOMAIN_NAME]" , projectId : "cli-ch…" at bounding box center [775, 428] width 847 height 593
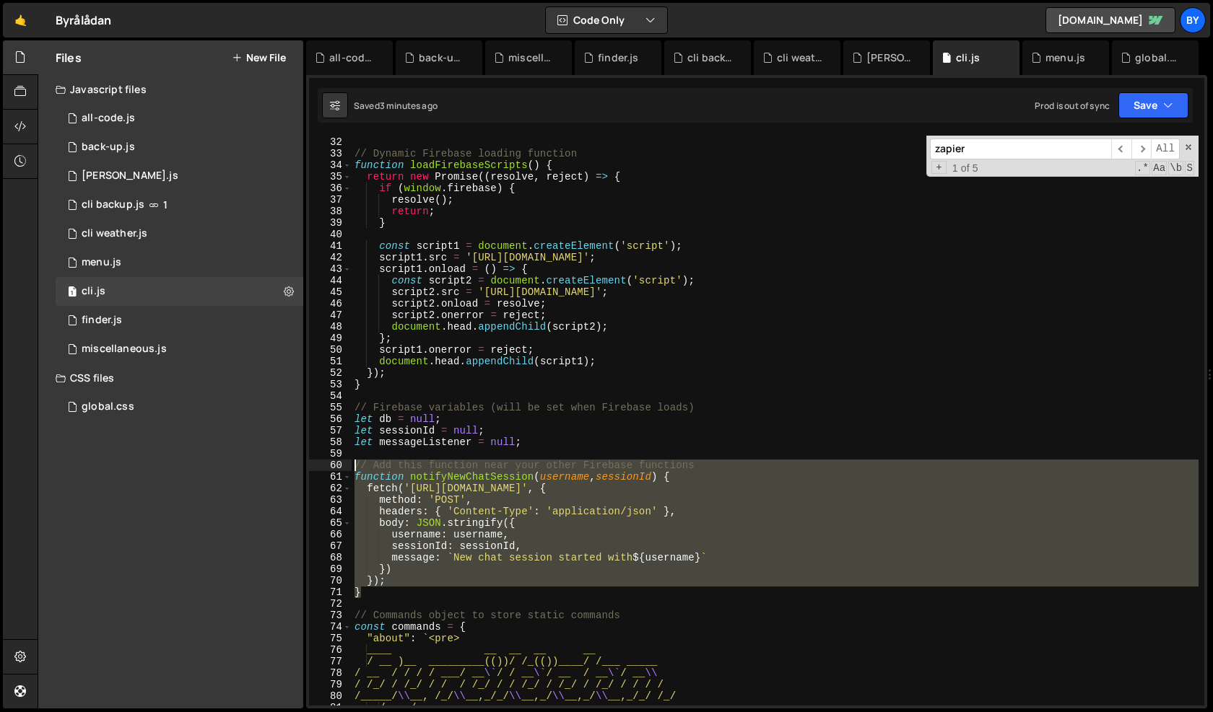
scroll to position [357, 0]
drag, startPoint x: 387, startPoint y: 595, endPoint x: 321, endPoint y: 466, distance: 145.6
click at [321, 465] on div "} 31 32 33 34 35 36 37 38 39 40 41 42 43 44 45 46 47 48 49 50 51 52 53 54 55 56…" at bounding box center [756, 421] width 895 height 570
type textarea "// Add this function near your other Firebase functions function notifyNewChatS…"
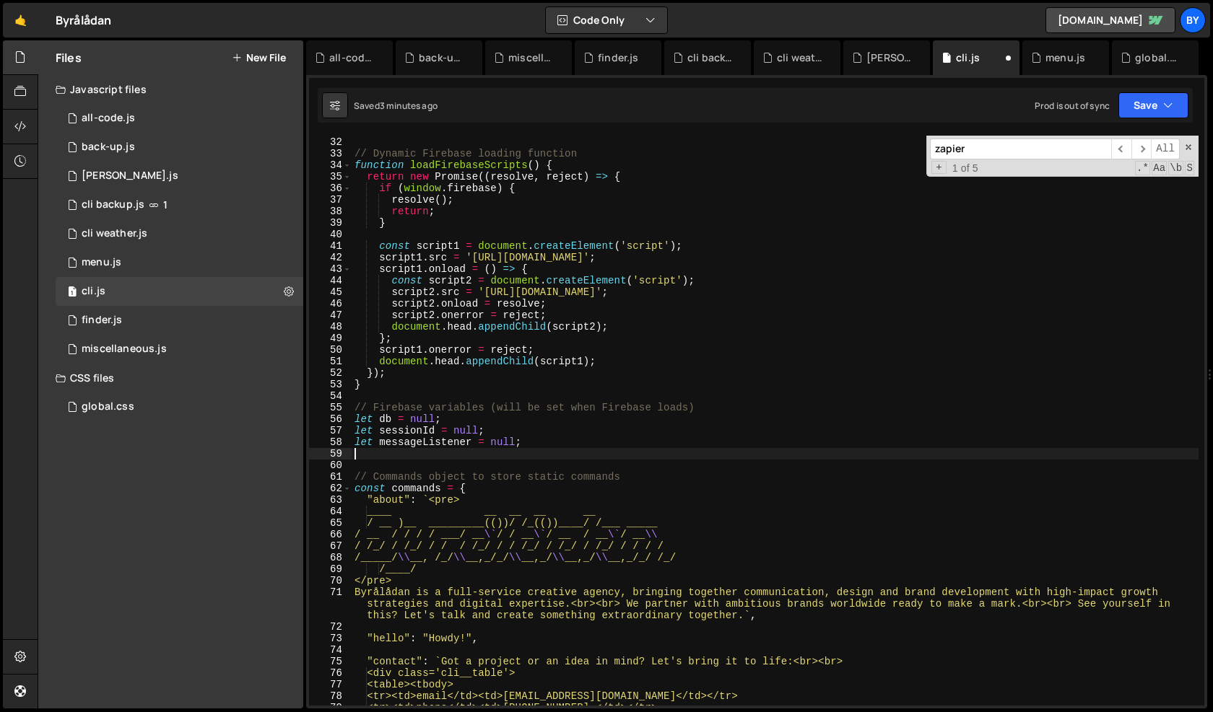
type textarea "});"
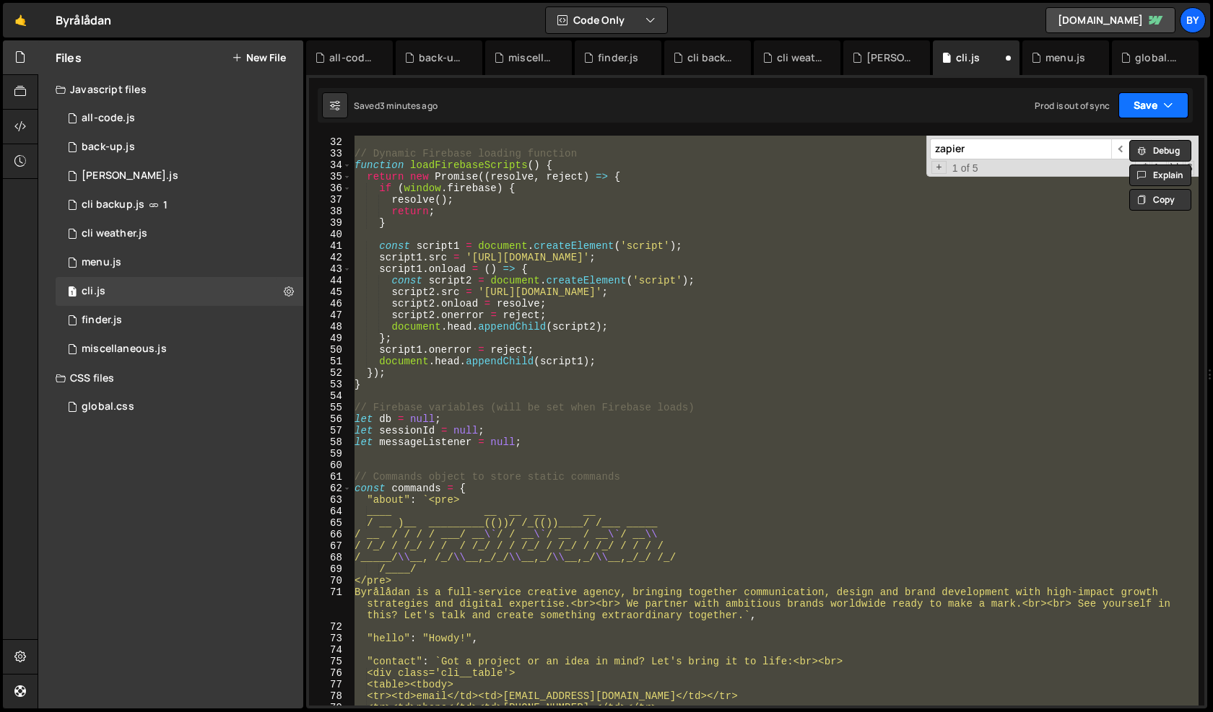
click at [1142, 106] on button "Save" at bounding box center [1153, 105] width 70 height 26
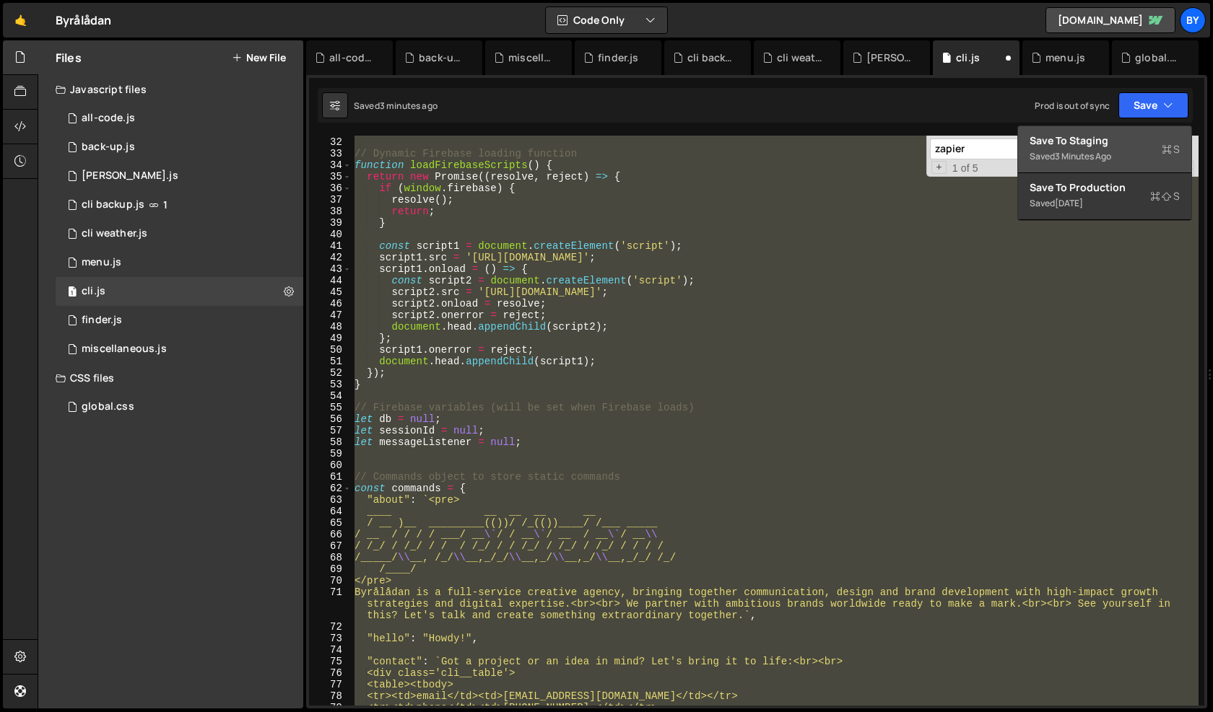
click at [1127, 134] on div "Save to Staging S" at bounding box center [1104, 141] width 150 height 14
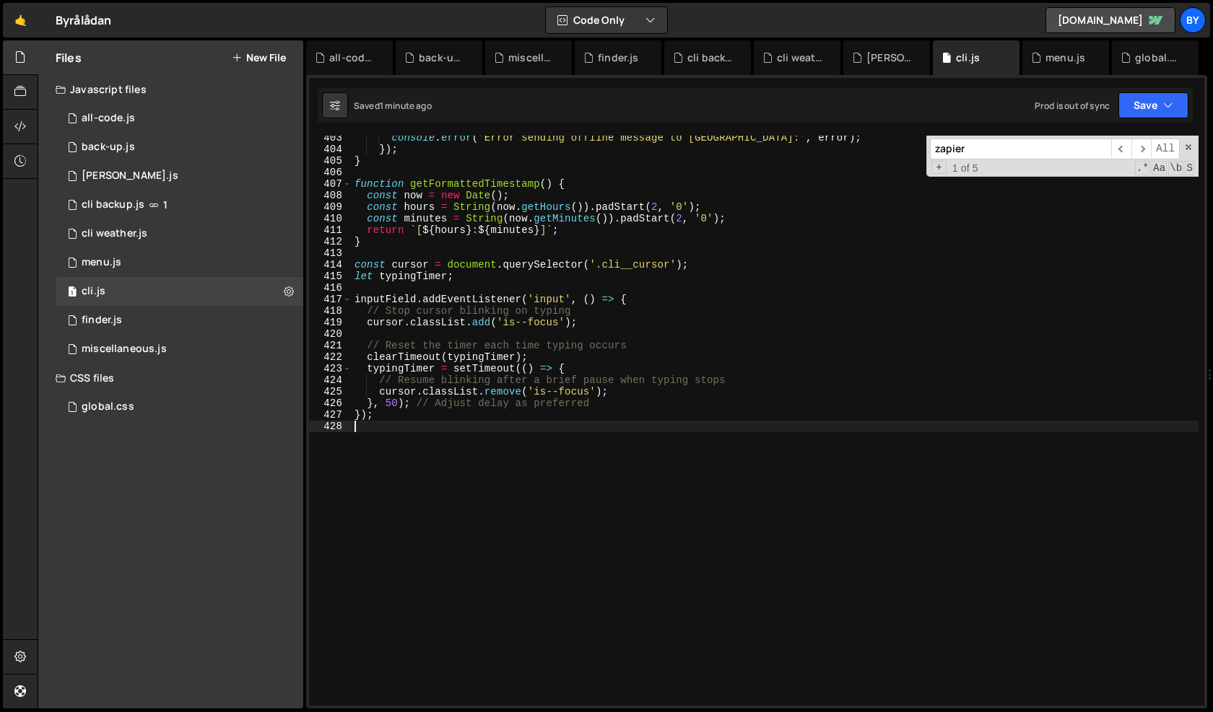
click at [764, 468] on div "console . error ( 'Error sending offline message to Zapier:' , error ) ; }) ; }…" at bounding box center [775, 428] width 847 height 593
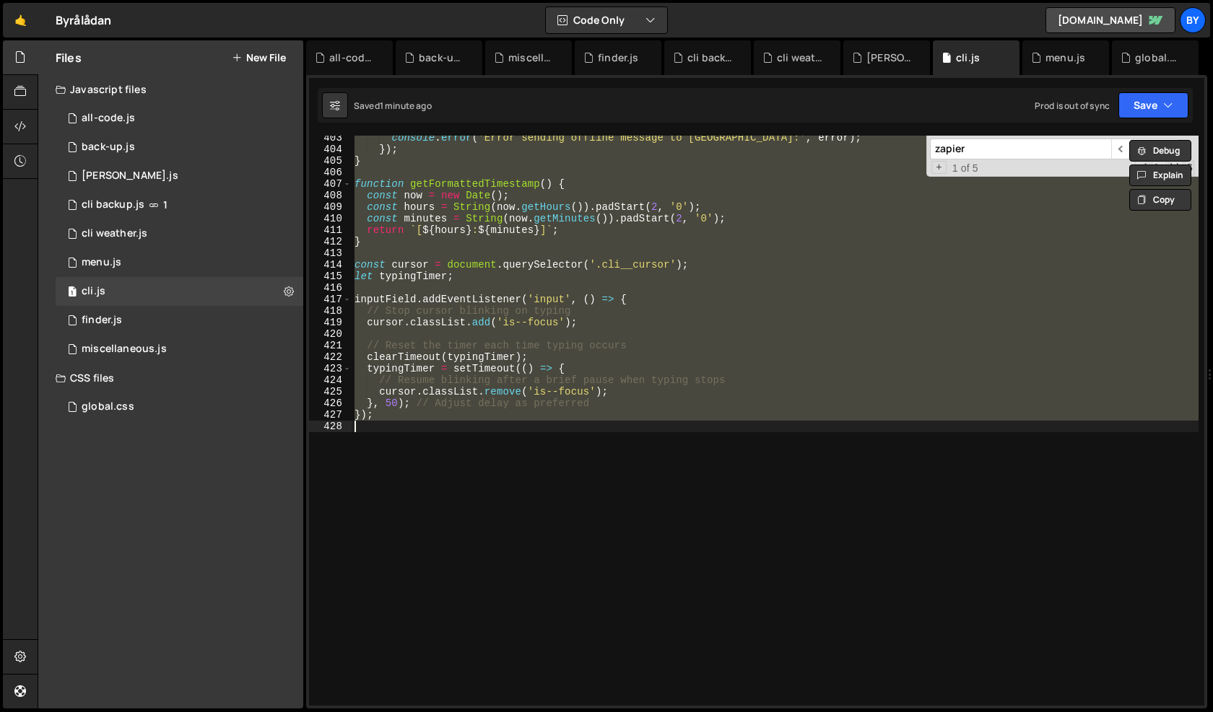
paste textarea
type textarea "});"
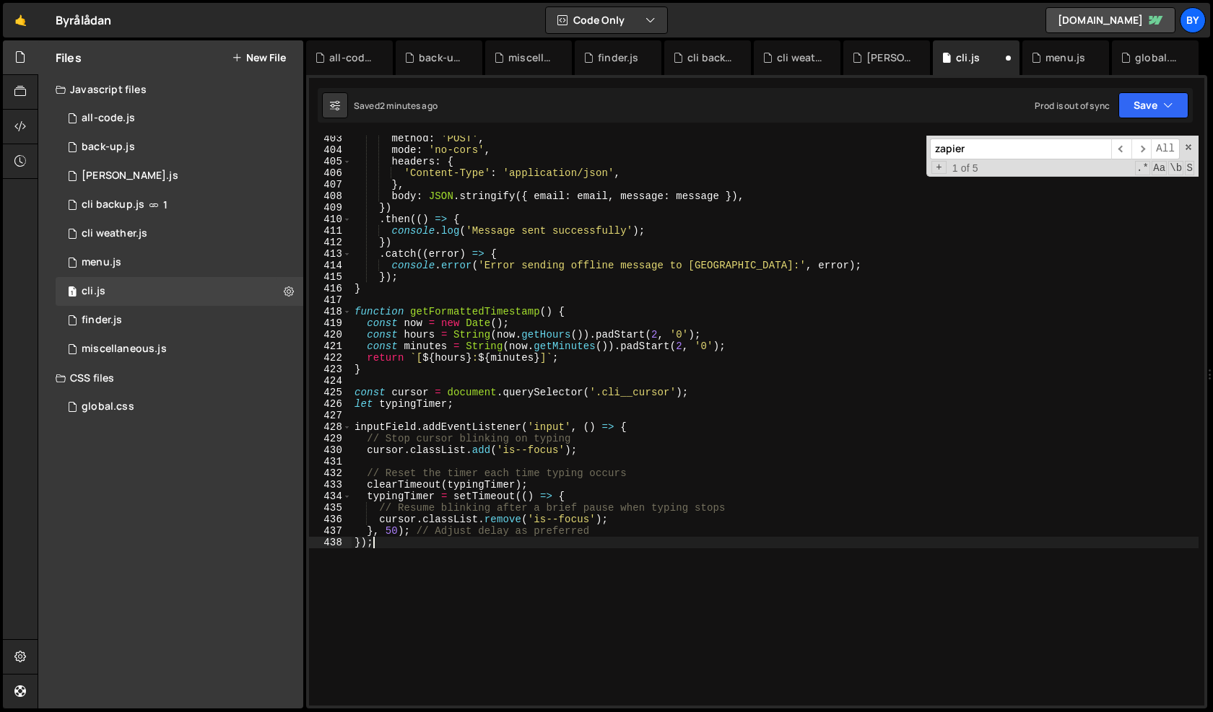
click at [726, 414] on div "method : 'POST' , mode : 'no-cors' , headers : { 'Content-Type' : 'application/…" at bounding box center [775, 429] width 847 height 593
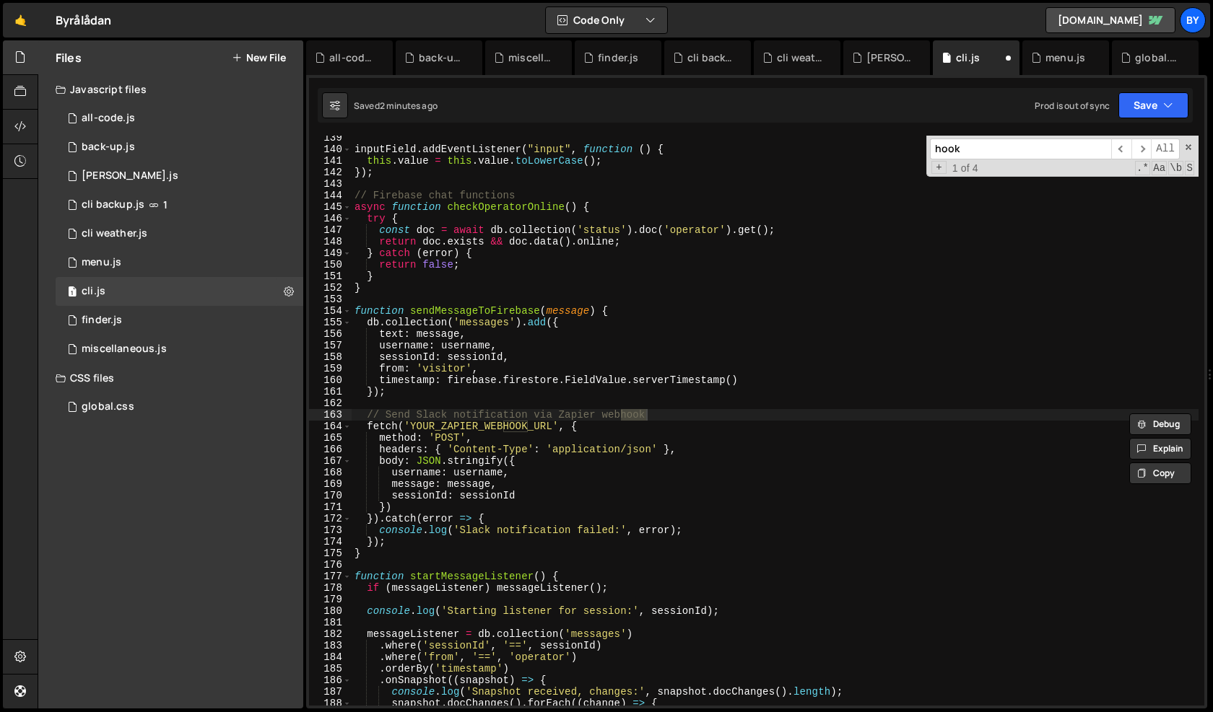
scroll to position [1620, 0]
type input "hook"
drag, startPoint x: 551, startPoint y: 427, endPoint x: 413, endPoint y: 428, distance: 138.6
click at [412, 428] on div "inputField . addEventListener ( "input" , function ( ) { this . value = this . …" at bounding box center [775, 428] width 847 height 593
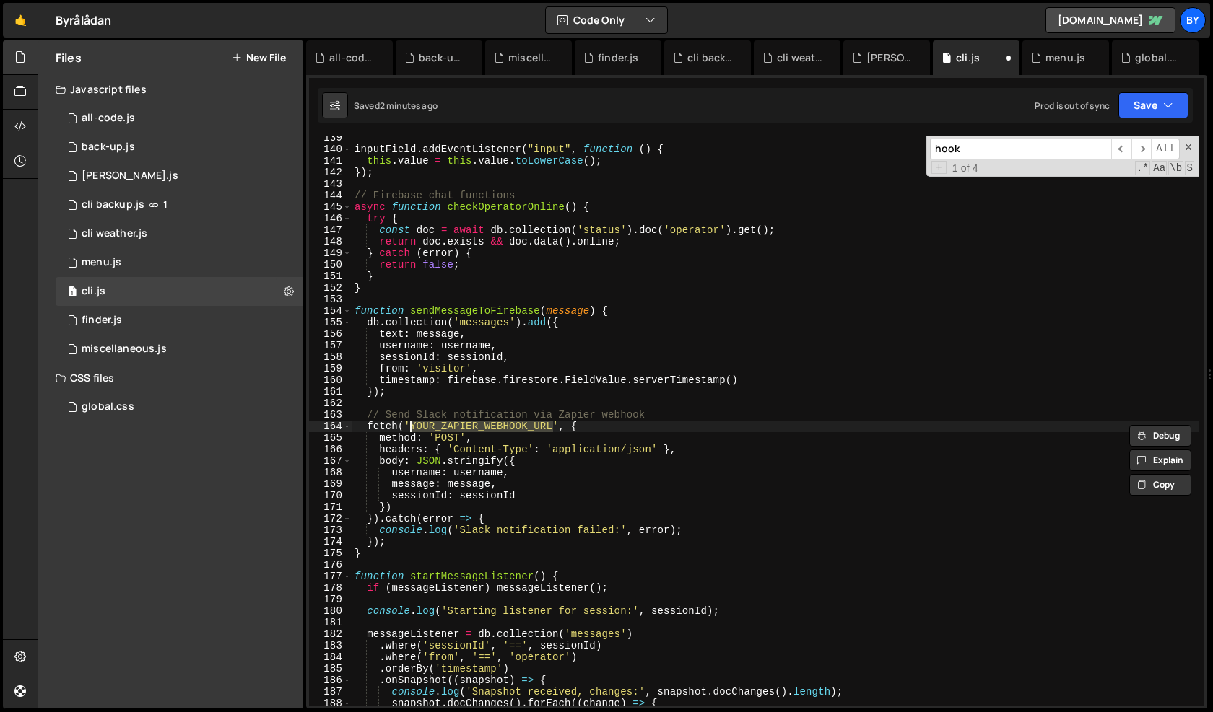
paste textarea "[URL][DOMAIN_NAME]"
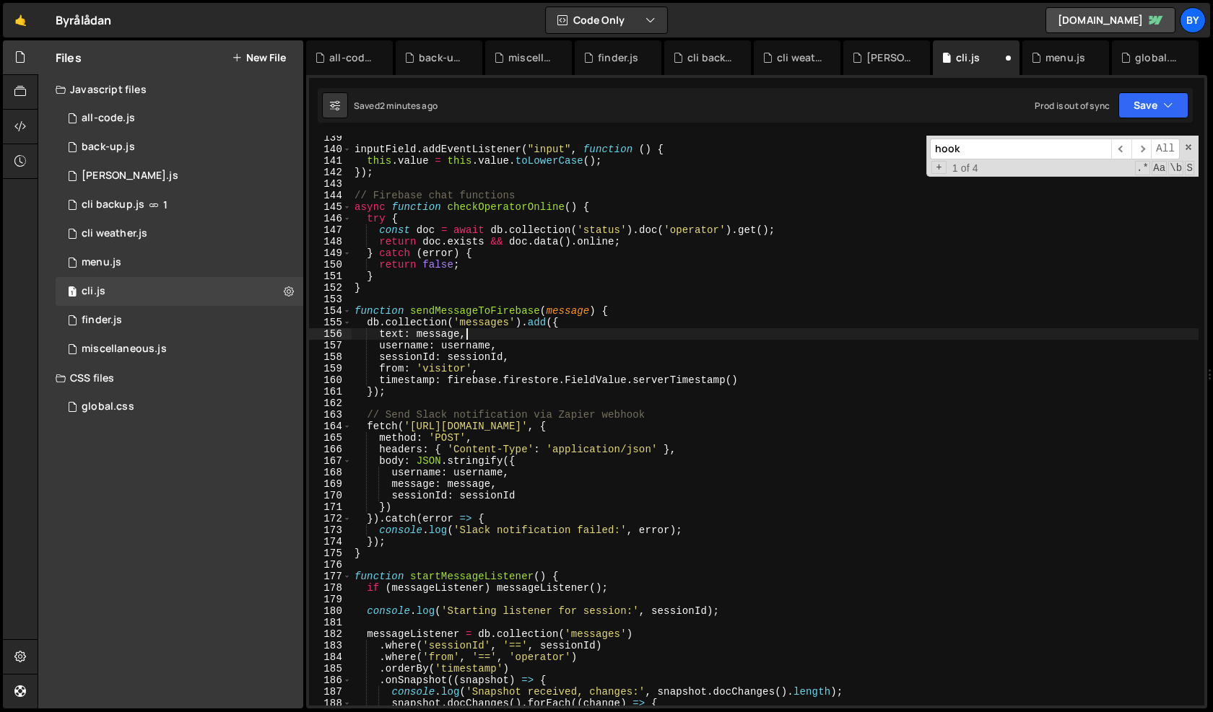
click at [915, 340] on div "inputField . addEventListener ( "input" , function ( ) { this . value = this . …" at bounding box center [775, 428] width 847 height 593
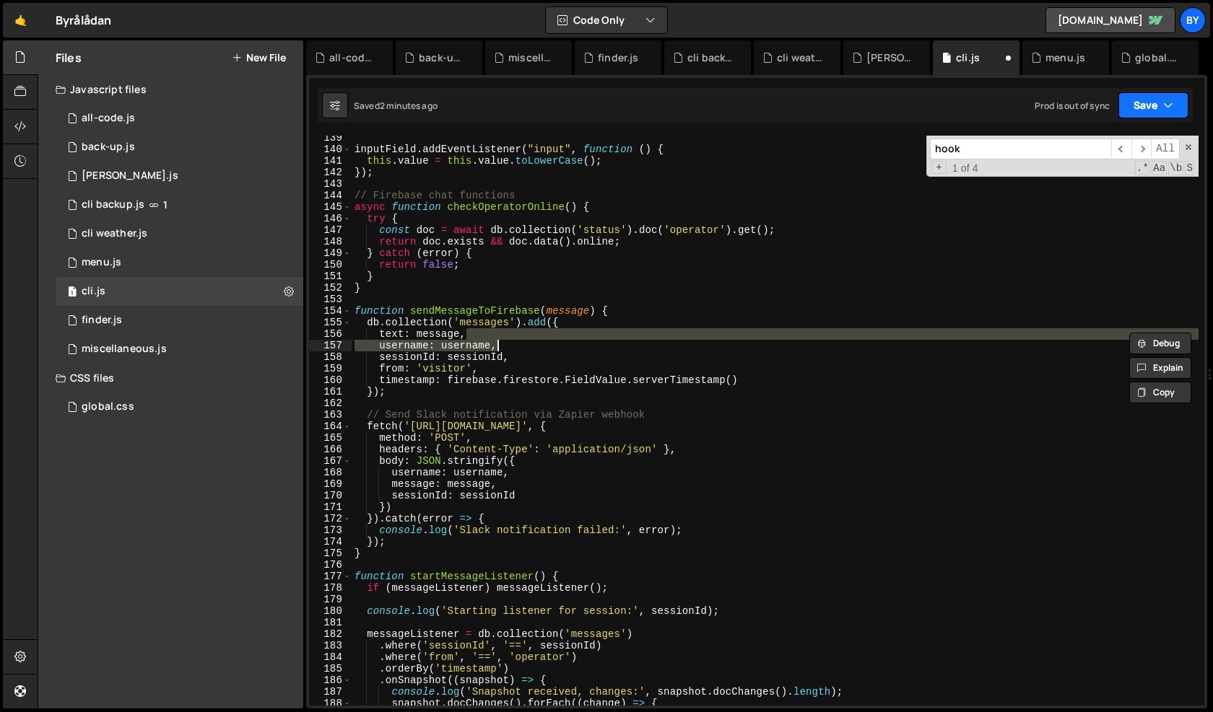
click at [1136, 102] on button "Save" at bounding box center [1153, 105] width 70 height 26
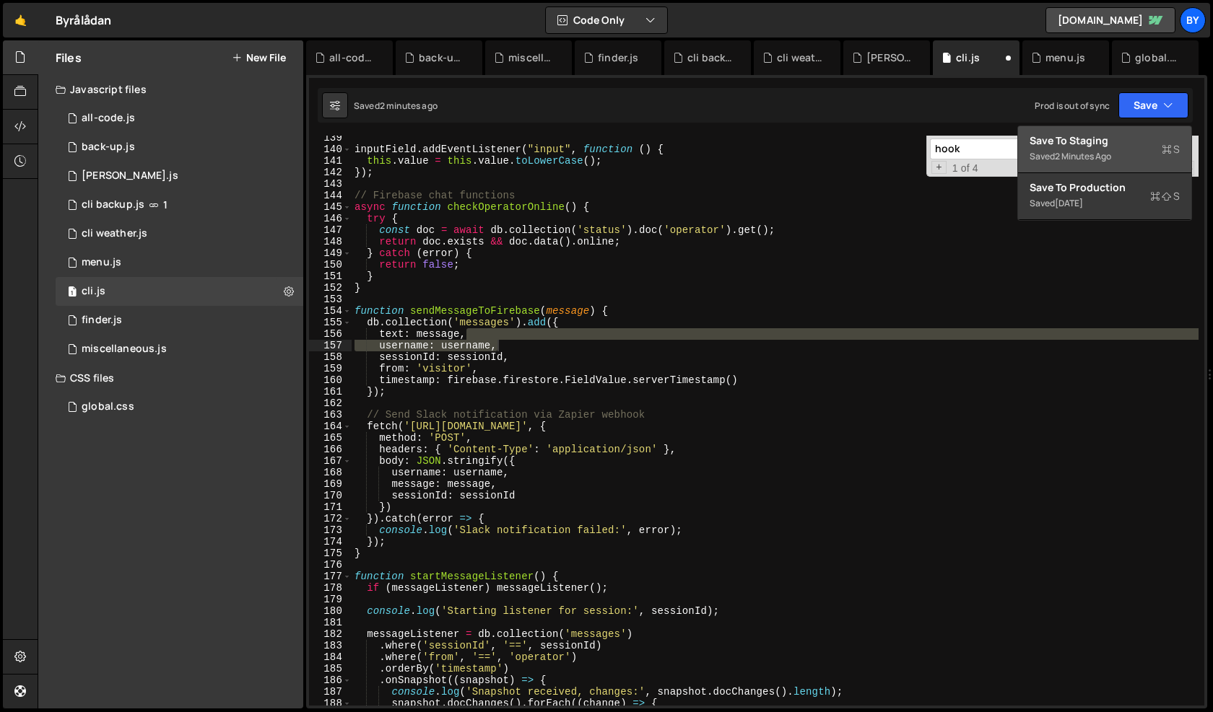
click at [1125, 154] on div "Saved 2 minutes ago" at bounding box center [1104, 156] width 150 height 17
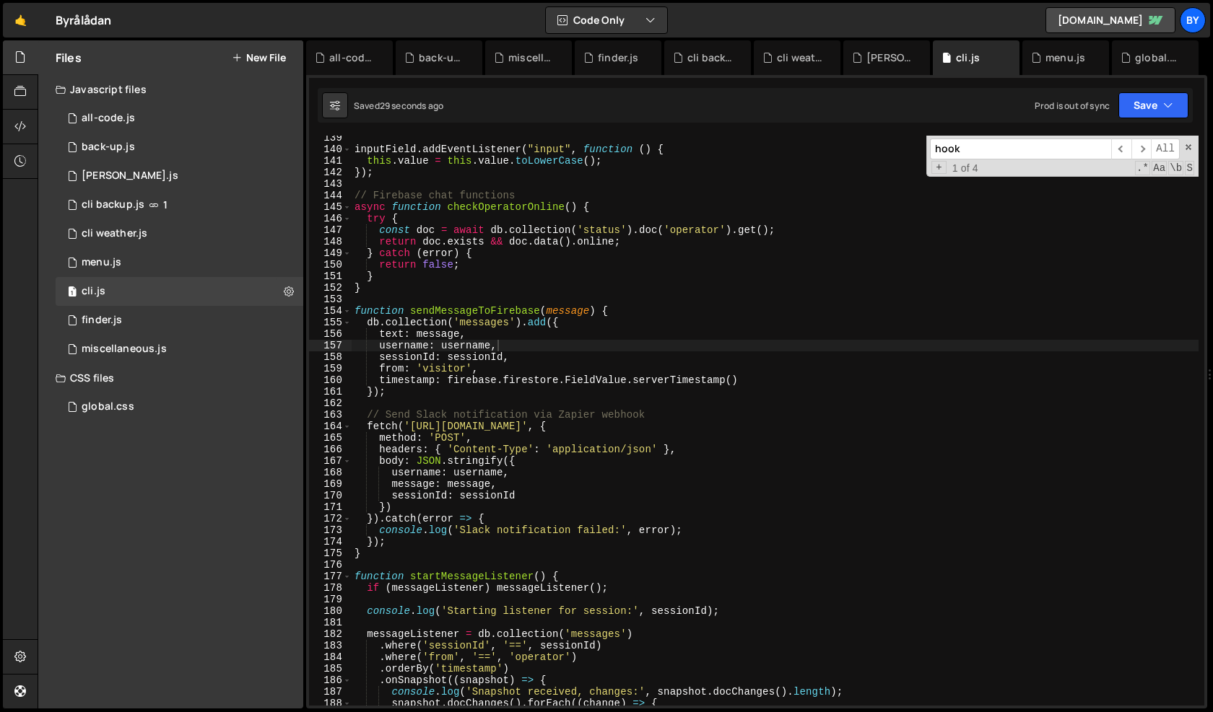
click at [593, 484] on div "inputField . addEventListener ( "input" , function ( ) { this . value = this . …" at bounding box center [775, 428] width 847 height 593
click at [689, 444] on div "inputField . addEventListener ( "input" , function ( ) { this . value = this . …" at bounding box center [775, 428] width 847 height 593
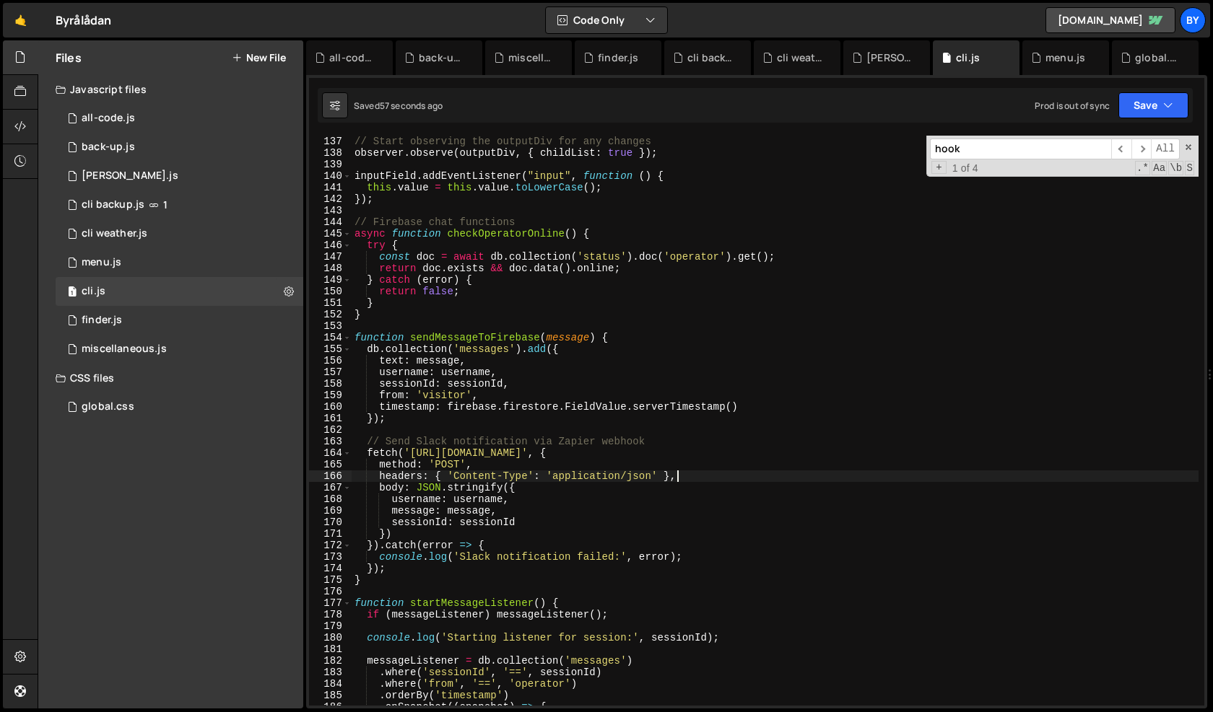
click at [692, 443] on div "// Start observing the outputDiv for any changes observer . observe ( outputDiv…" at bounding box center [775, 432] width 847 height 593
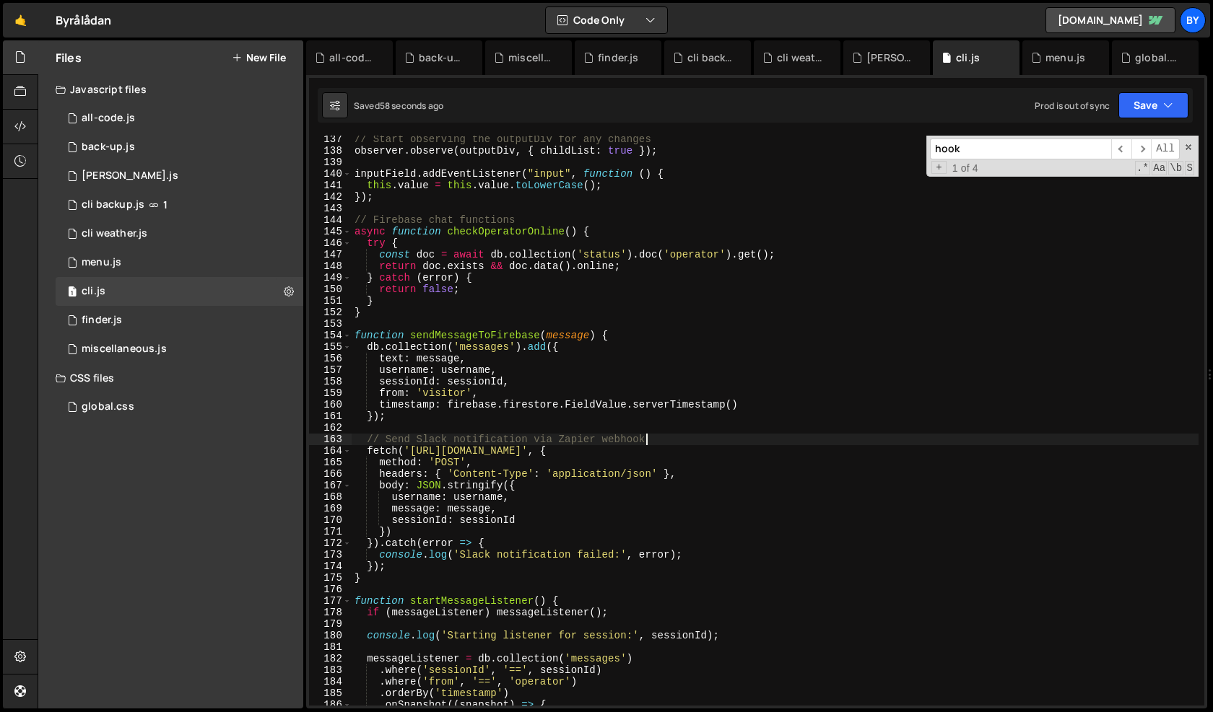
scroll to position [1596, 0]
click at [549, 461] on div "// Start observing the outputDiv for any changes observer . observe ( outputDiv…" at bounding box center [775, 430] width 847 height 593
click at [606, 504] on div "// Start observing the outputDiv for any changes observer . observe ( outputDiv…" at bounding box center [775, 430] width 847 height 593
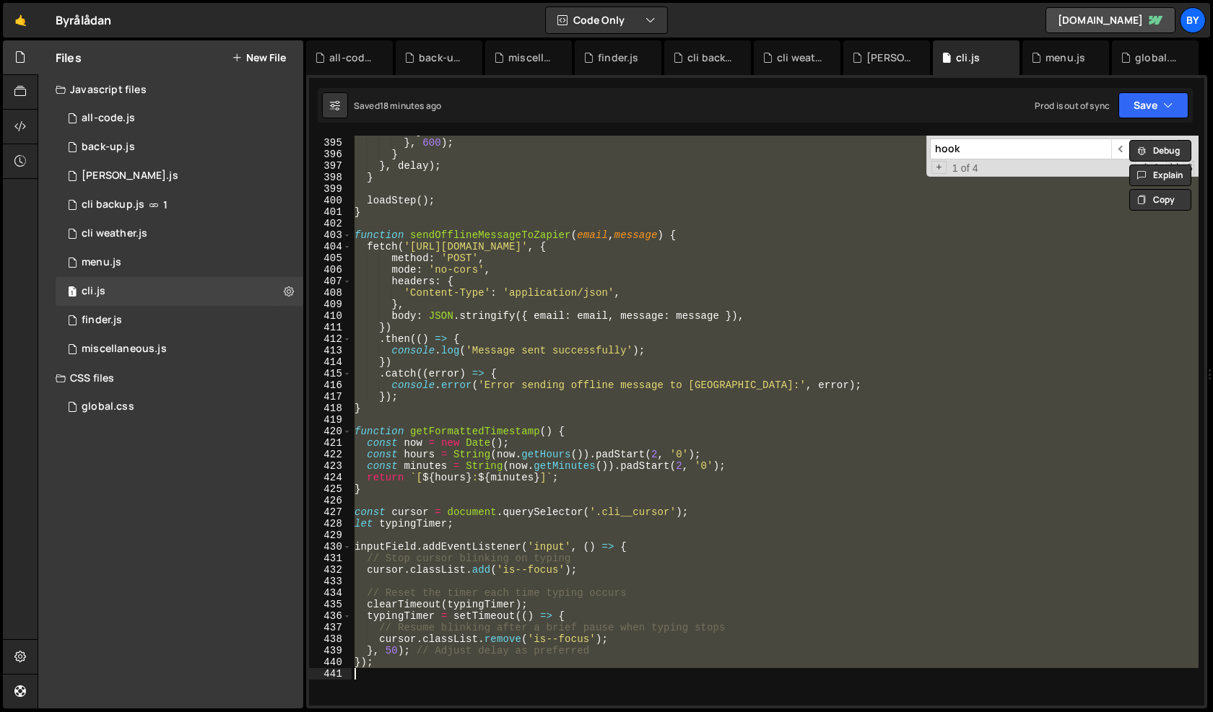
scroll to position [4704, 0]
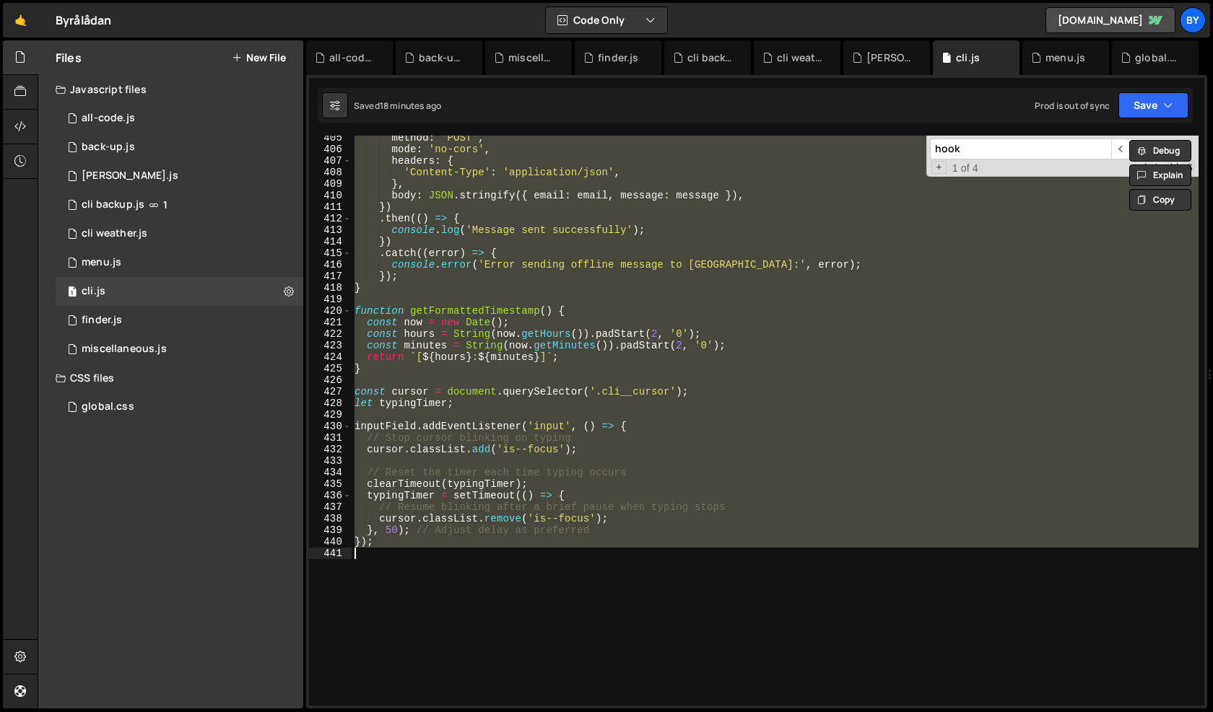
paste textarea
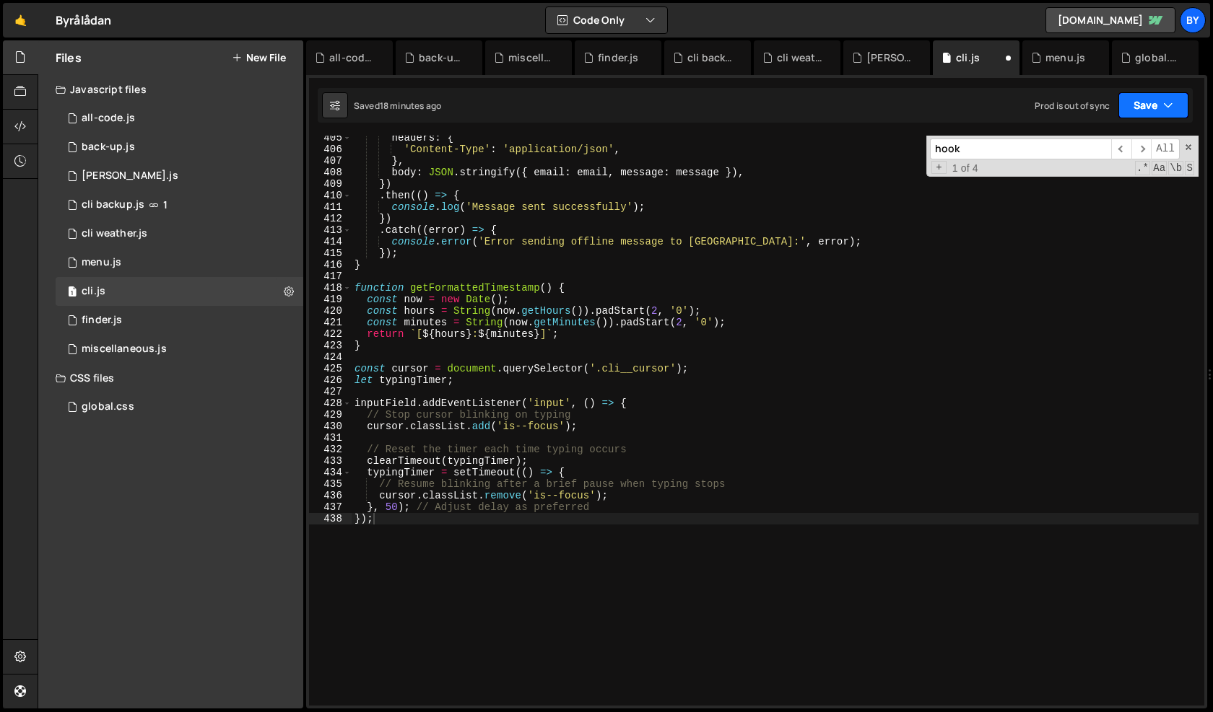
click at [1189, 111] on div "Saved 18 minutes ago Prod is out of sync Upgrade to Edit Save Save to Staging S…" at bounding box center [755, 105] width 875 height 35
click at [1161, 111] on button "Save" at bounding box center [1153, 105] width 70 height 26
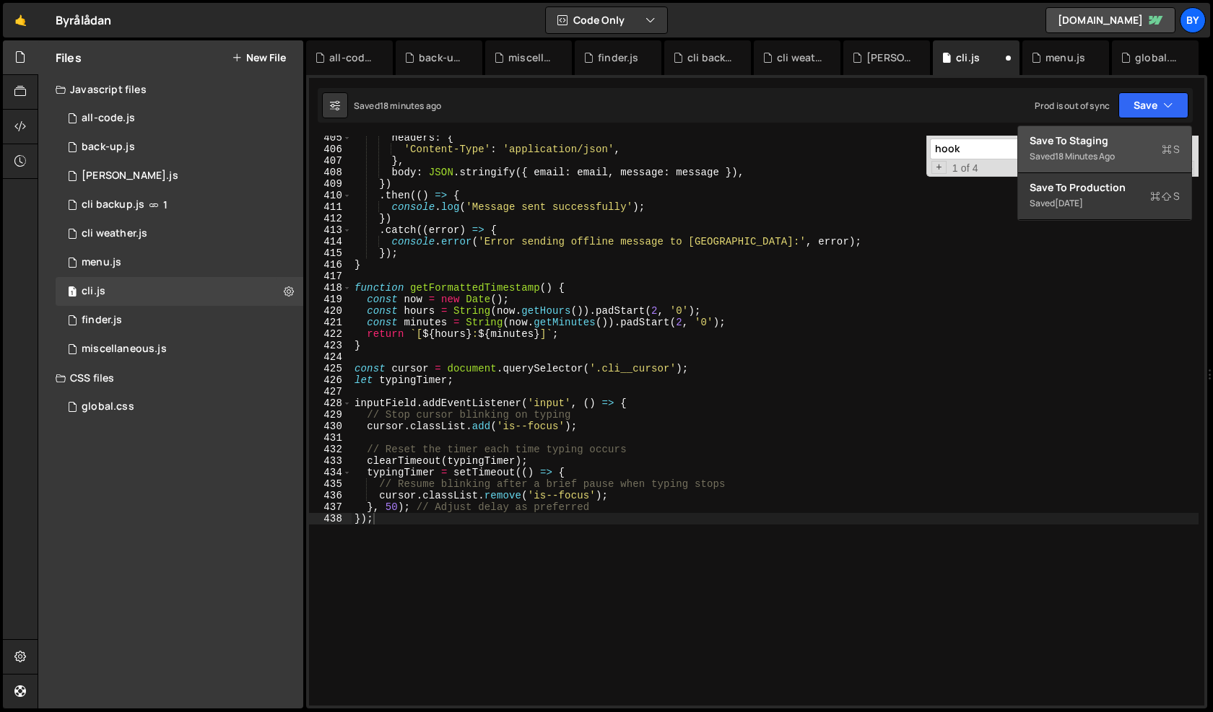
click at [1139, 156] on div "Saved 18 minutes ago" at bounding box center [1104, 156] width 150 height 17
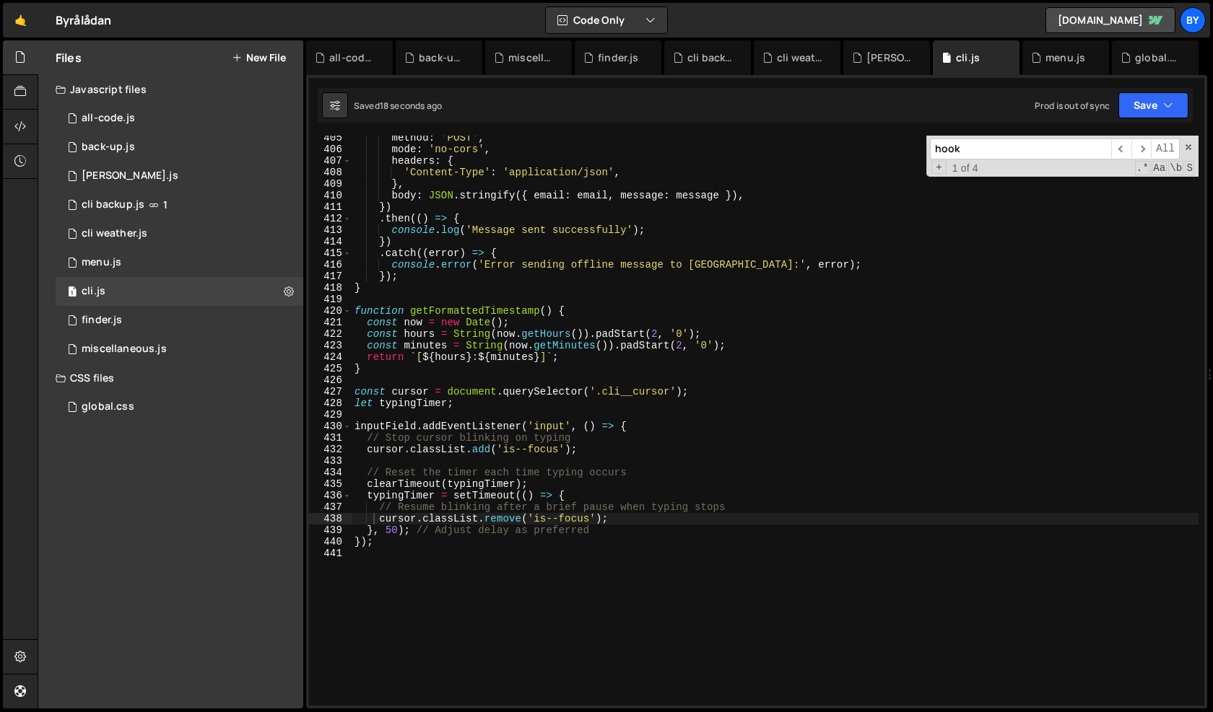
type textarea "// Reset the timer each time typing occurs"
click at [609, 473] on div "method : 'POST' , mode : 'no-cors' , headers : { 'Content-Type' : 'application/…" at bounding box center [775, 428] width 847 height 593
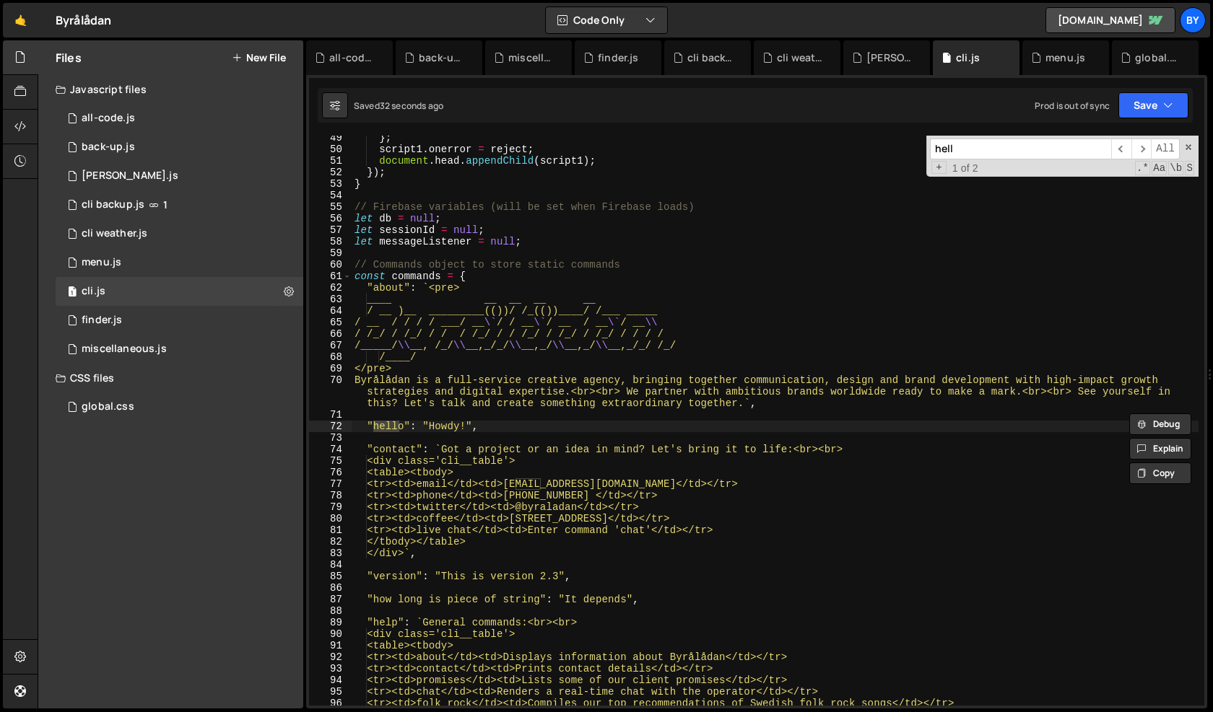
scroll to position [558, 0]
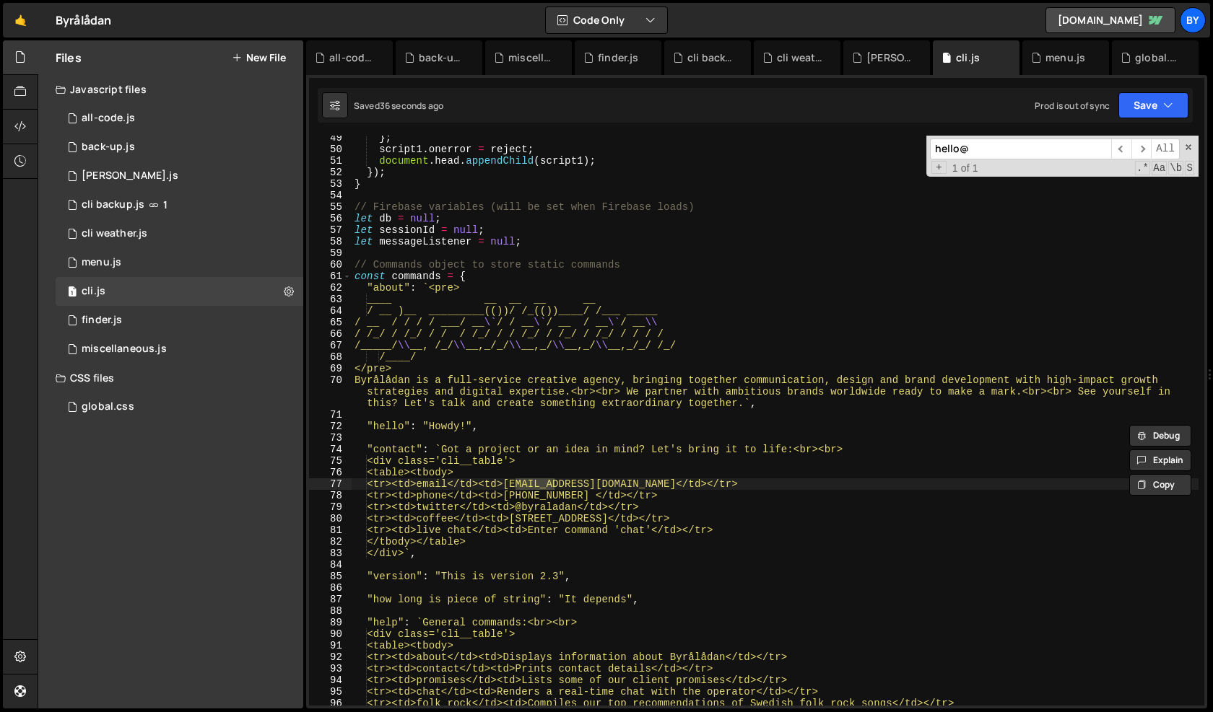
type input "hello@"
click at [664, 440] on div "} ; script1 . onerror = reject ; document . head . appendChild ( script1 ) ; })…" at bounding box center [775, 428] width 847 height 593
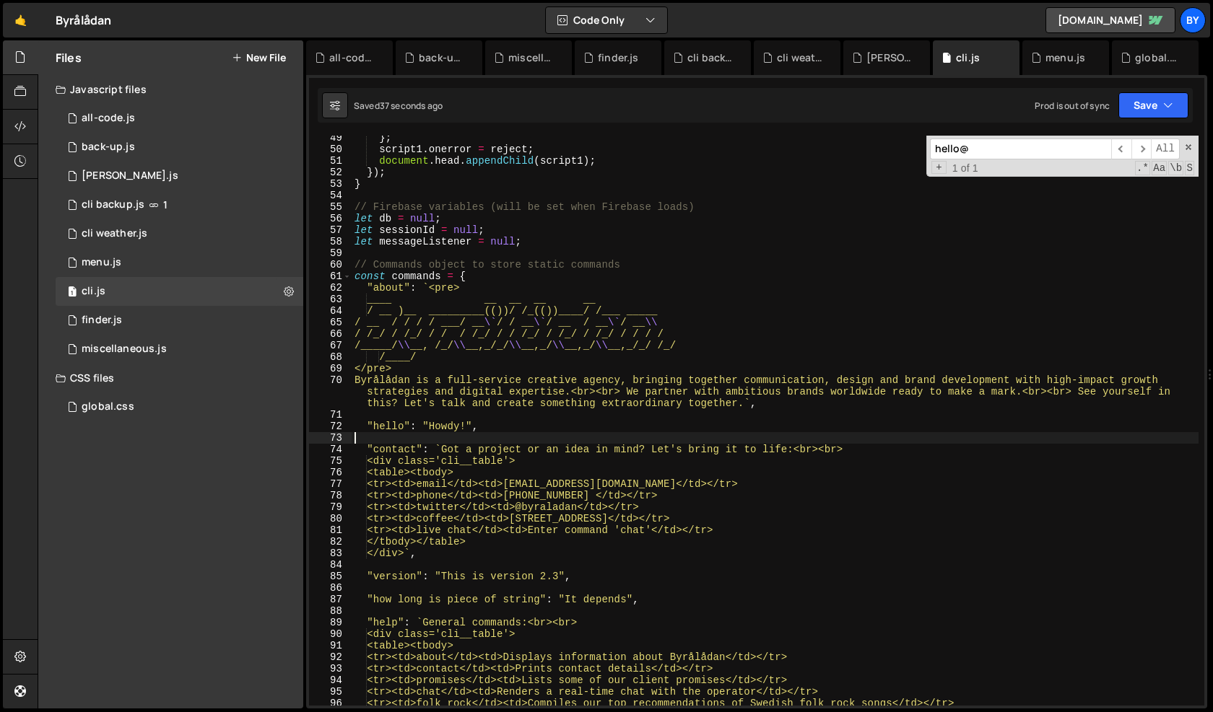
type textarea "});"
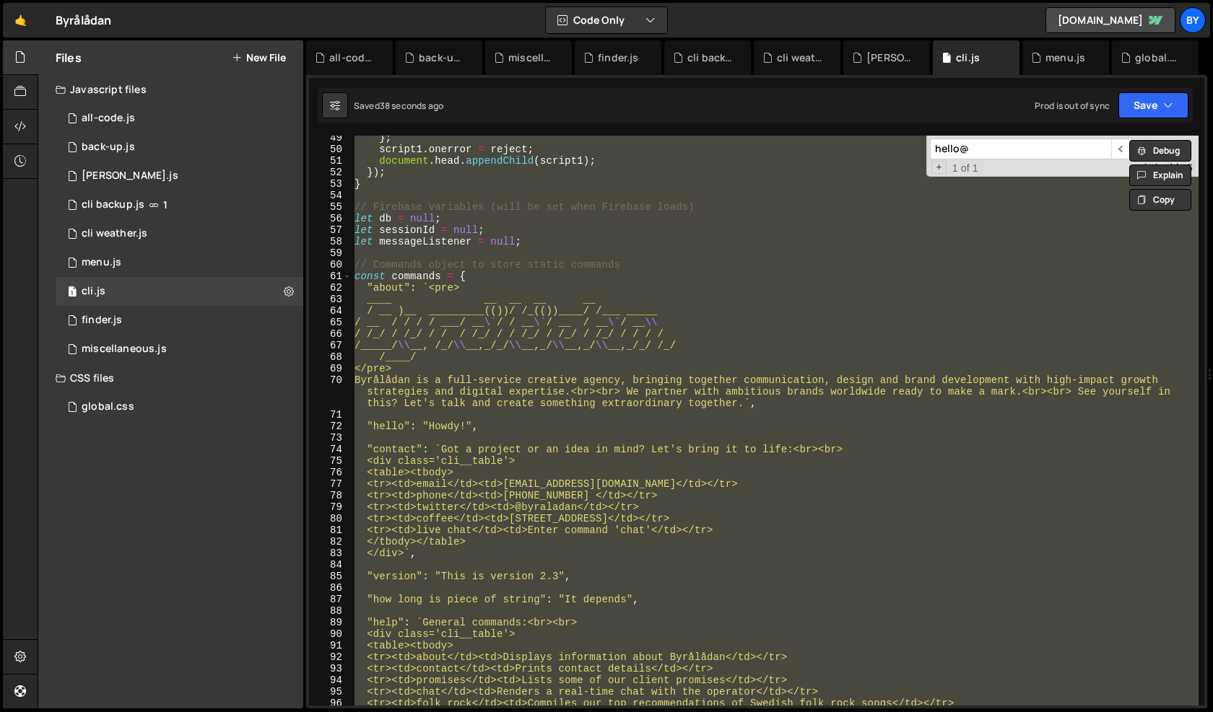
paste textarea
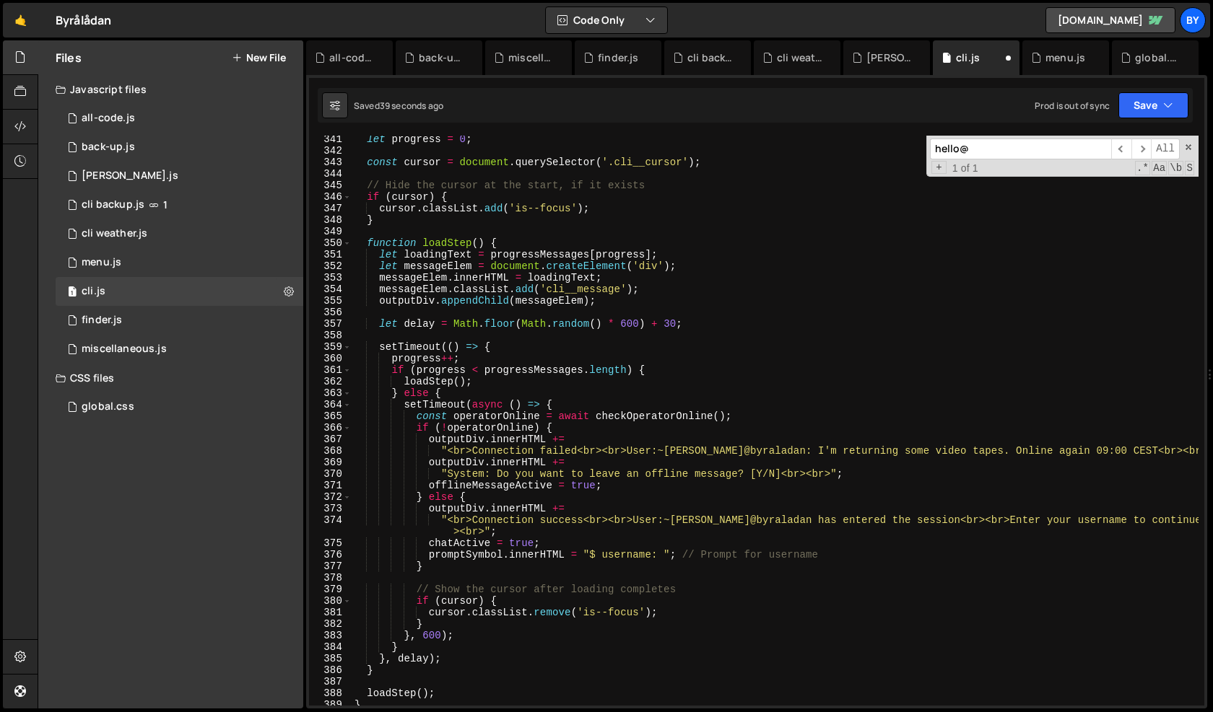
scroll to position [3952, 0]
click at [1171, 118] on button "Save" at bounding box center [1153, 105] width 70 height 26
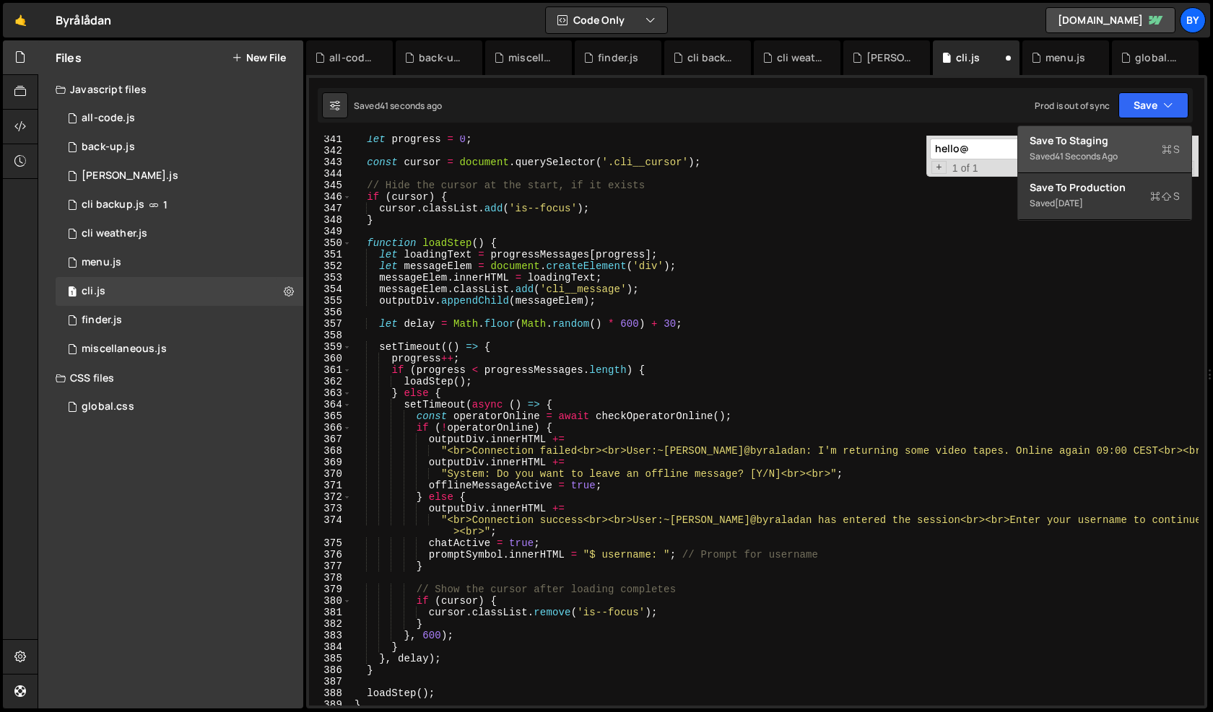
click at [1147, 137] on div "Save to Staging S" at bounding box center [1104, 141] width 150 height 14
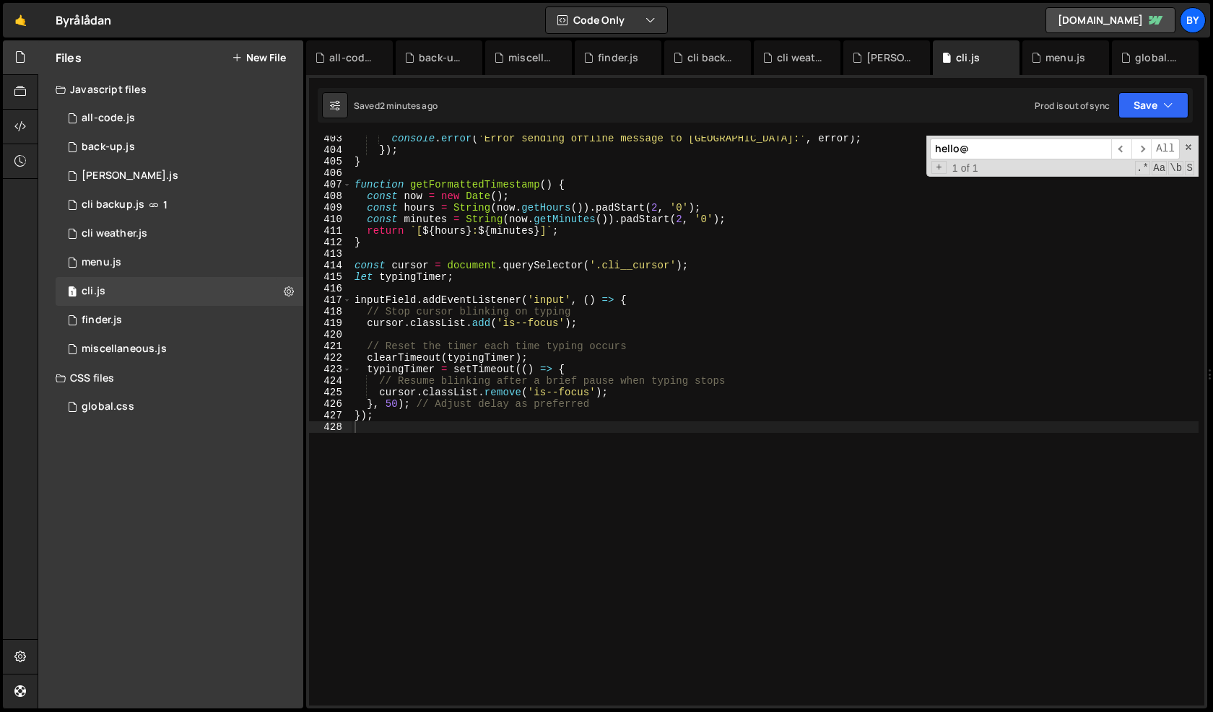
scroll to position [4686, 0]
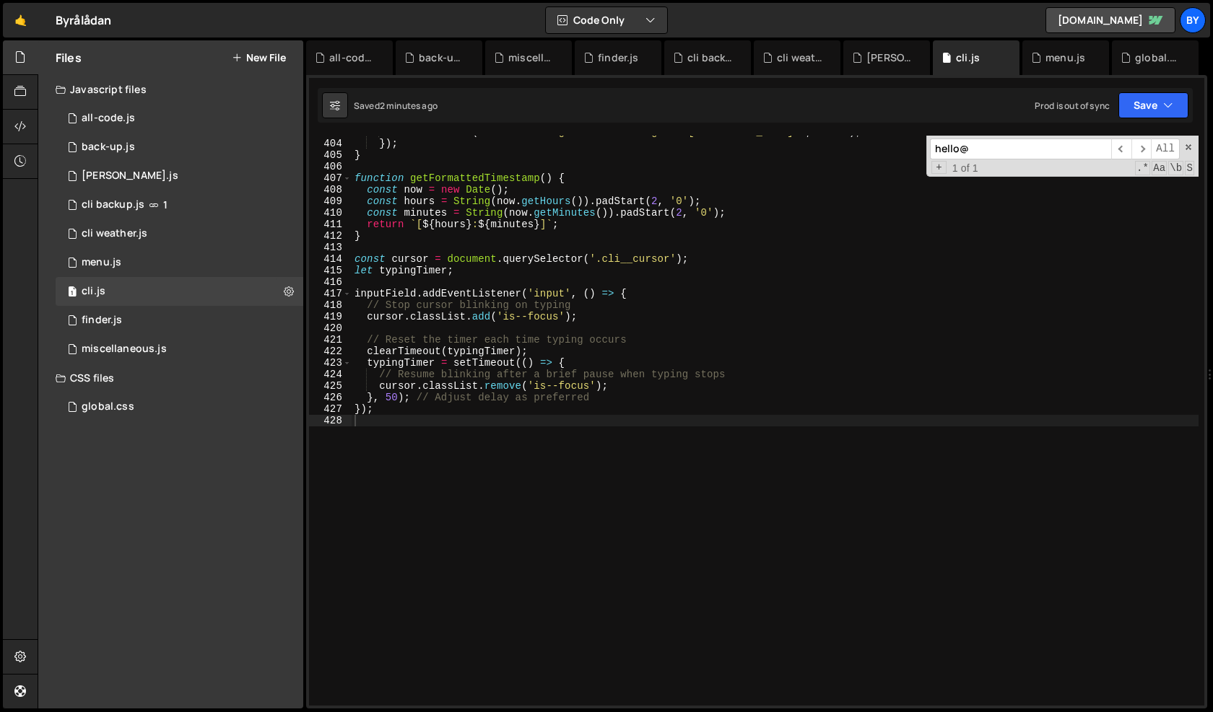
click at [671, 356] on div "console . error ( 'Error sending offline message to Zapier:' , error ) ; }) ; }…" at bounding box center [775, 422] width 847 height 593
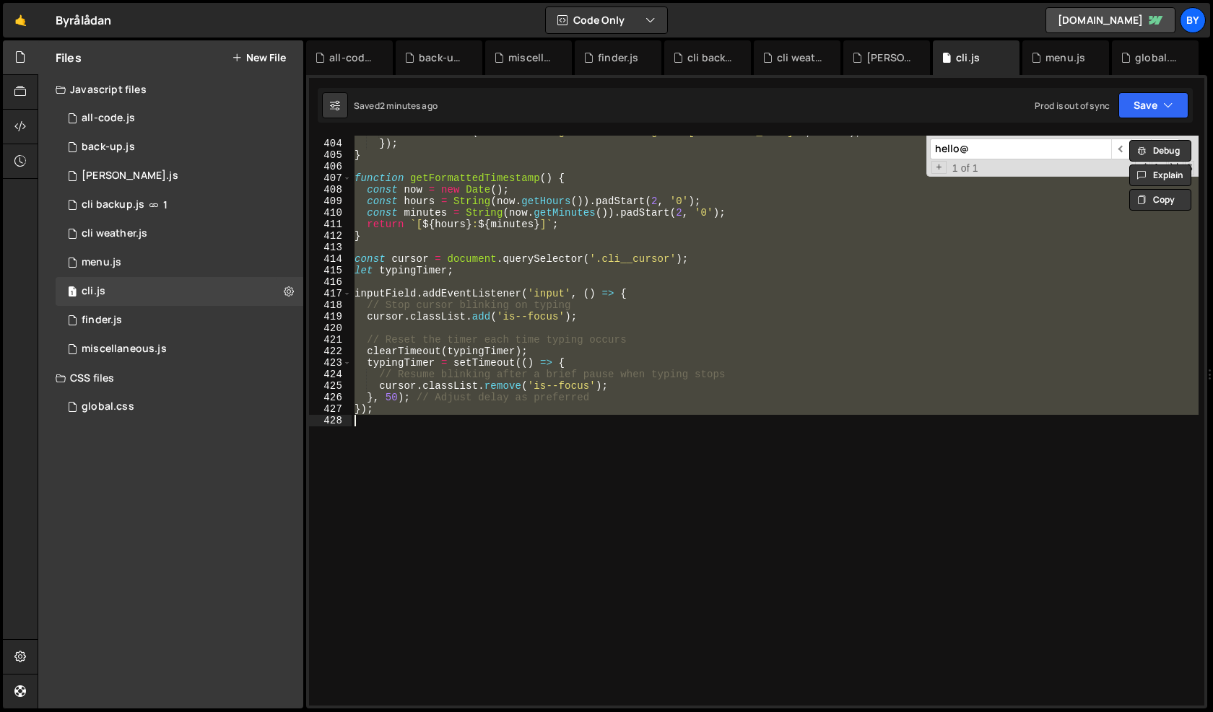
paste textarea
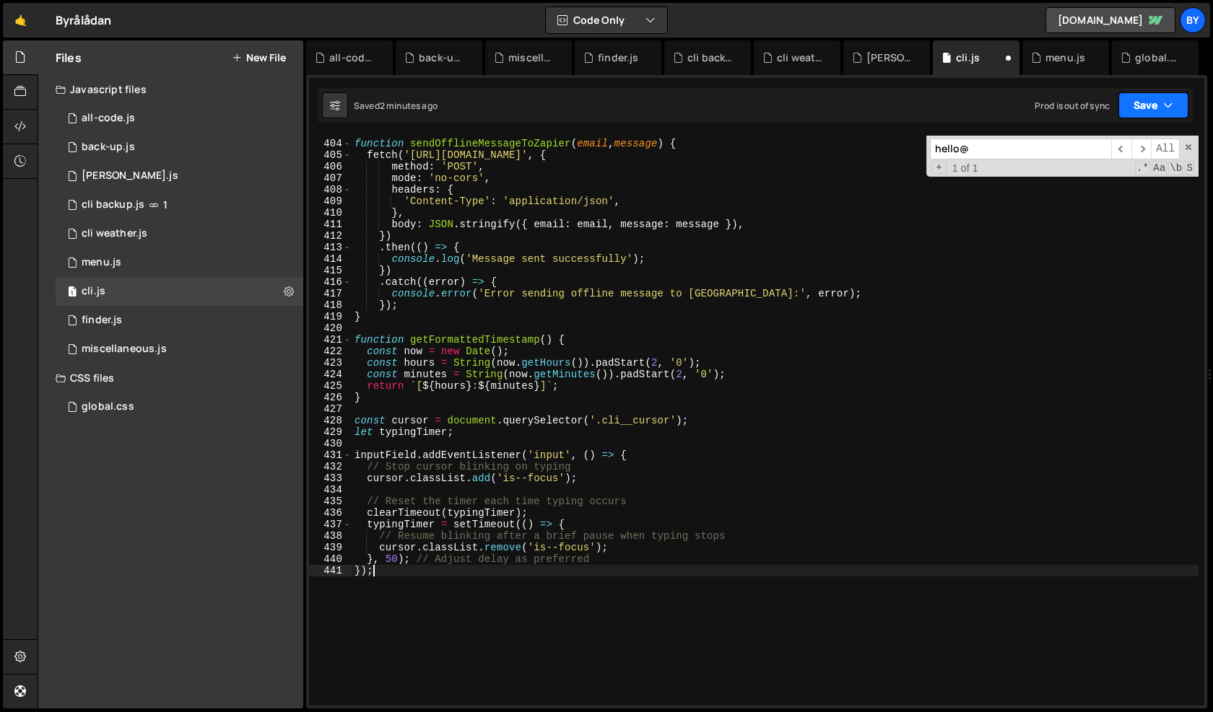
click at [1152, 102] on button "Save" at bounding box center [1153, 105] width 70 height 26
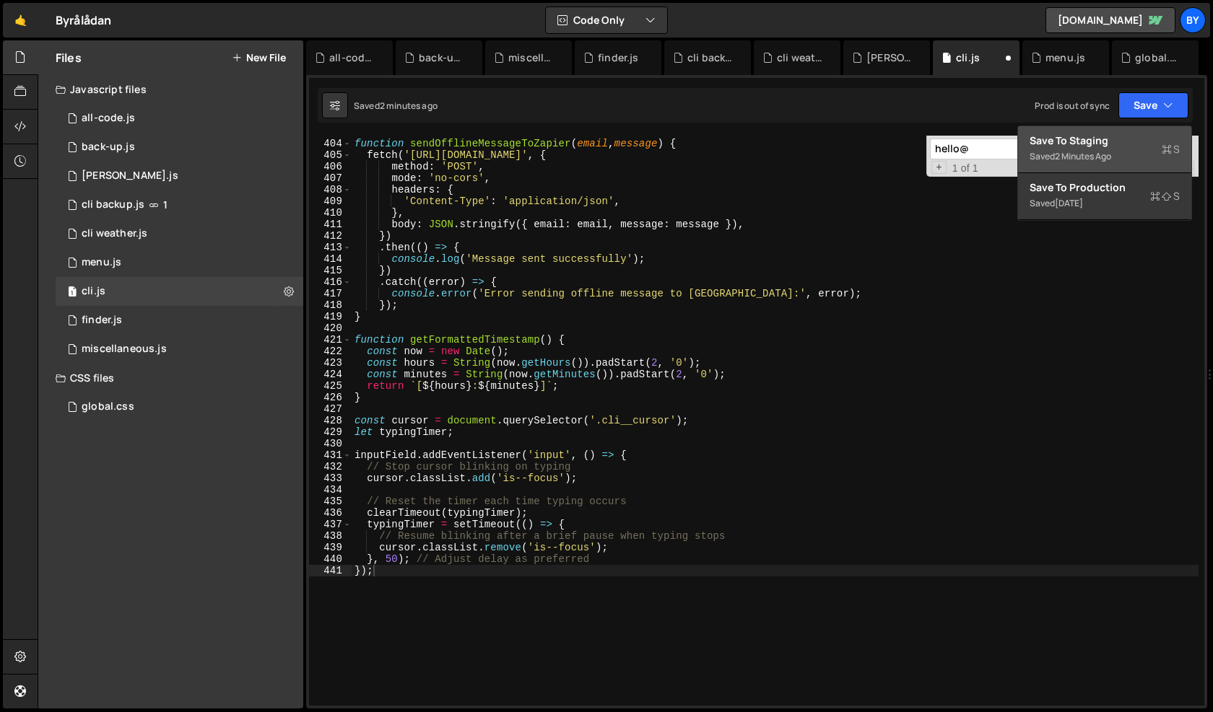
click at [1150, 157] on div "Saved 2 minutes ago" at bounding box center [1104, 156] width 150 height 17
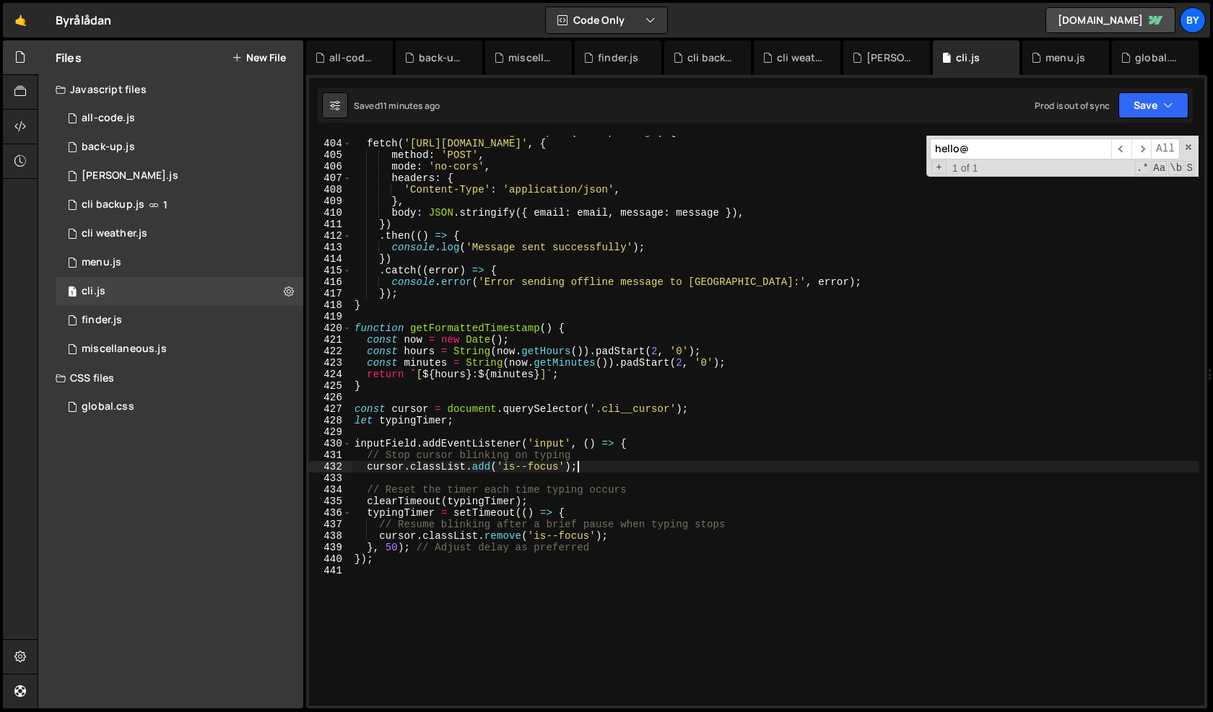
click at [704, 471] on div "function sendOfflineMessageToZapier ( email , message ) { fetch ( '[URL][DOMAIN…" at bounding box center [775, 422] width 847 height 593
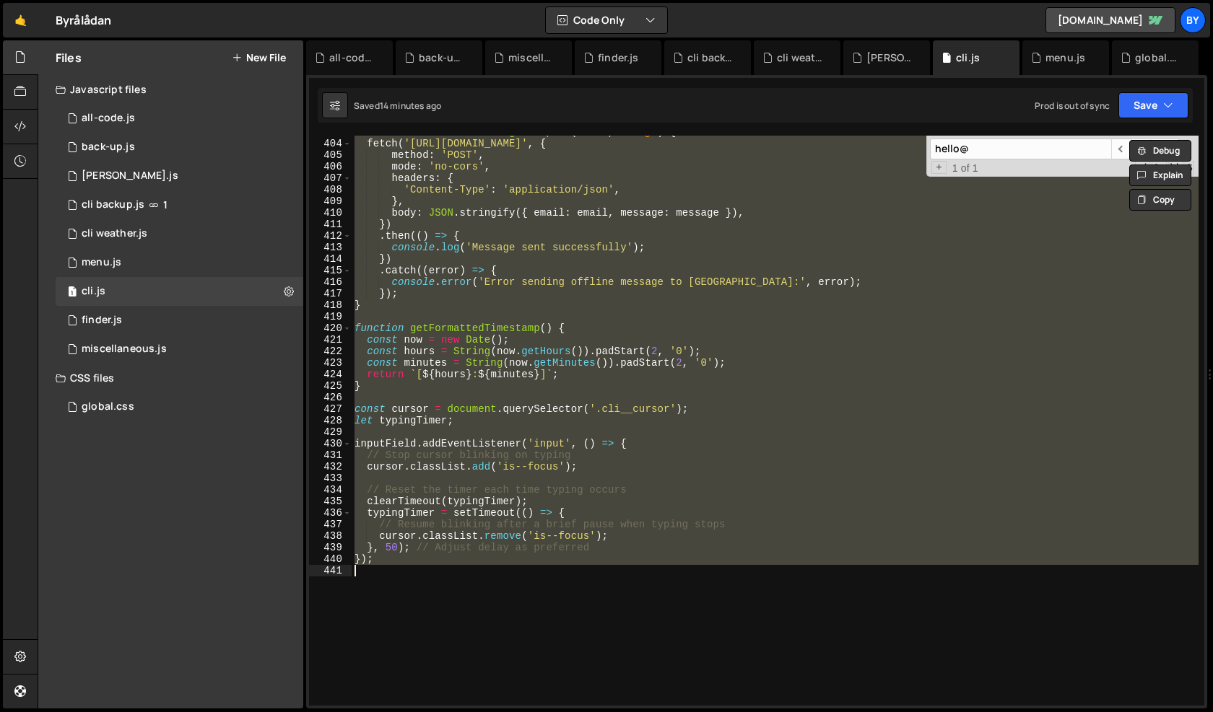
click at [582, 536] on div "function sendOfflineMessageToZapier ( email , message ) { fetch ( '[URL][DOMAIN…" at bounding box center [775, 421] width 847 height 570
click at [573, 406] on div "function sendOfflineMessageToZapier ( email , message ) { fetch ( '[URL][DOMAIN…" at bounding box center [775, 421] width 847 height 570
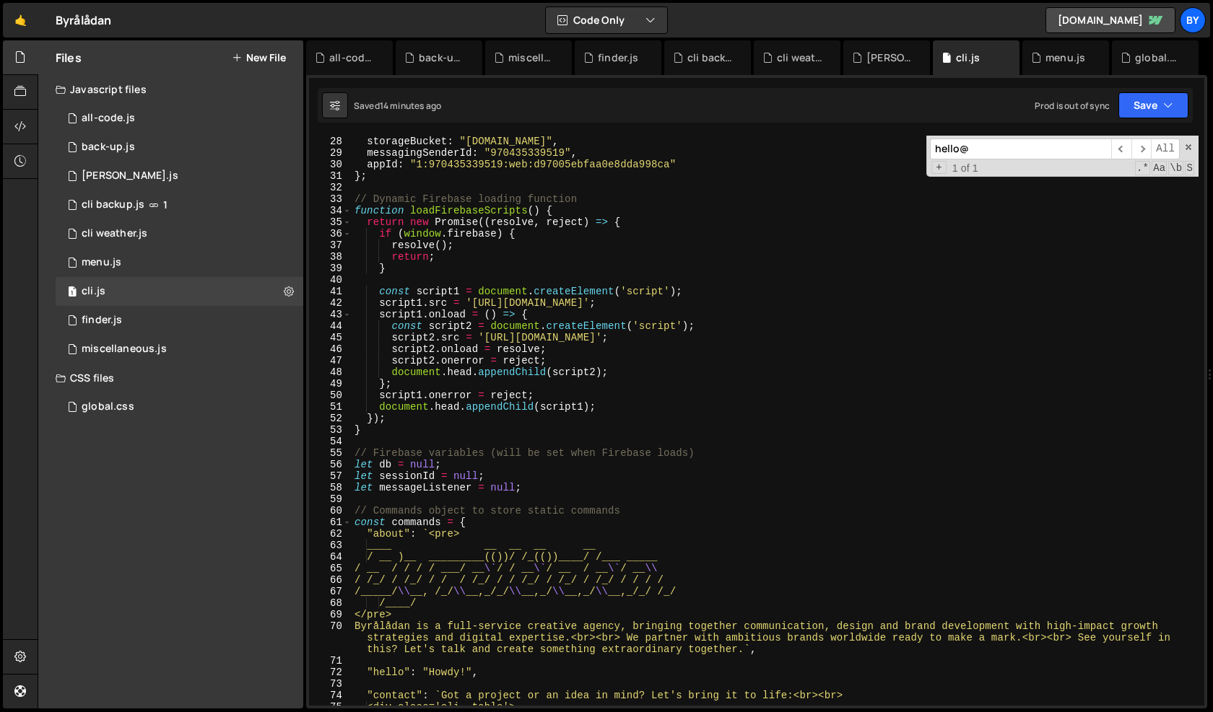
scroll to position [313, 0]
click at [653, 515] on div "storageBucket : "[DOMAIN_NAME]" , messagingSenderId : "970435339519" , appId : …" at bounding box center [775, 430] width 847 height 593
type textarea "// Commands object to store static commands"
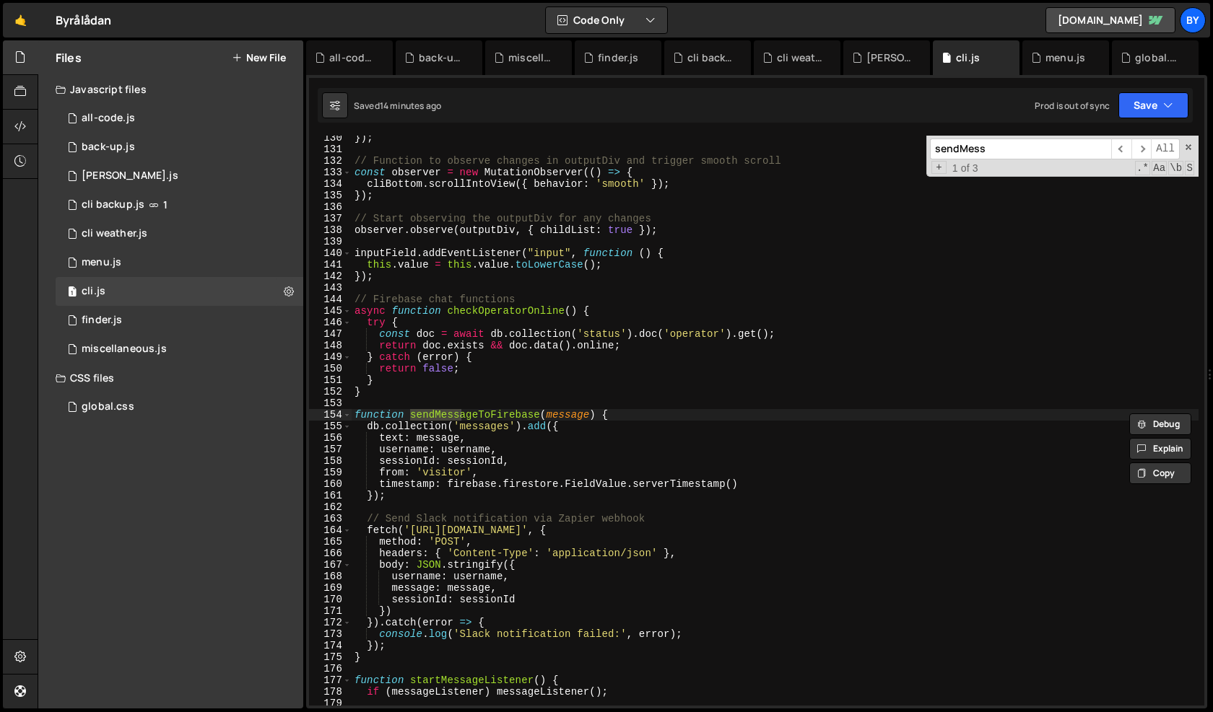
type input "sendMess"
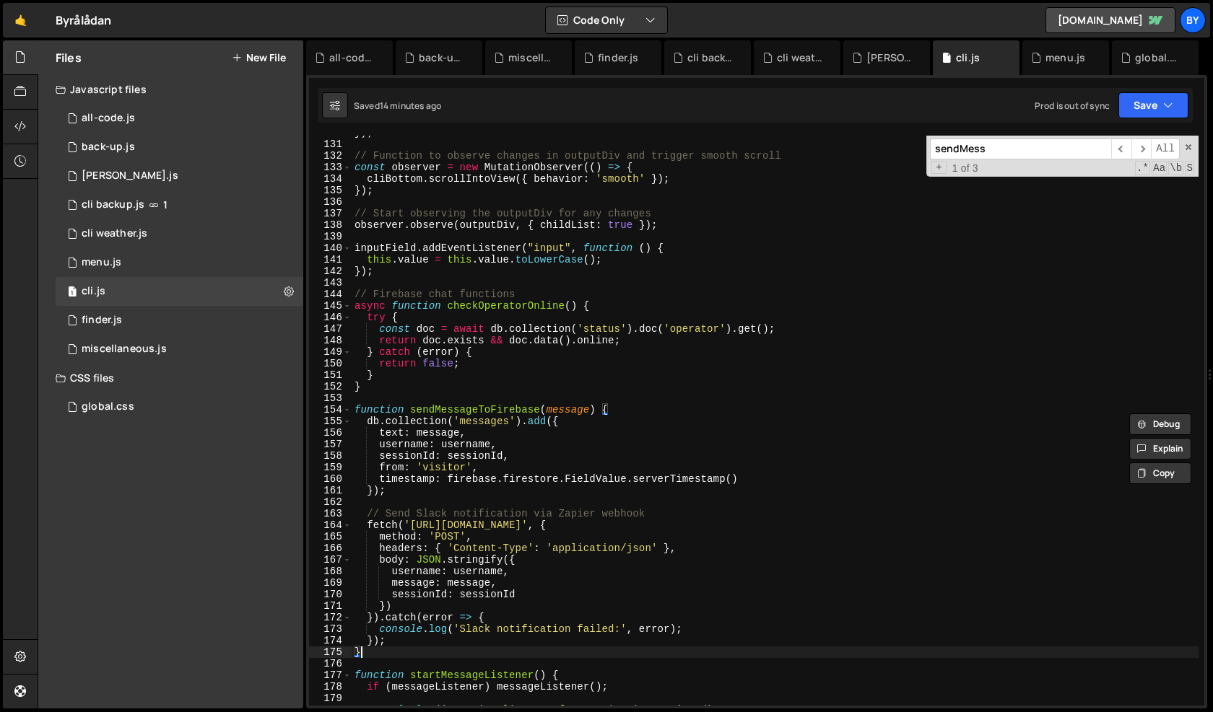
click at [405, 649] on div "}) ; // Function to observe changes in outputDiv and trigger smooth scroll cons…" at bounding box center [775, 423] width 847 height 593
click at [352, 408] on div "}) ; // Function to observe changes in outputDiv and trigger smooth scroll cons…" at bounding box center [775, 423] width 847 height 593
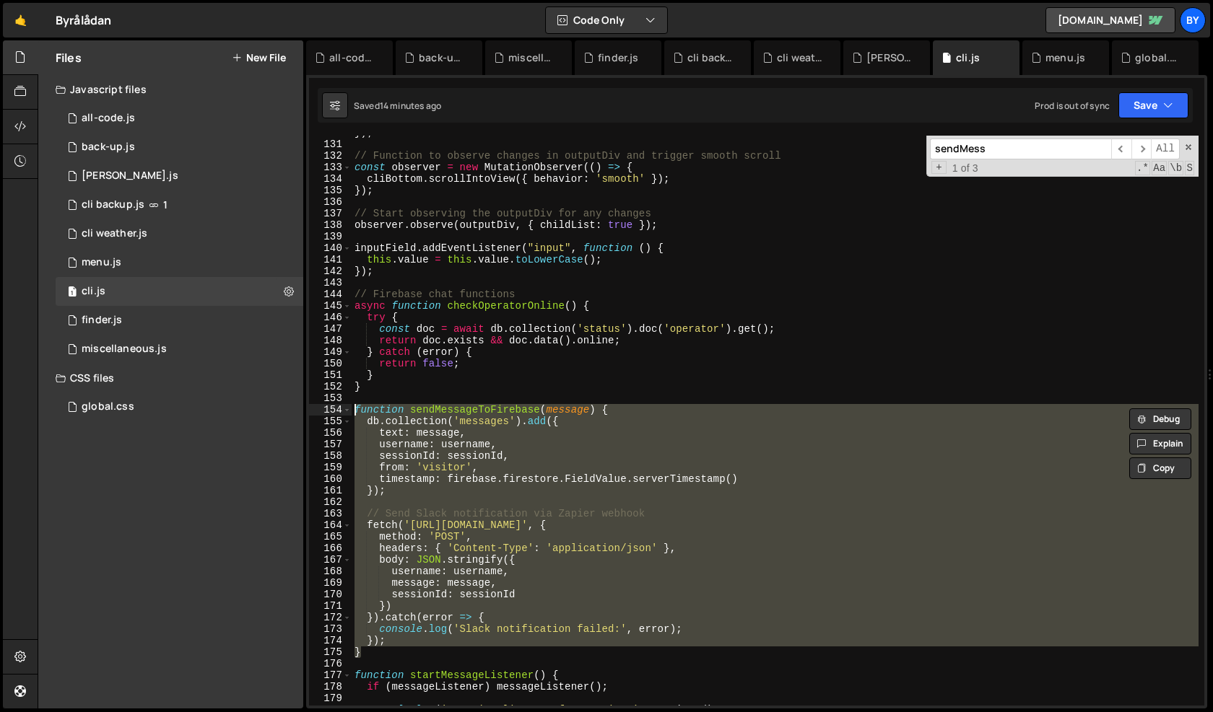
paste textarea "}"
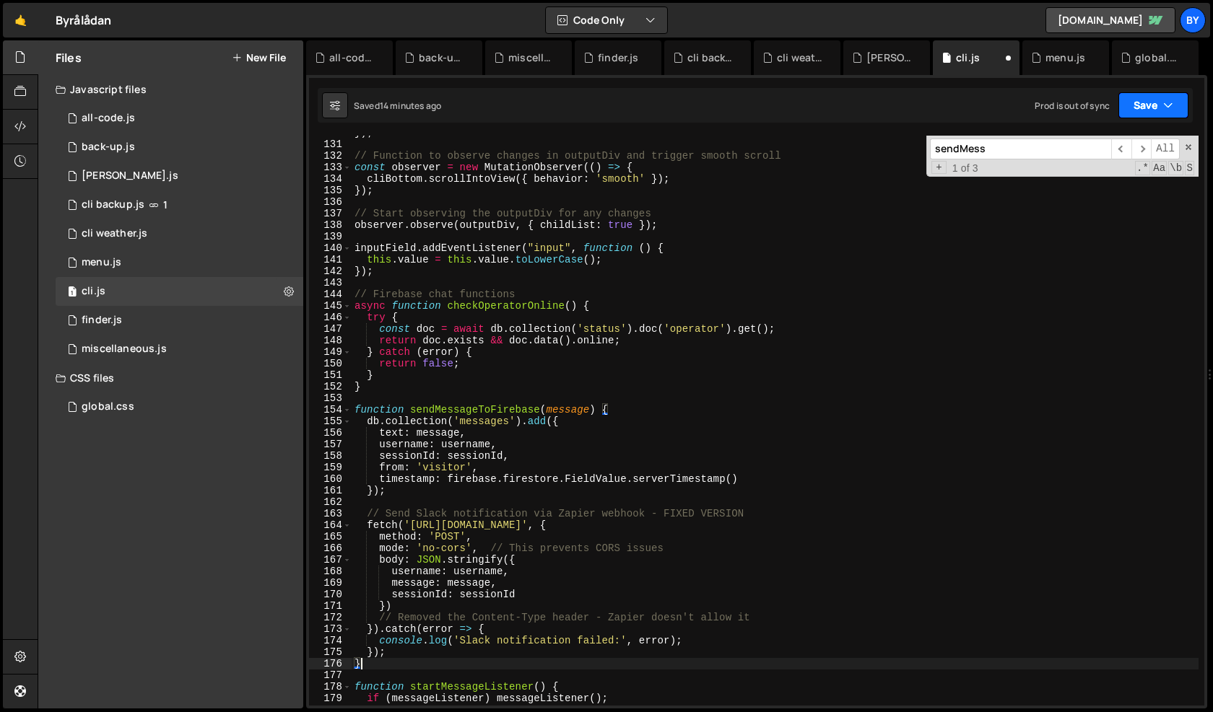
click at [1156, 102] on button "Save" at bounding box center [1153, 105] width 70 height 26
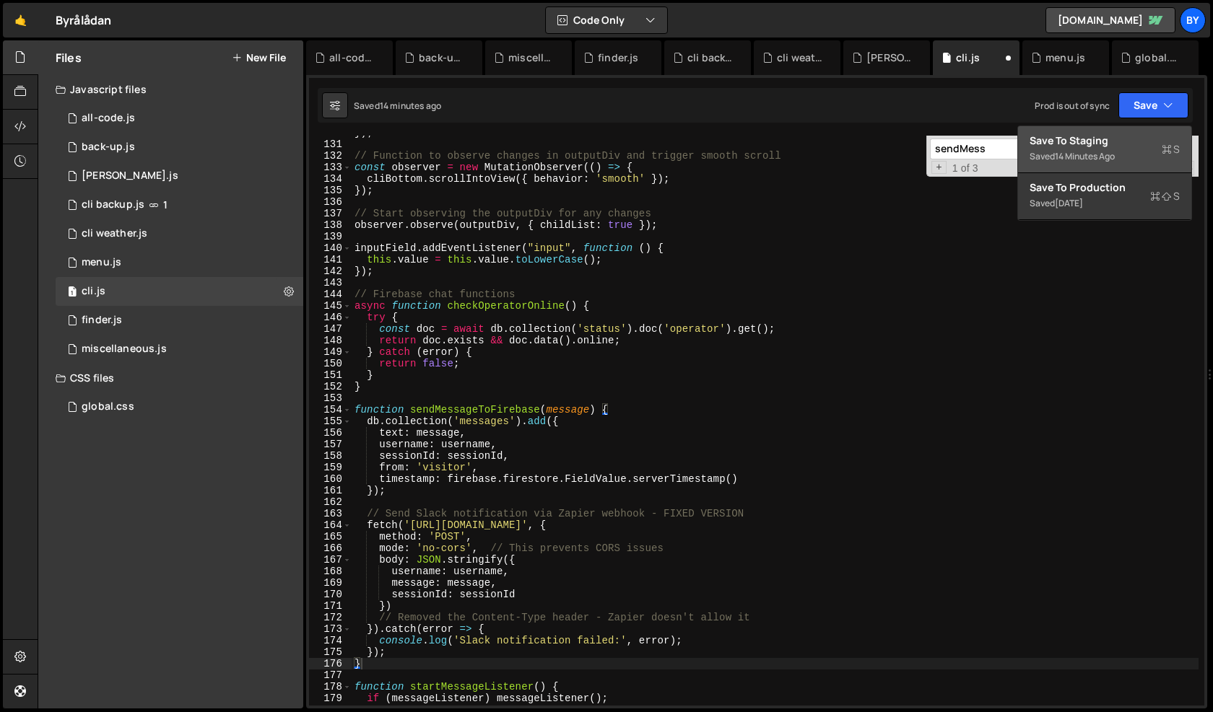
click at [1125, 135] on div "Save to Staging S" at bounding box center [1104, 141] width 150 height 14
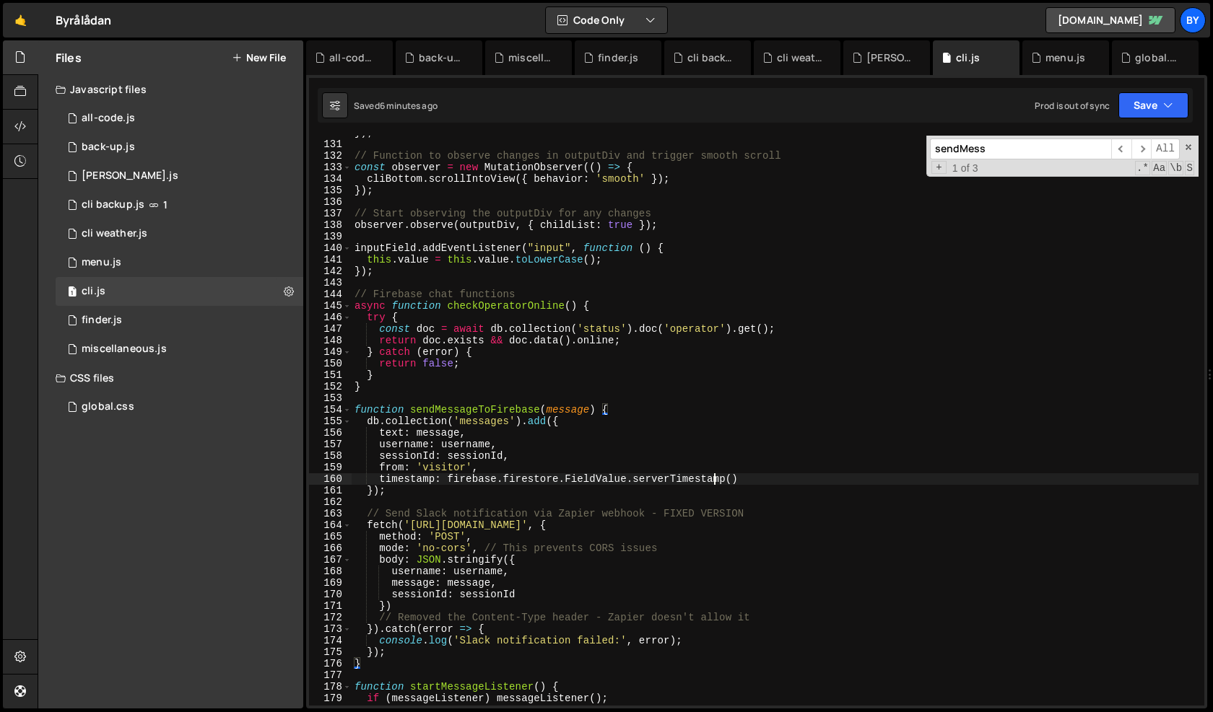
click at [717, 476] on div "}) ; // Function to observe changes in outputDiv and trigger smooth scroll cons…" at bounding box center [775, 423] width 847 height 593
type textarea "});"
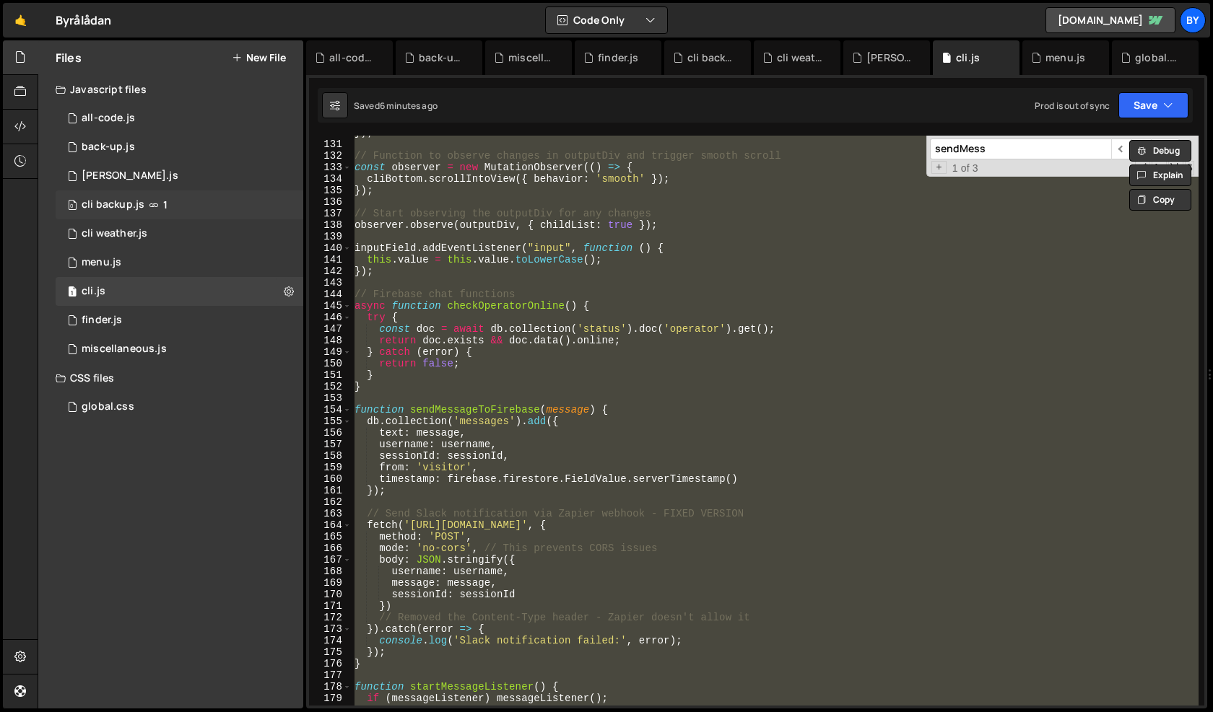
click at [155, 192] on div "0 cli backup.js 1" at bounding box center [180, 205] width 248 height 29
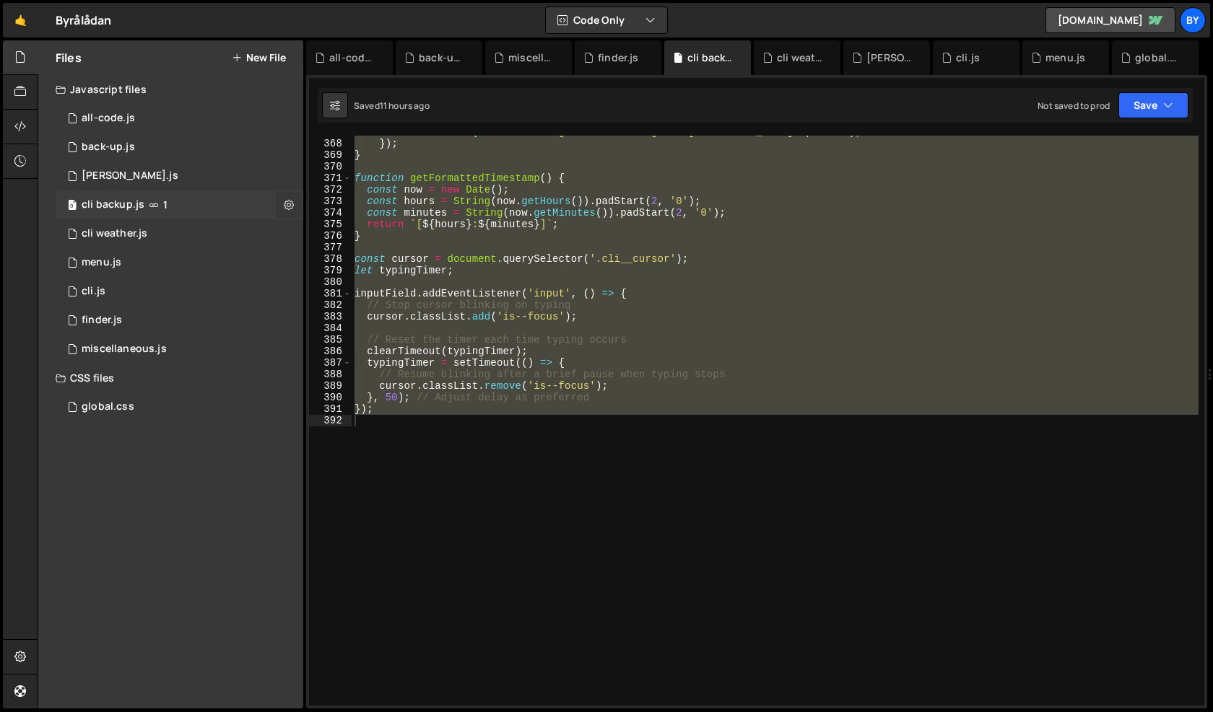
scroll to position [0, 0]
click at [222, 169] on div "1 [PERSON_NAME].js 0" at bounding box center [180, 176] width 248 height 29
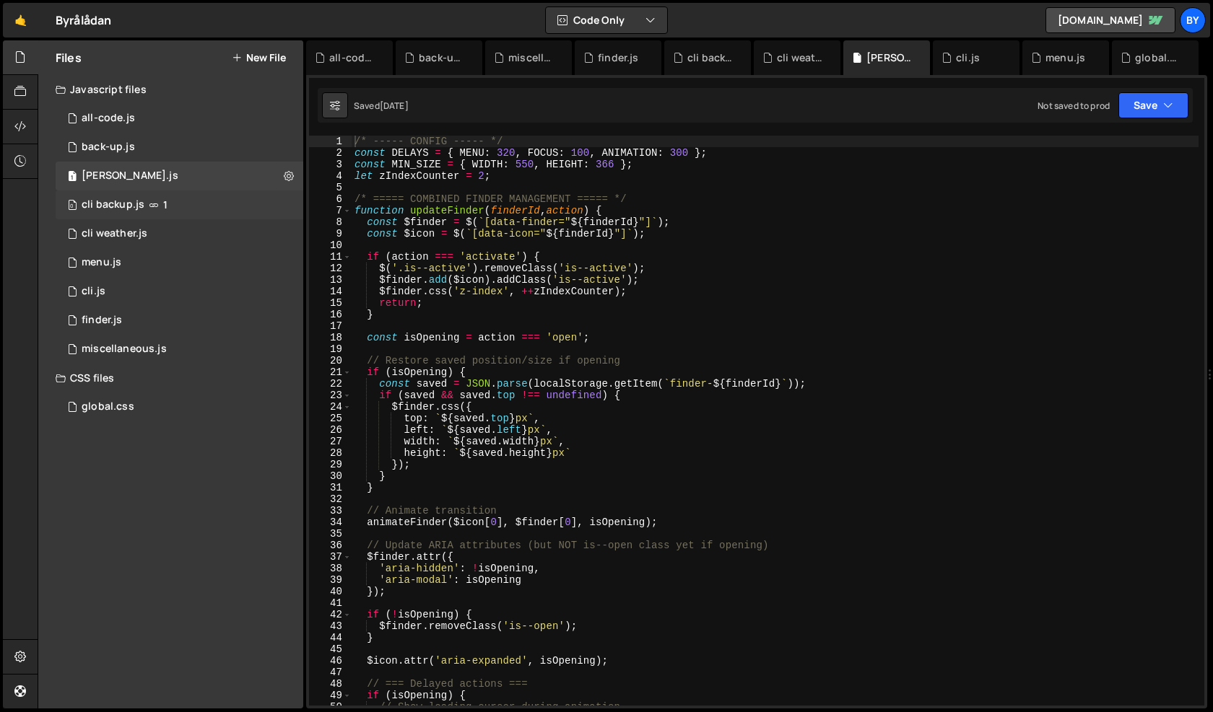
click at [191, 205] on div "0 cli backup.js 1" at bounding box center [180, 205] width 248 height 29
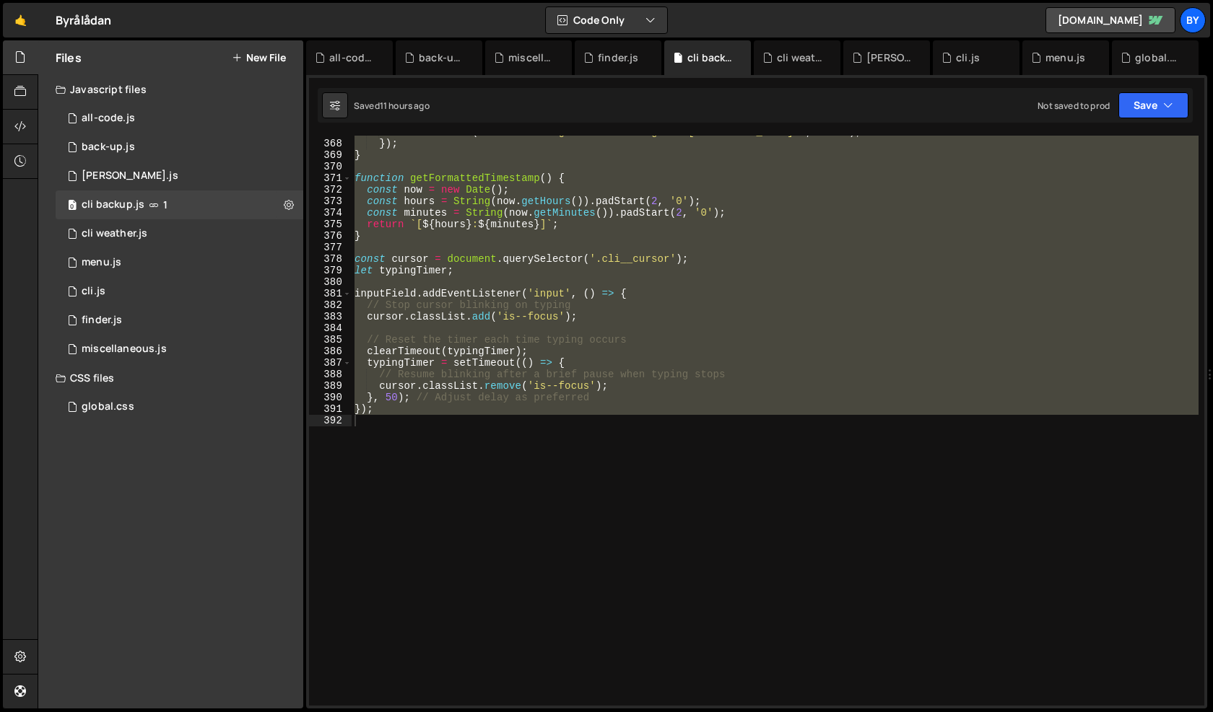
click at [700, 331] on div "console . error ( 'Error sending offline message to Zapier:' , error ) ; }) ; }…" at bounding box center [775, 421] width 847 height 570
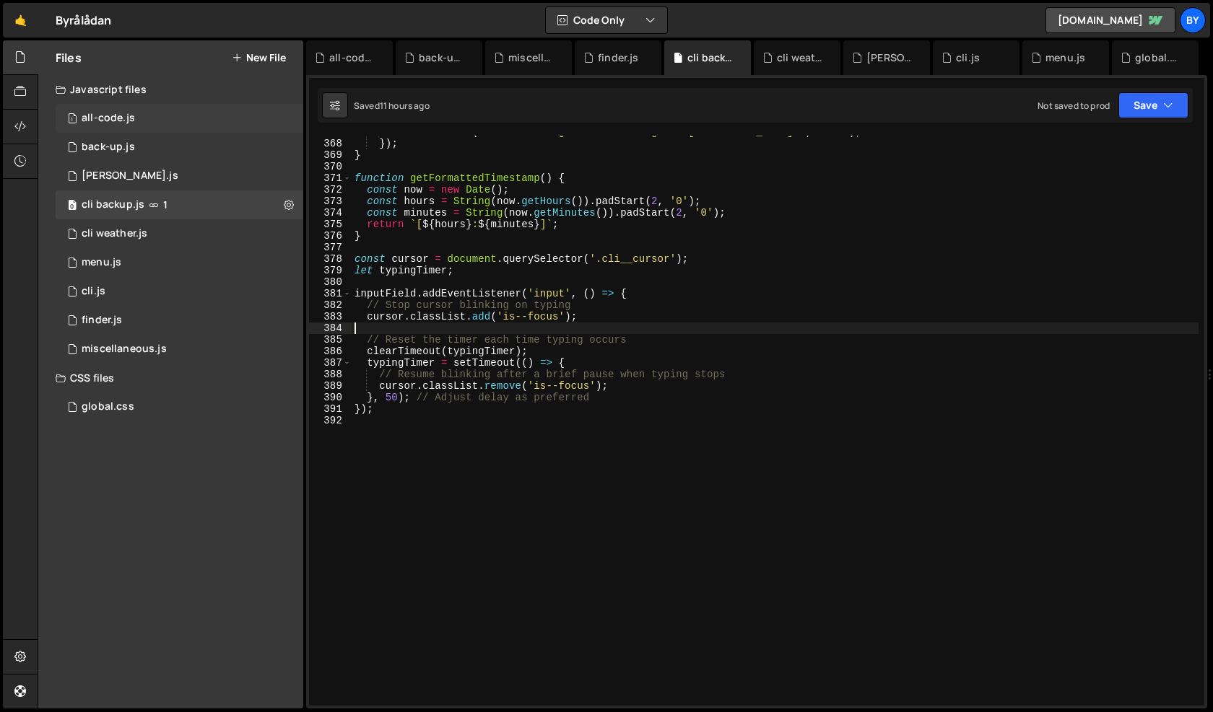
click at [173, 118] on div "1 all-code.js 0" at bounding box center [180, 118] width 248 height 29
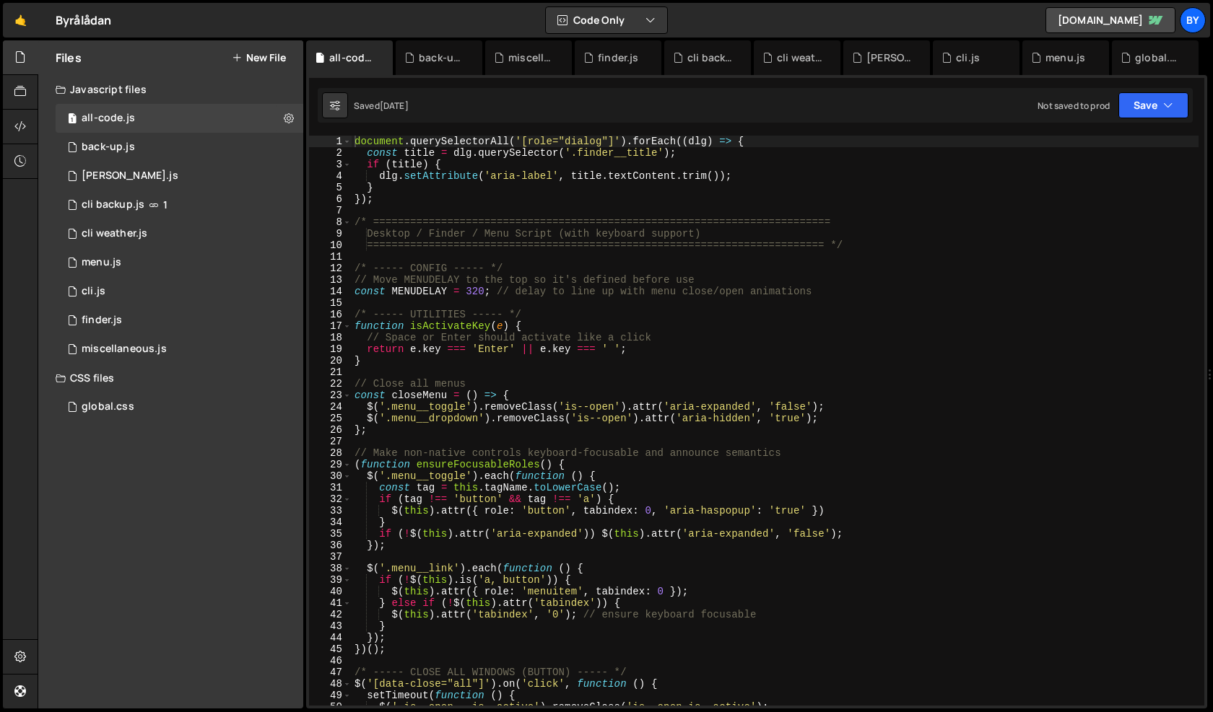
click at [667, 271] on div "document . querySelectorAll ( '[role="dialog"]' ) . forEach (( dlg ) => { const…" at bounding box center [775, 432] width 847 height 593
type textarea "renderToDoItems();"
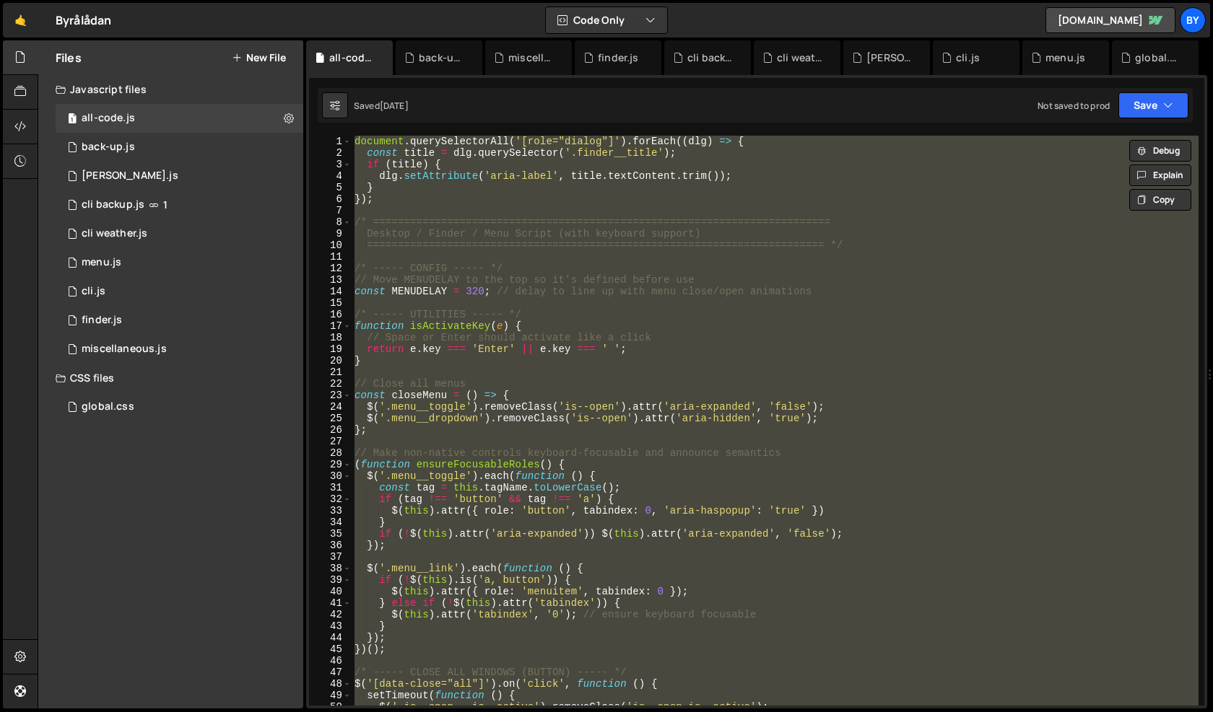
paste textarea
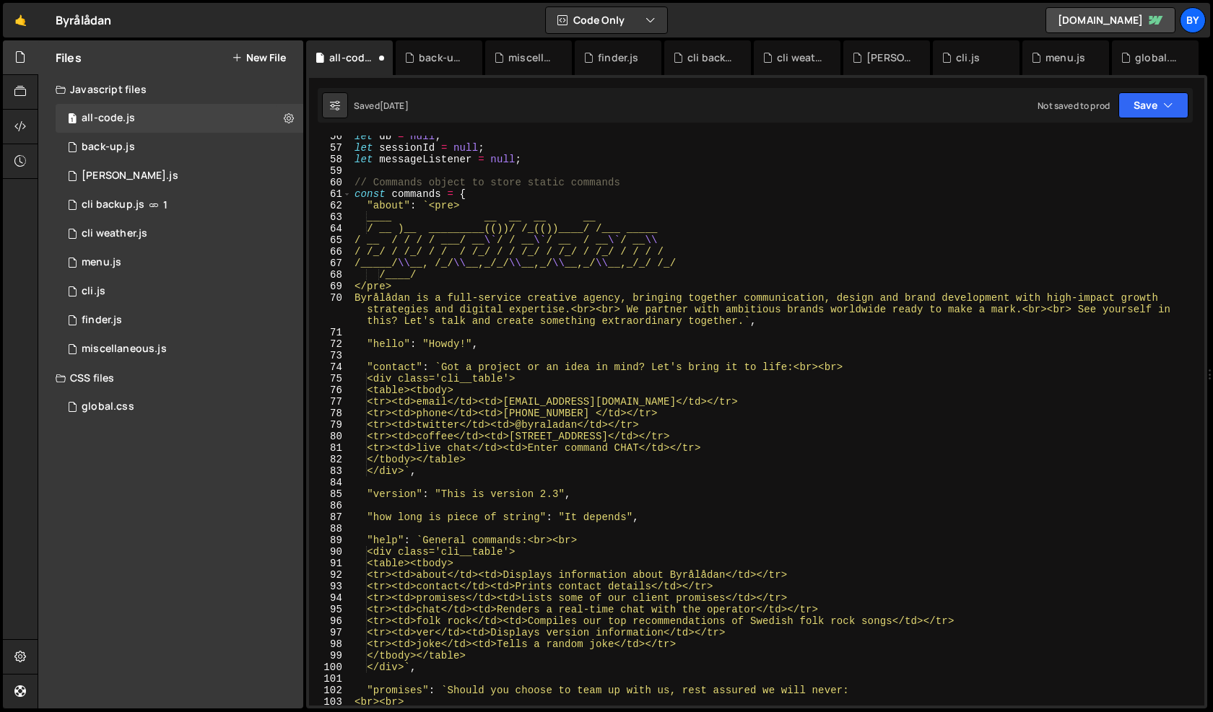
scroll to position [640, 0]
drag, startPoint x: 1161, startPoint y: 97, endPoint x: 1143, endPoint y: 126, distance: 34.4
click at [1161, 98] on button "Save" at bounding box center [1153, 105] width 70 height 26
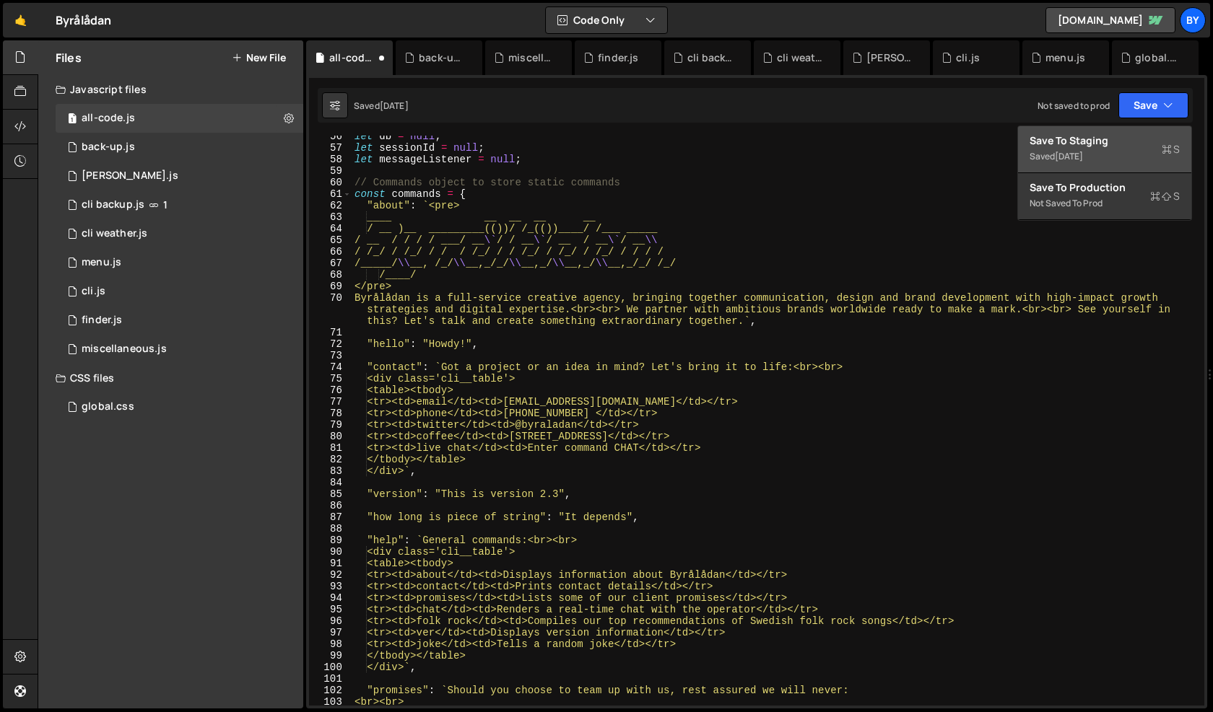
click at [1131, 139] on div "Save to Staging S" at bounding box center [1104, 141] width 150 height 14
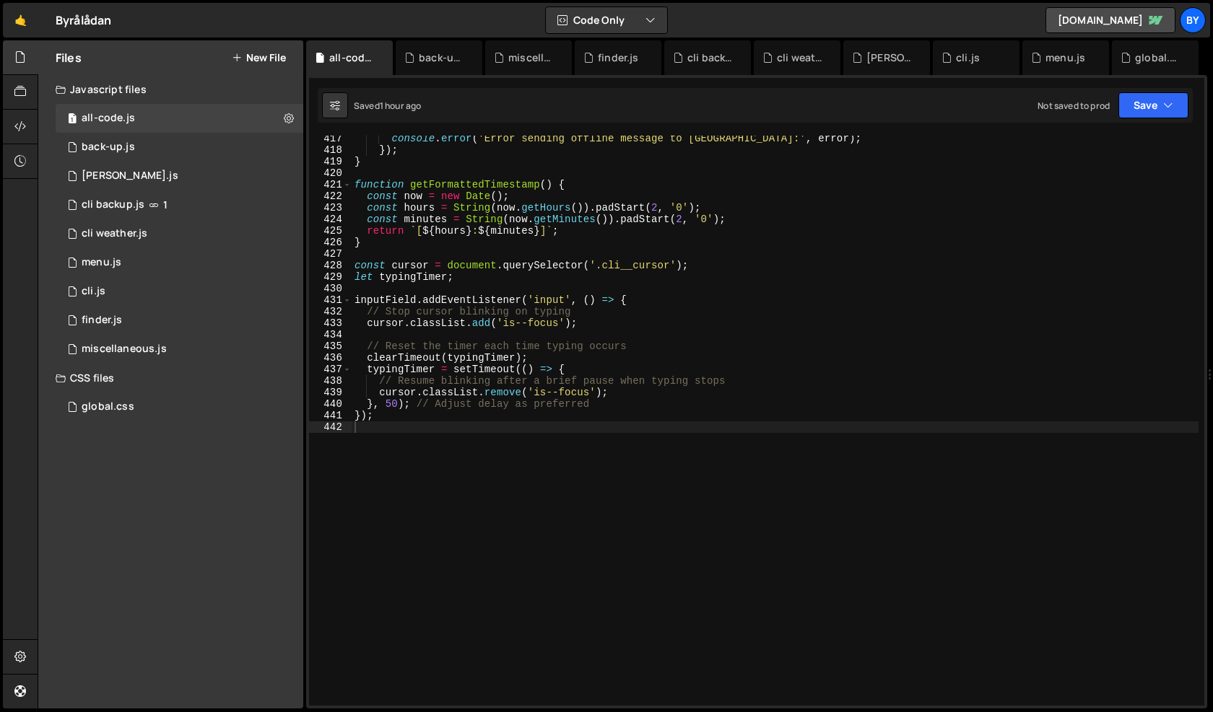
scroll to position [4677, 0]
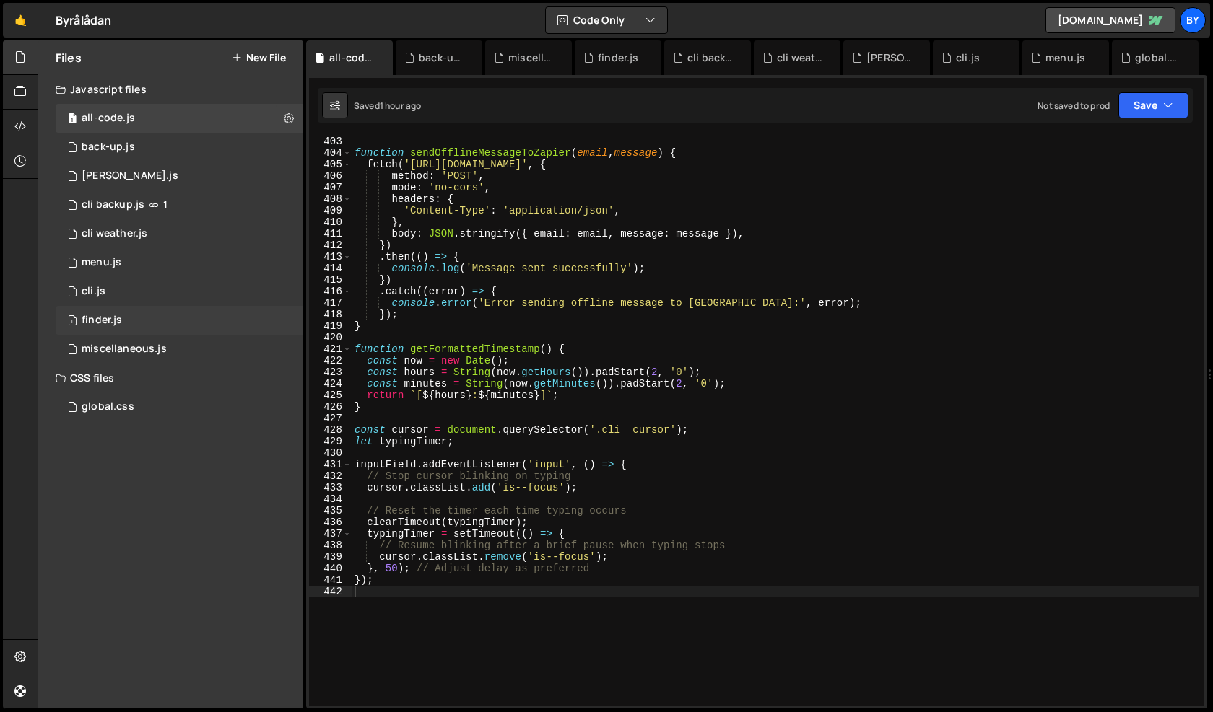
click at [247, 316] on div "1 finder.js 0" at bounding box center [180, 320] width 248 height 29
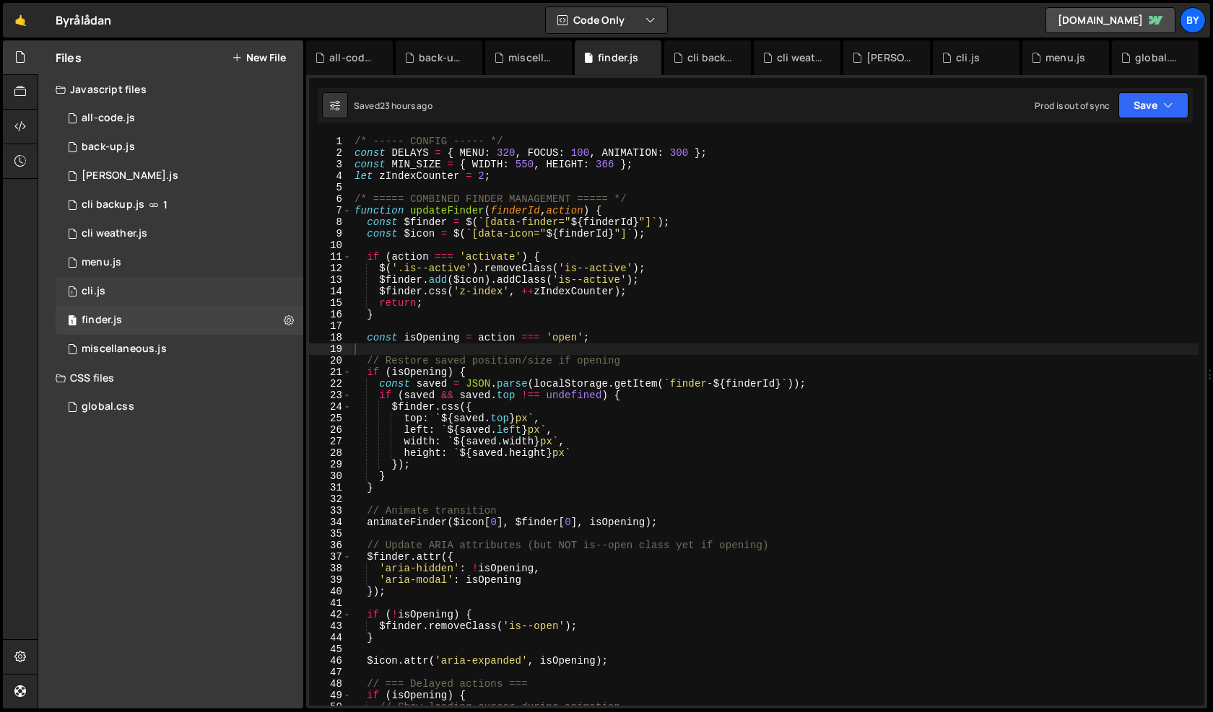
click at [196, 294] on div "1 cli.js 0" at bounding box center [180, 291] width 248 height 29
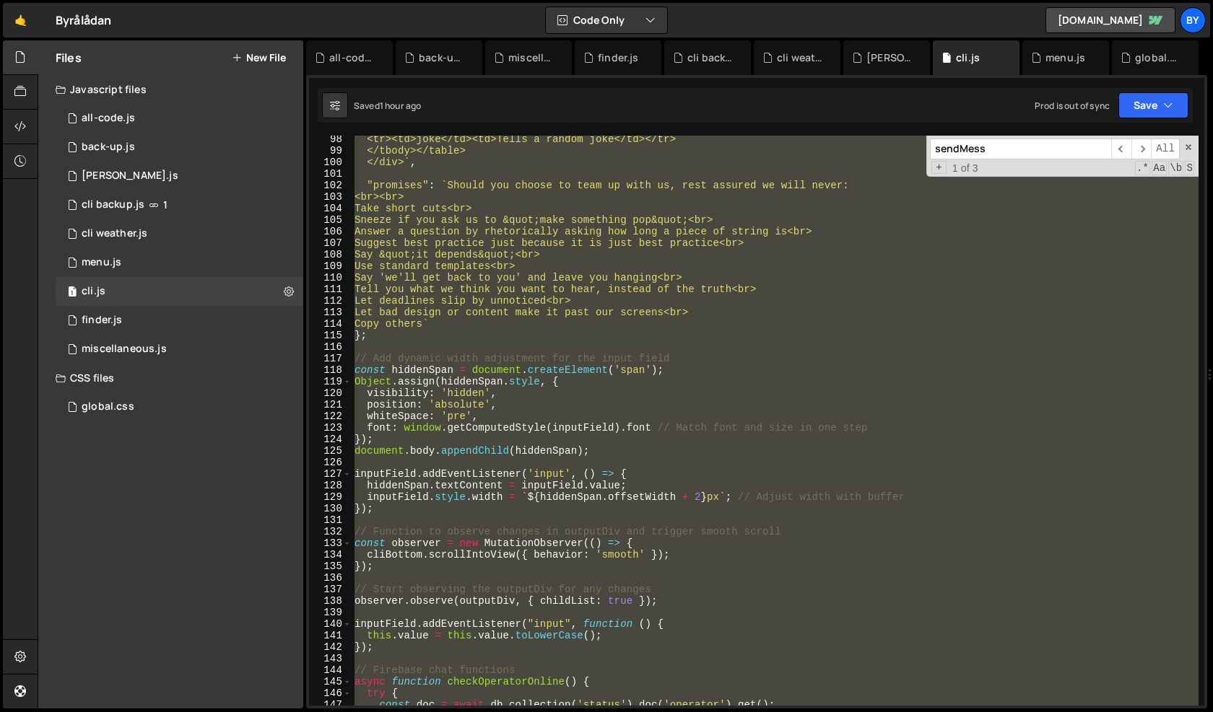
scroll to position [1021, 0]
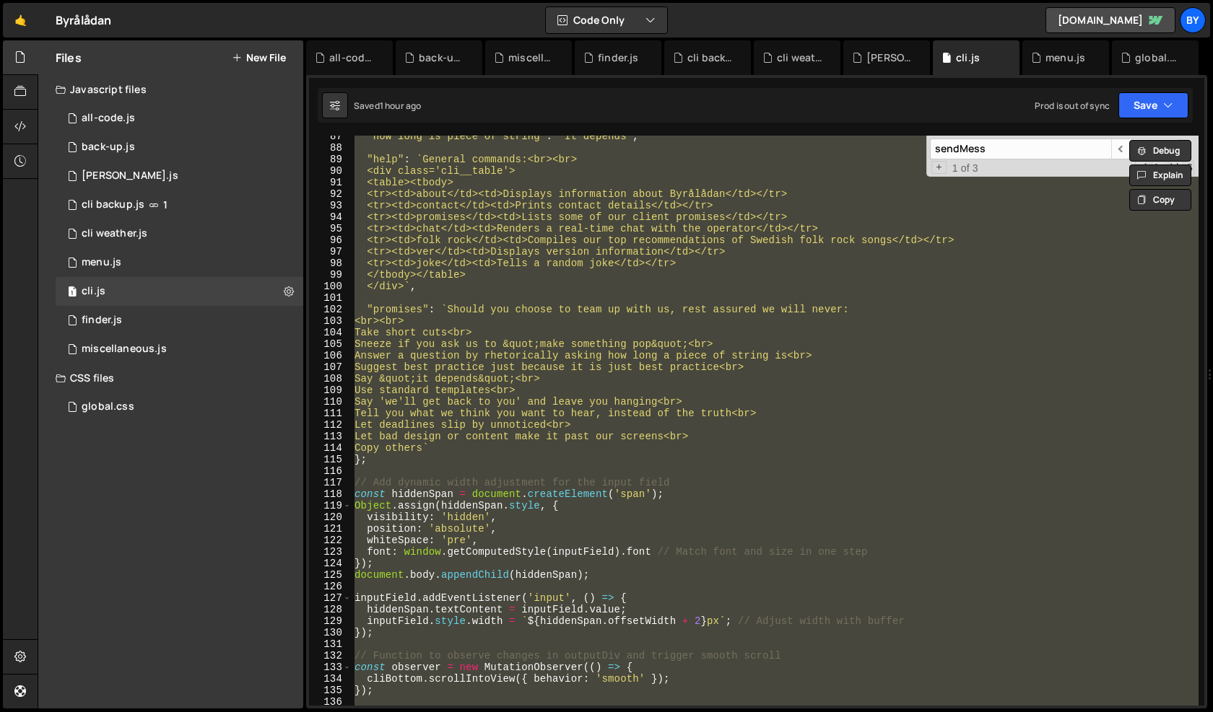
click at [567, 393] on div ""how long is piece of string" : "It depends" , "help" : ` General commands:<br>…" at bounding box center [775, 421] width 847 height 570
type textarea "Use standard templates<br>"
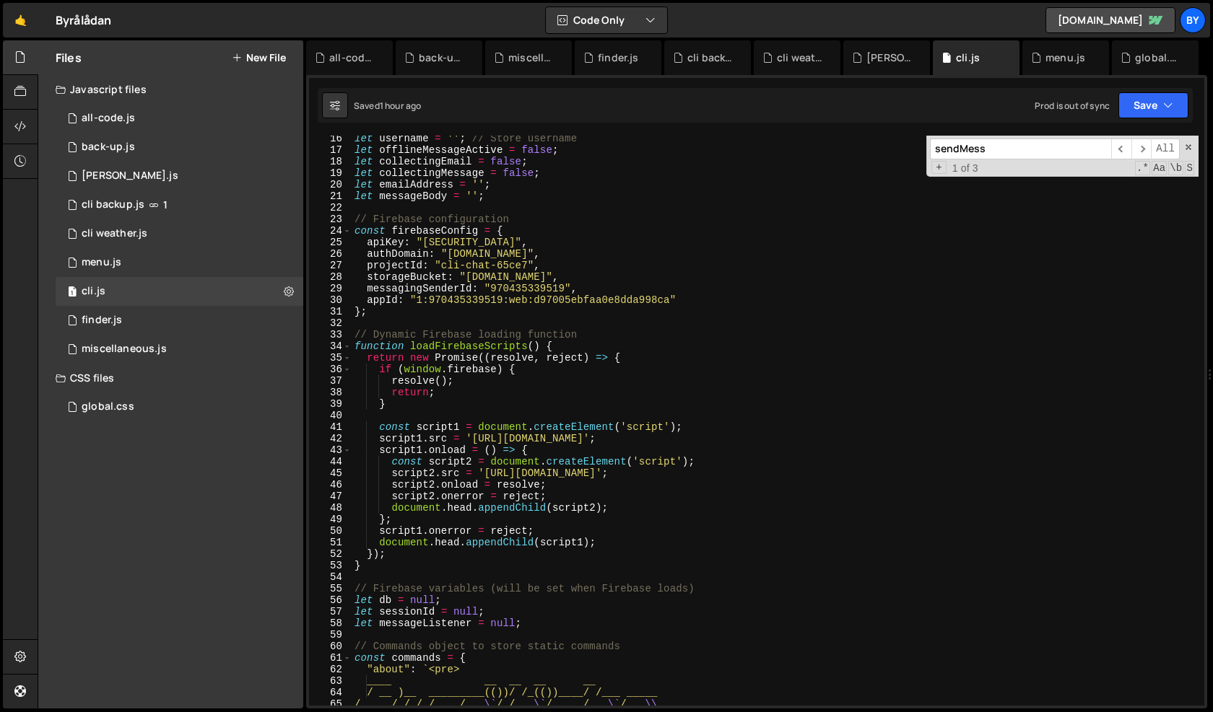
scroll to position [0, 0]
